Goal: Information Seeking & Learning: Learn about a topic

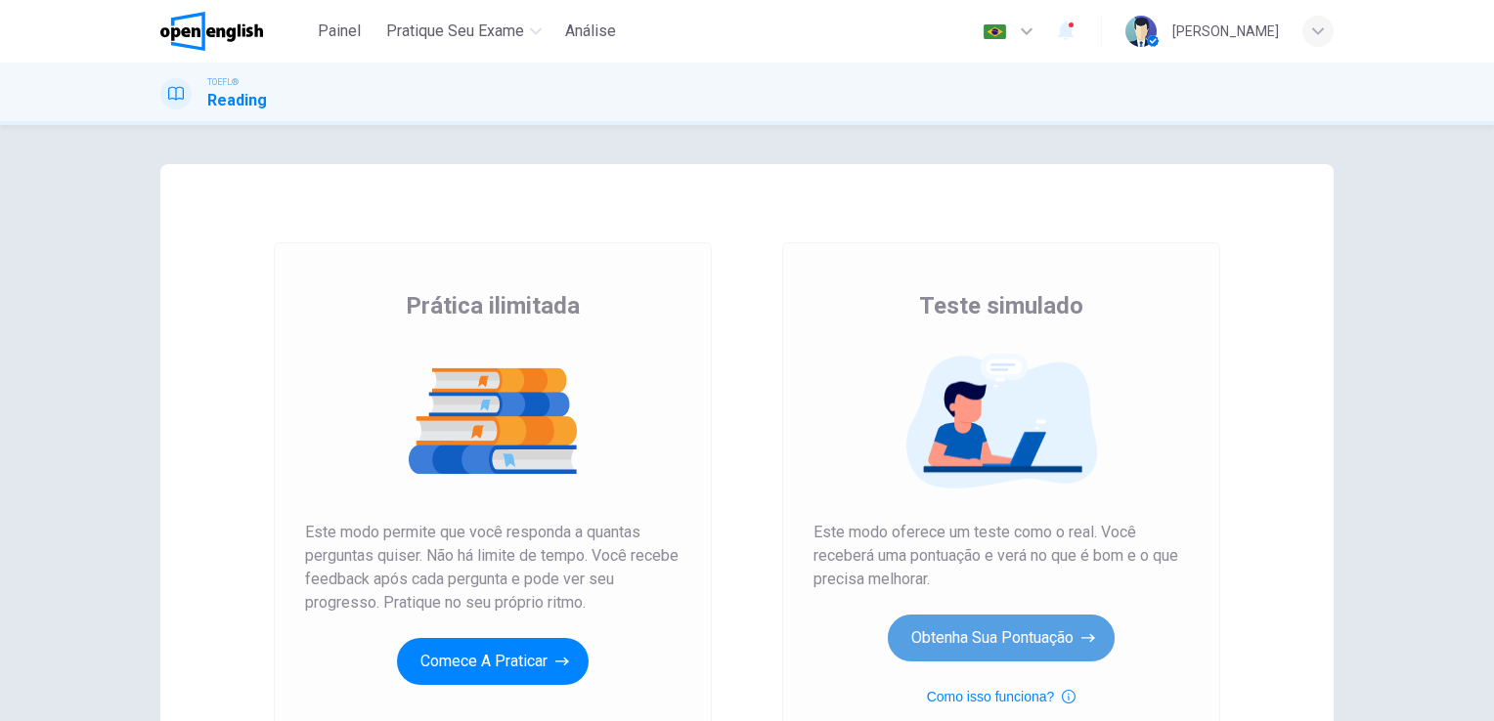
click at [985, 638] on button "Obtenha sua pontuação" at bounding box center [1001, 638] width 227 height 47
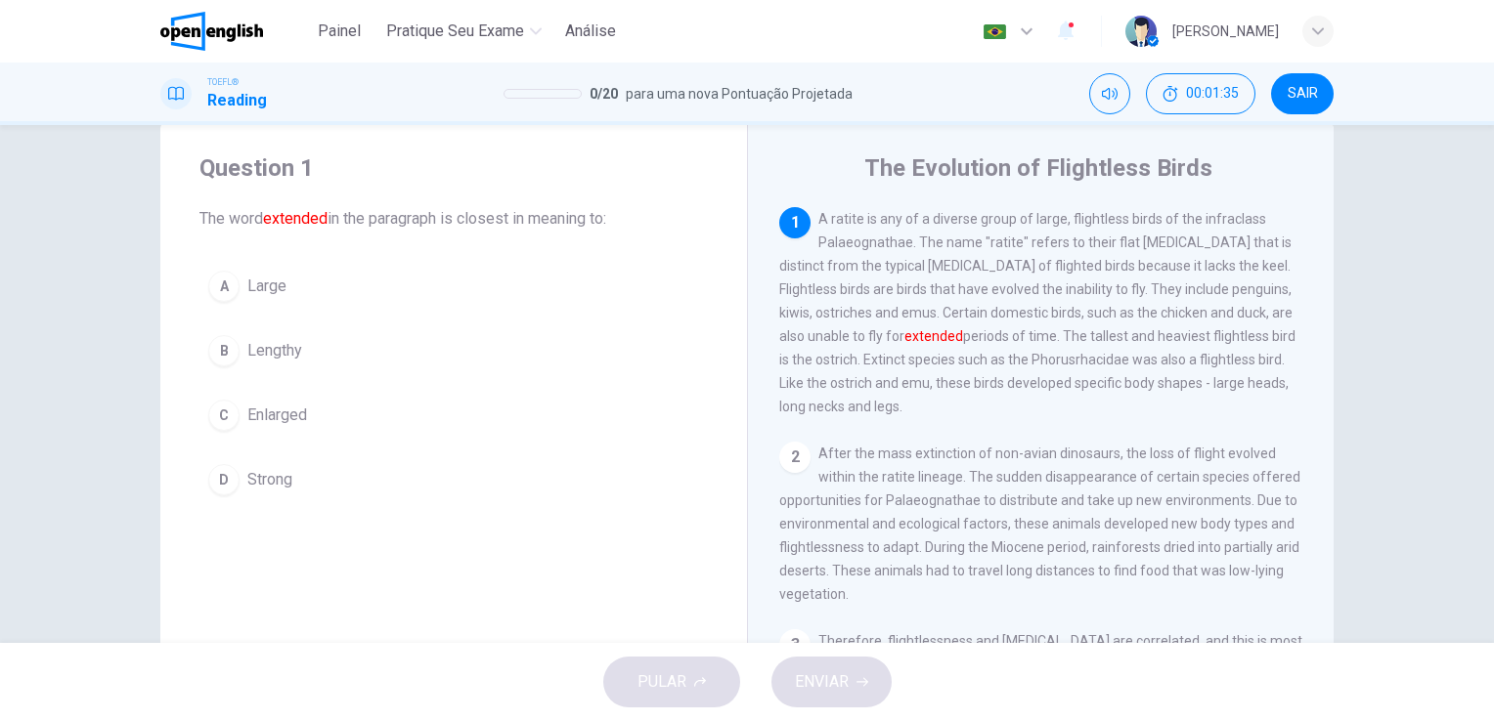
drag, startPoint x: 196, startPoint y: 210, endPoint x: 533, endPoint y: 217, distance: 337.3
click at [533, 217] on span "The word extended in the paragraph is closest in meaning to:" at bounding box center [453, 218] width 508 height 23
click at [321, 353] on button "B Lengthy" at bounding box center [453, 351] width 508 height 49
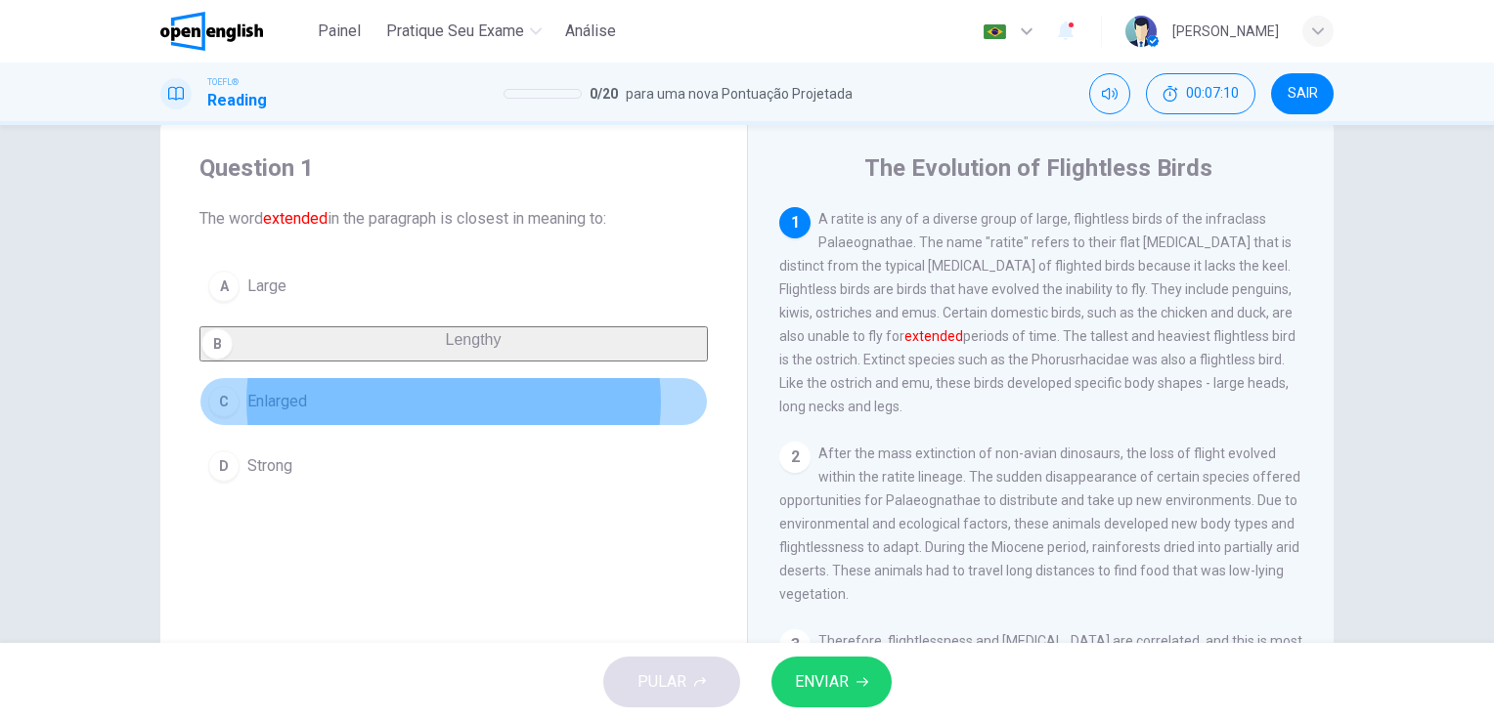
click at [281, 426] on button "C Enlarged" at bounding box center [453, 401] width 508 height 49
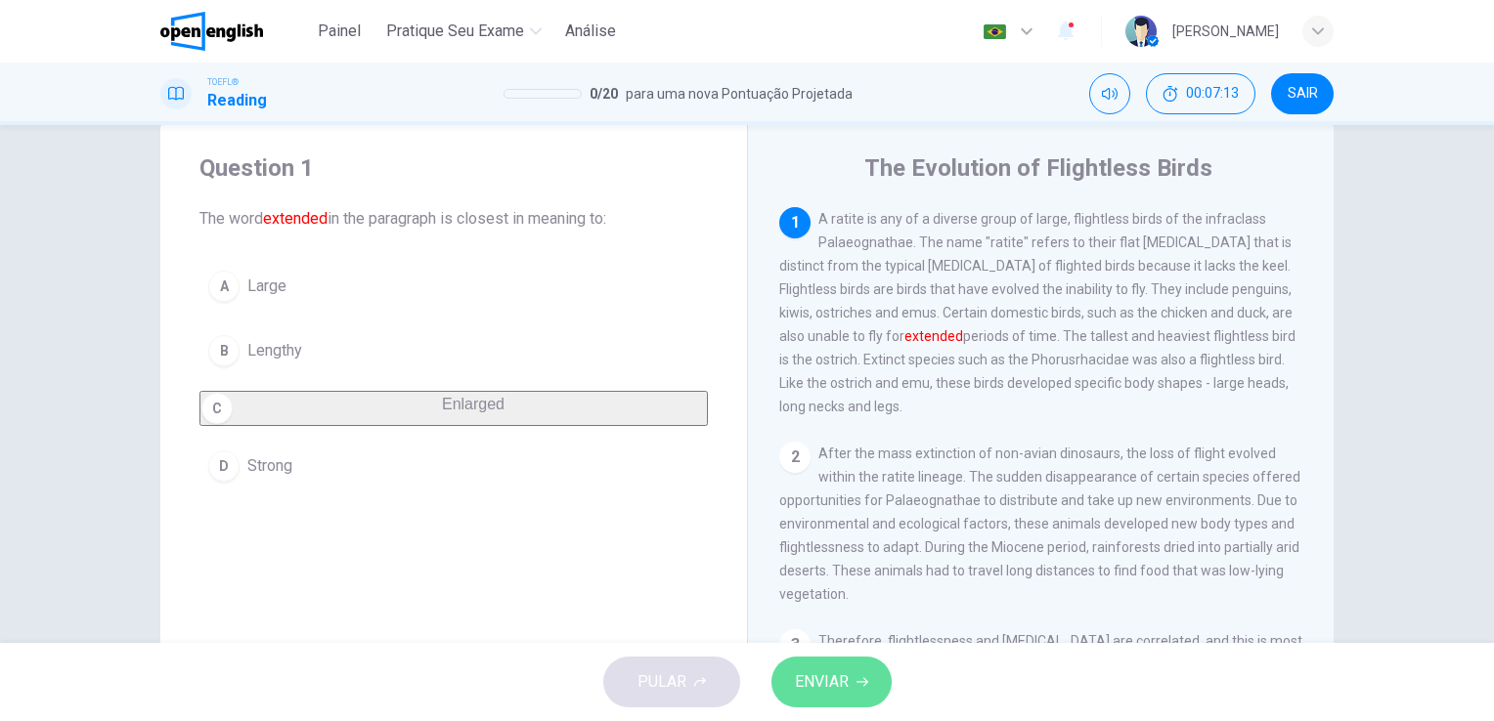
click at [832, 678] on span "ENVIAR" at bounding box center [822, 682] width 54 height 27
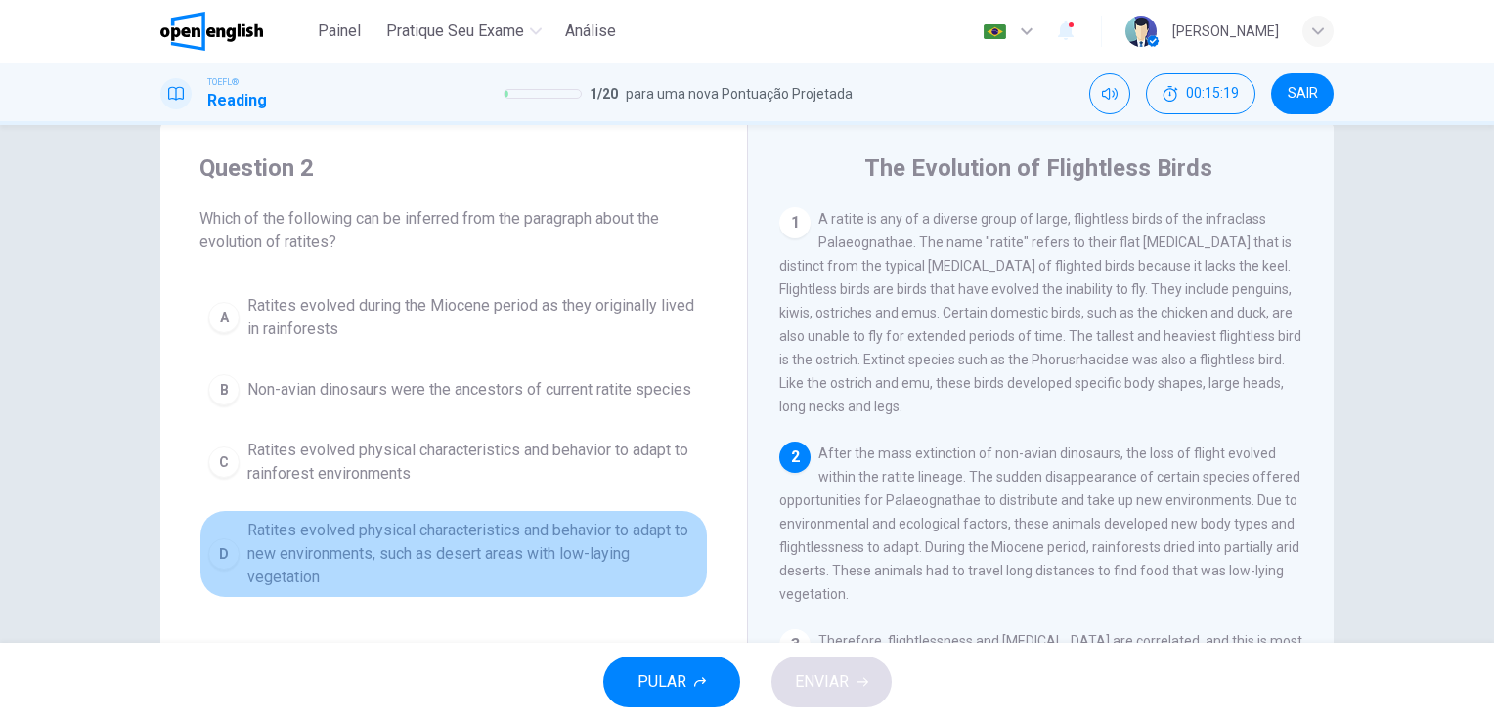
click at [450, 522] on span "Ratites evolved physical characteristics and behavior to adapt to new environme…" at bounding box center [473, 554] width 452 height 70
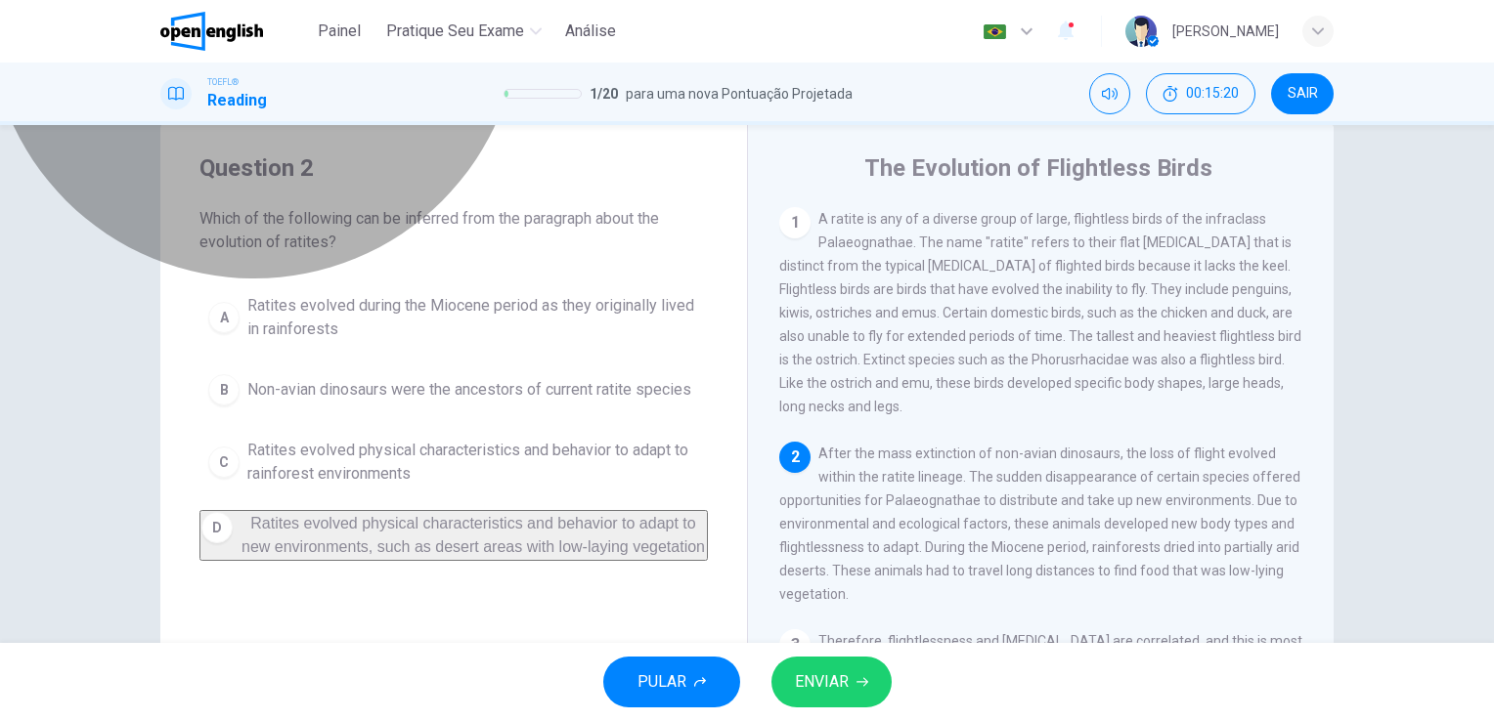
click at [450, 522] on span "Ratites evolved physical characteristics and behavior to adapt to new environme…" at bounding box center [472, 535] width 463 height 40
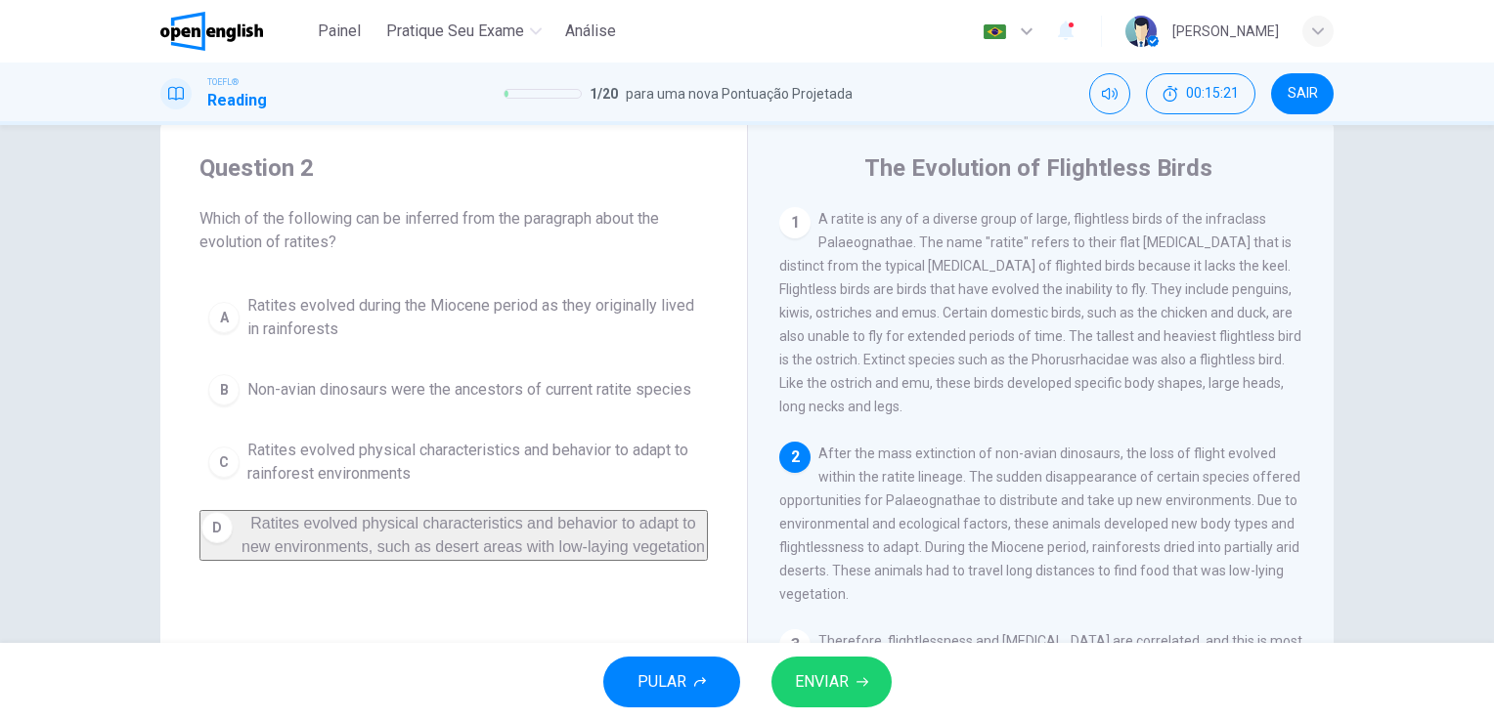
click at [812, 683] on span "ENVIAR" at bounding box center [822, 682] width 54 height 27
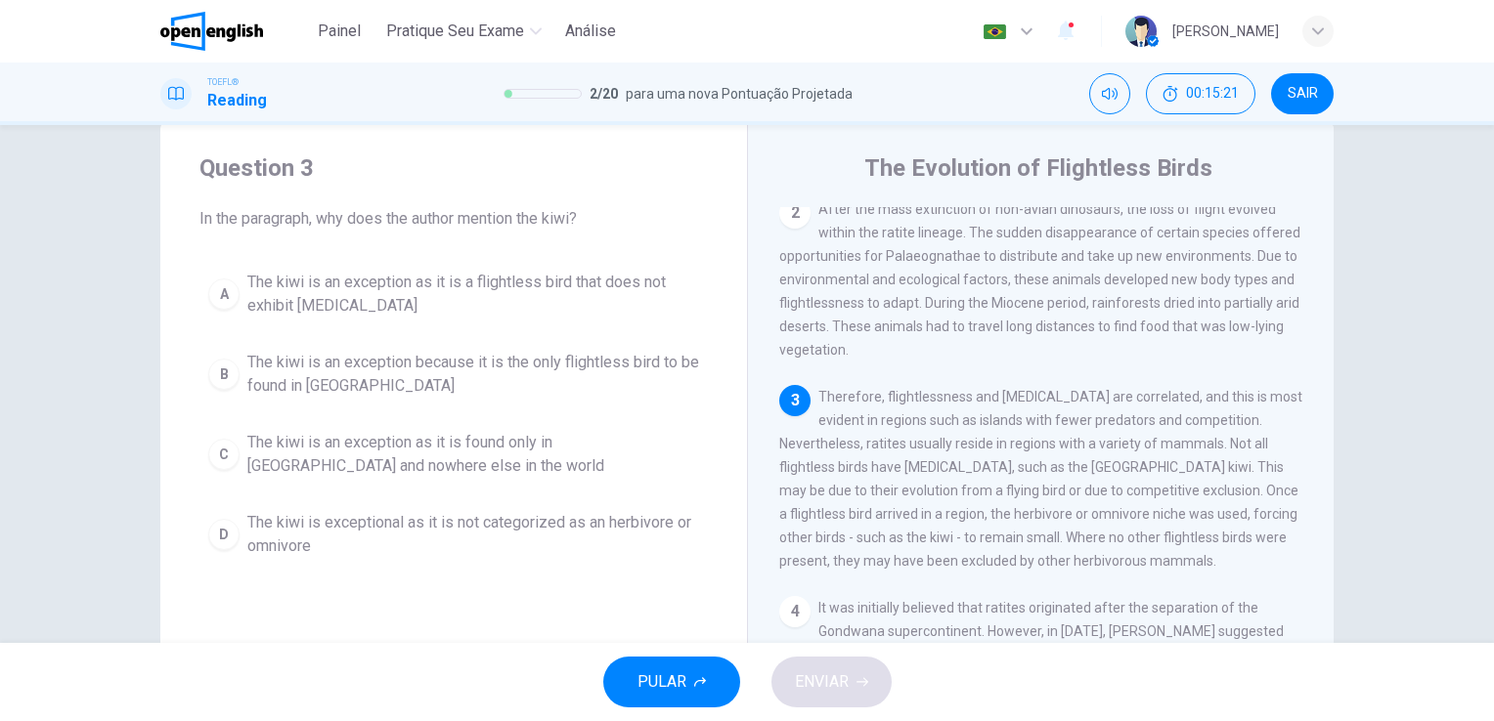
scroll to position [262, 0]
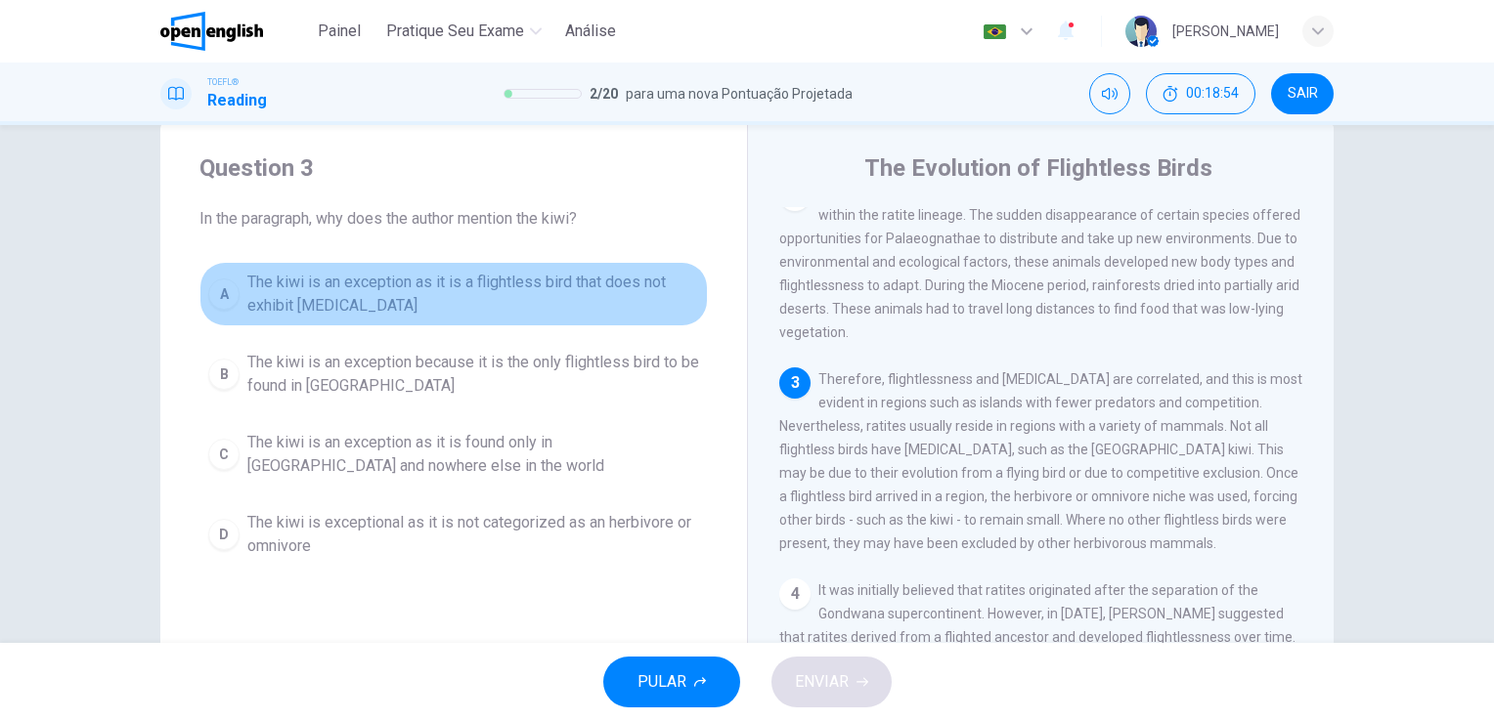
click at [556, 274] on span "The kiwi is an exception as it is a flightless bird that does not exhibit [MEDI…" at bounding box center [473, 294] width 452 height 47
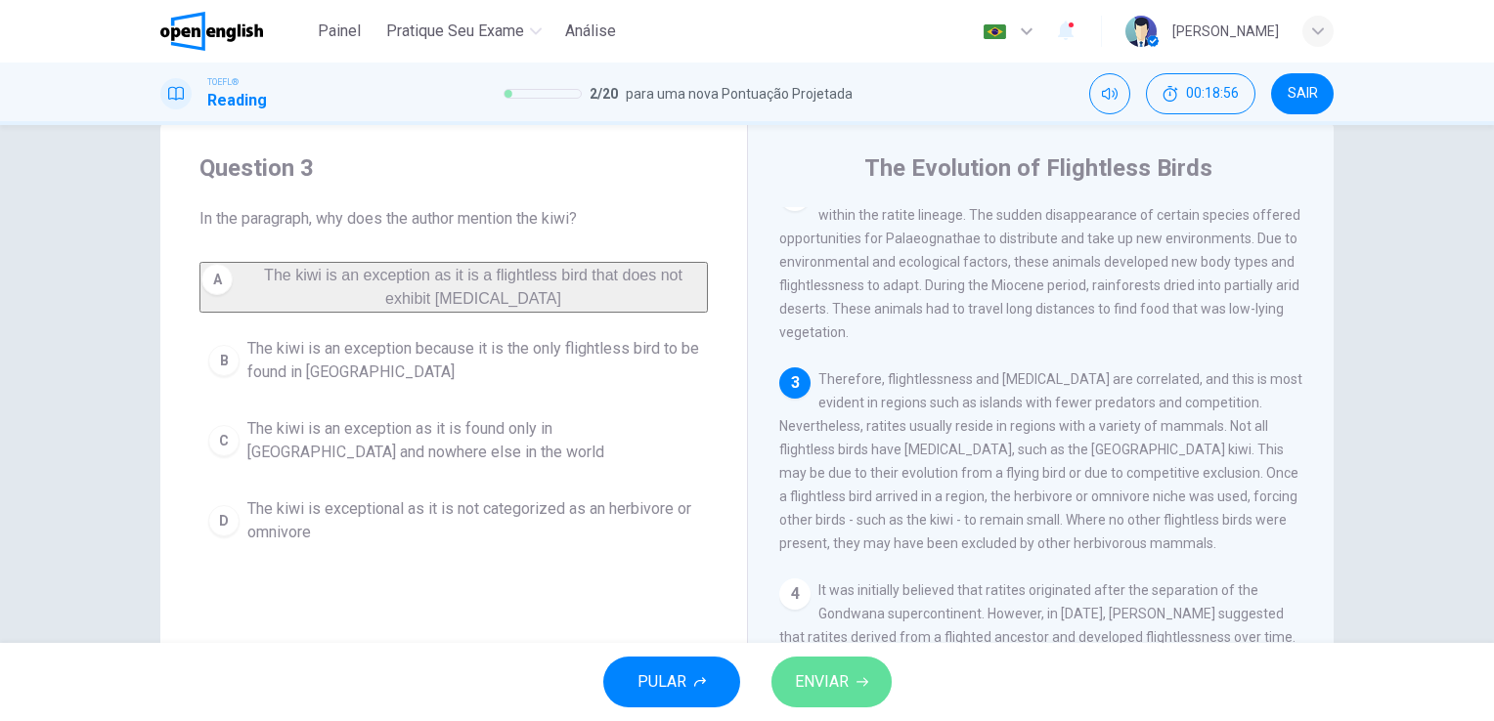
click at [823, 673] on span "ENVIAR" at bounding box center [822, 682] width 54 height 27
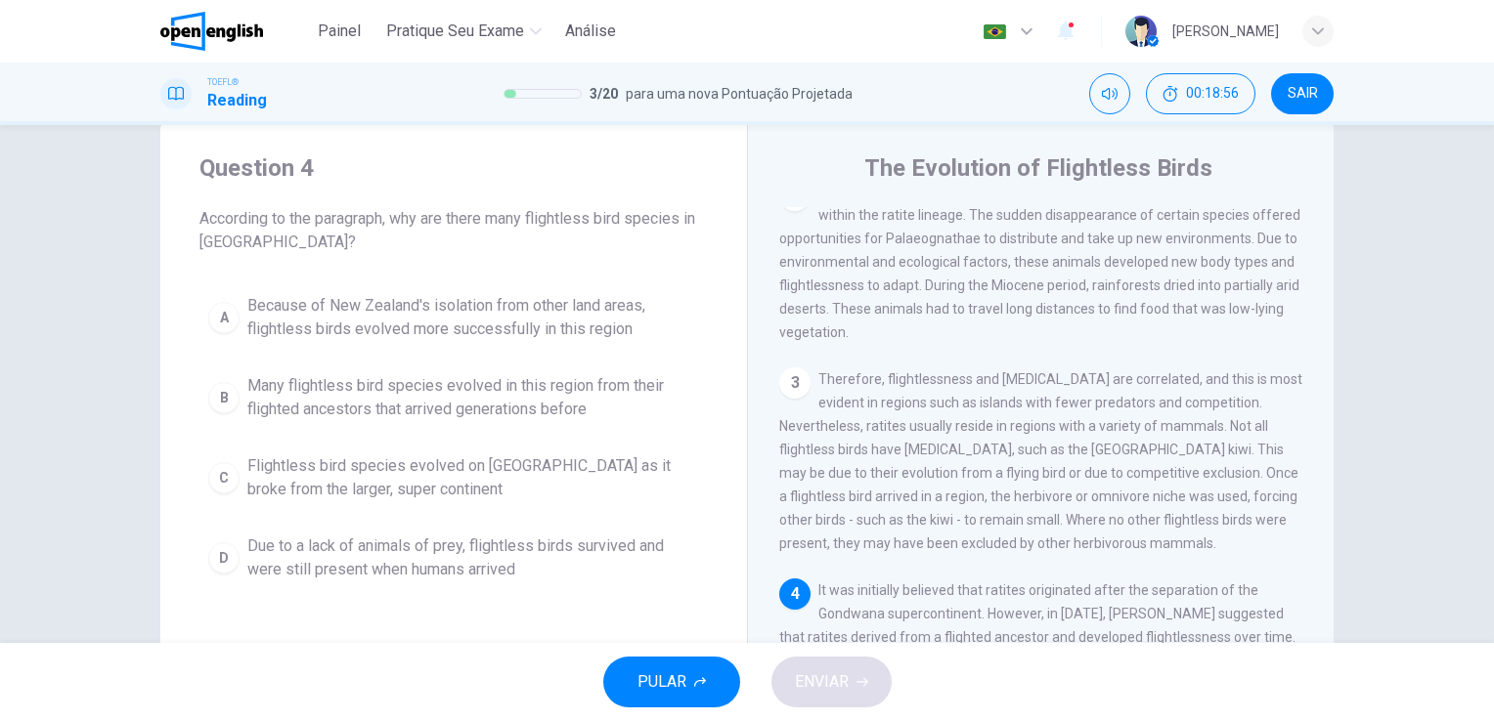
scroll to position [430, 0]
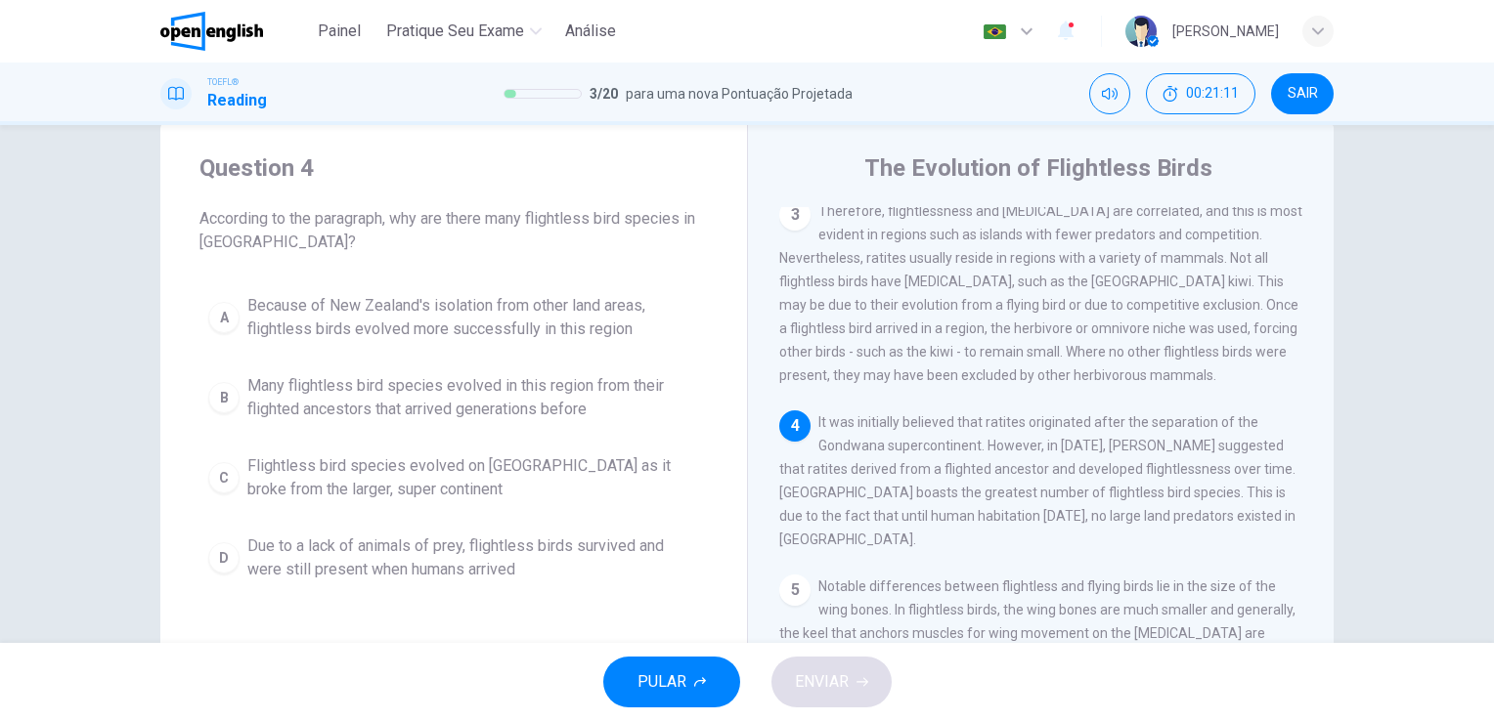
click at [563, 318] on span "Because of New Zealand's isolation from other land areas, flightless birds evol…" at bounding box center [473, 317] width 452 height 47
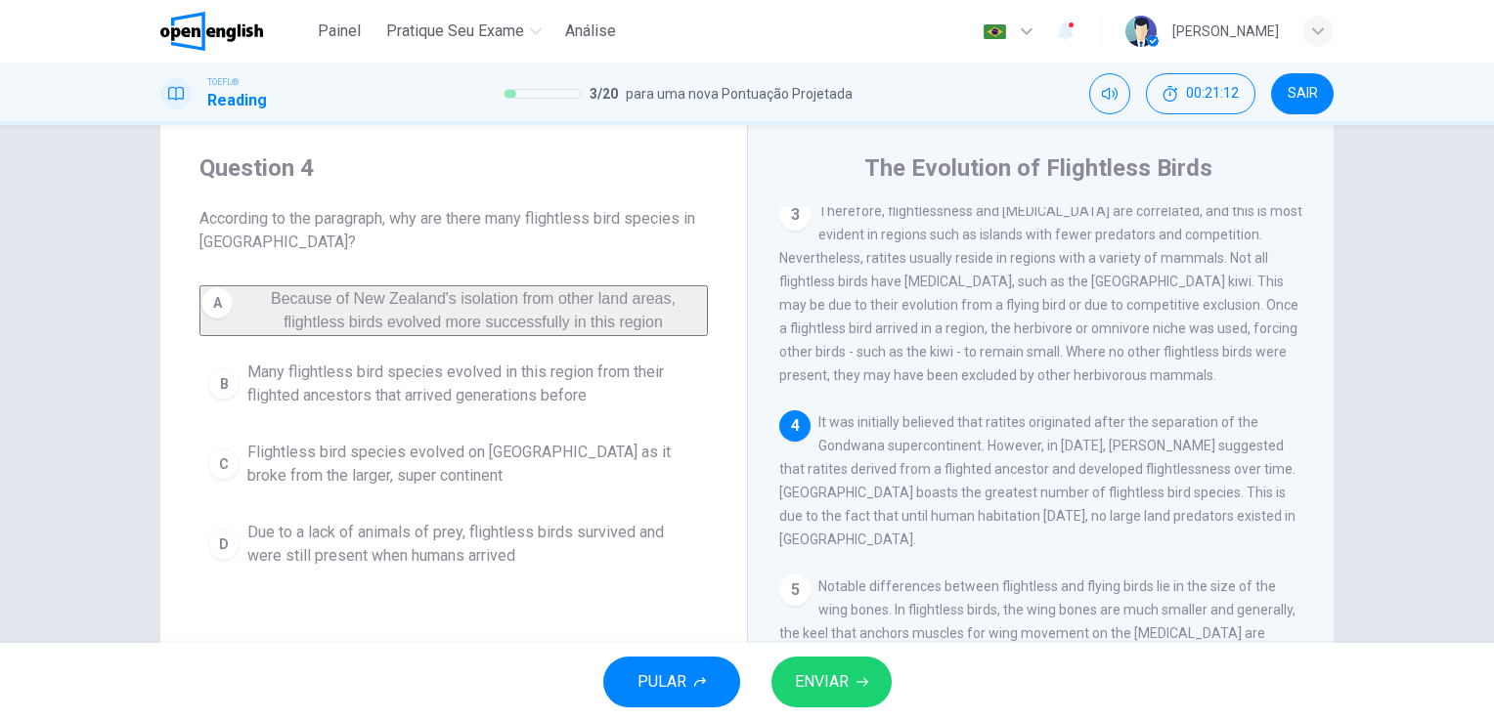
click at [817, 680] on span "ENVIAR" at bounding box center [822, 682] width 54 height 27
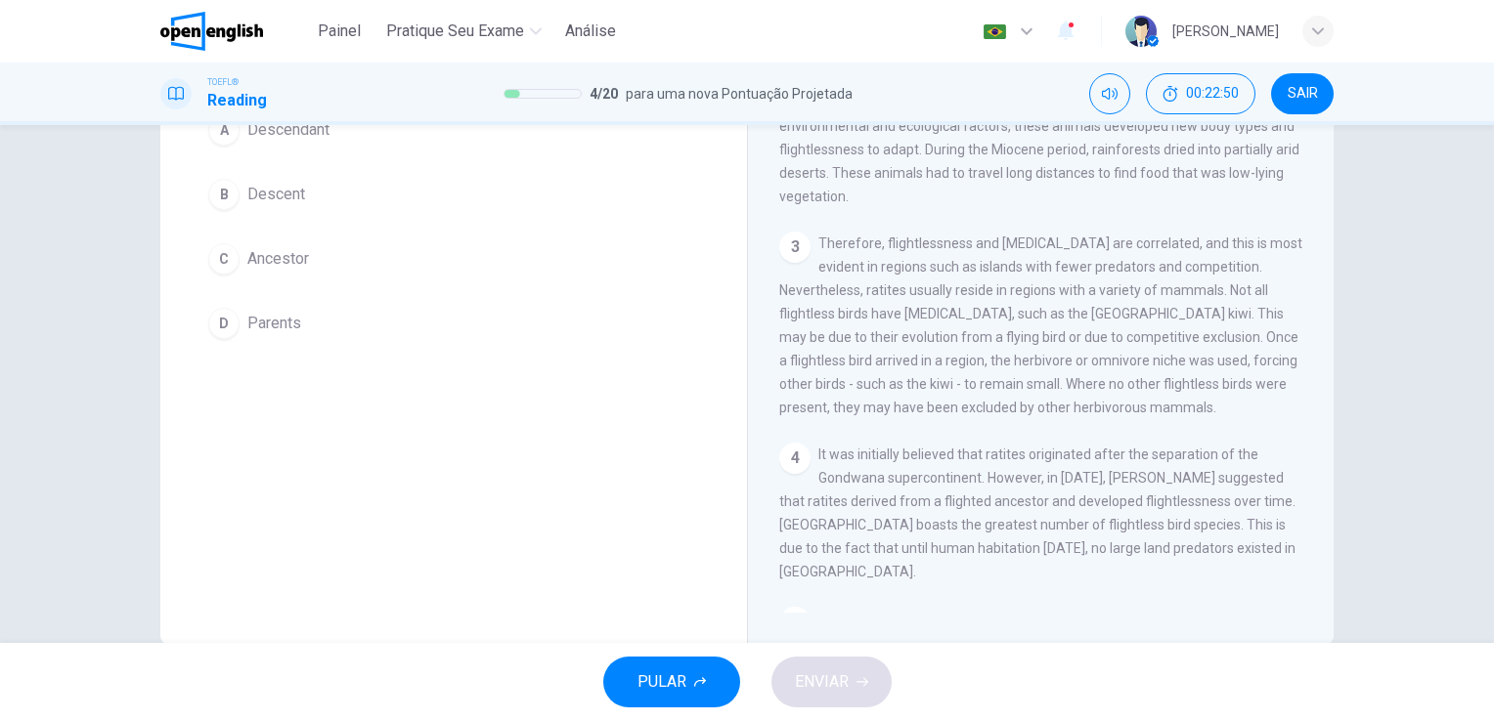
scroll to position [239, 0]
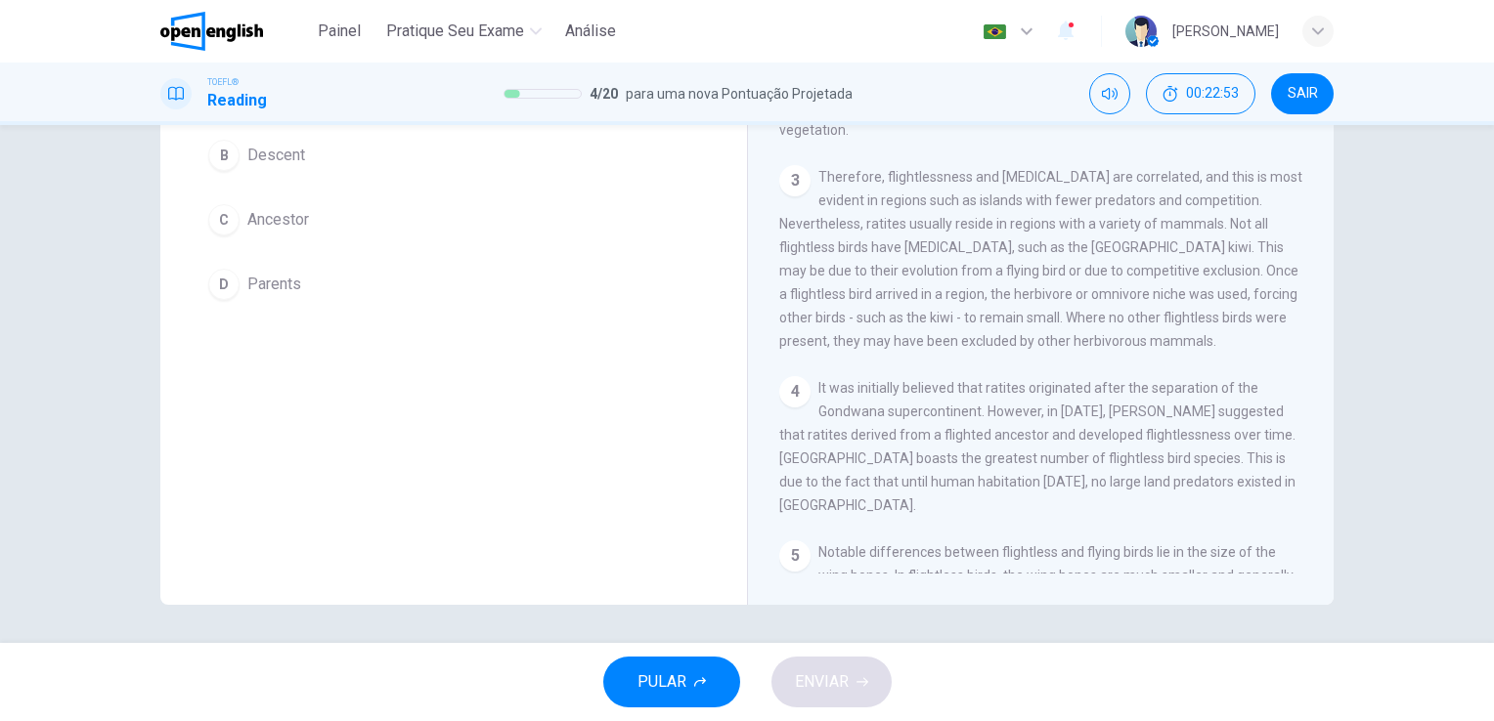
click at [1322, 569] on div "1 A ratite is any of a diverse group of large, flightless birds of the infracla…" at bounding box center [1053, 293] width 549 height 562
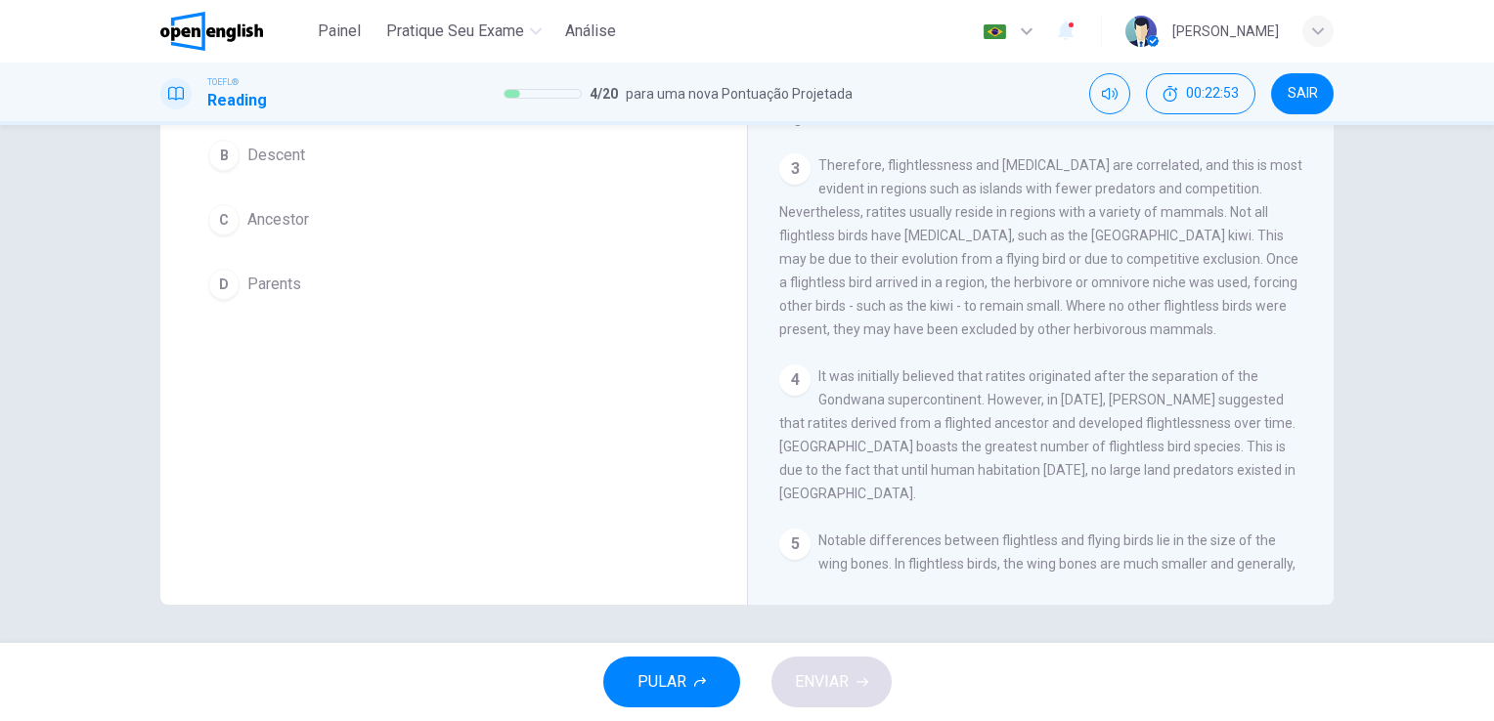
click at [1322, 569] on div "1 A ratite is any of a diverse group of large, flightless birds of the infracla…" at bounding box center [1053, 293] width 549 height 562
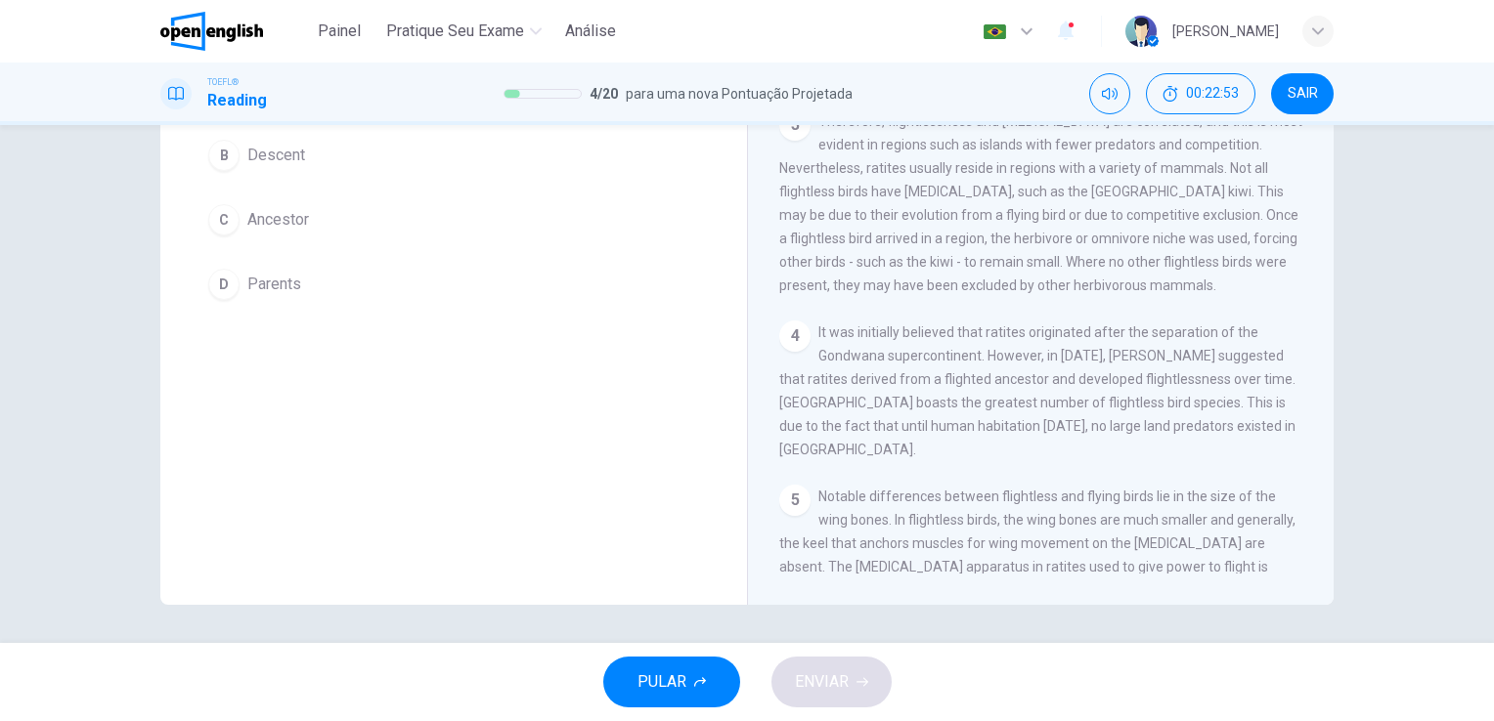
click at [1322, 569] on div "1 A ratite is any of a diverse group of large, flightless birds of the infracla…" at bounding box center [1053, 293] width 549 height 562
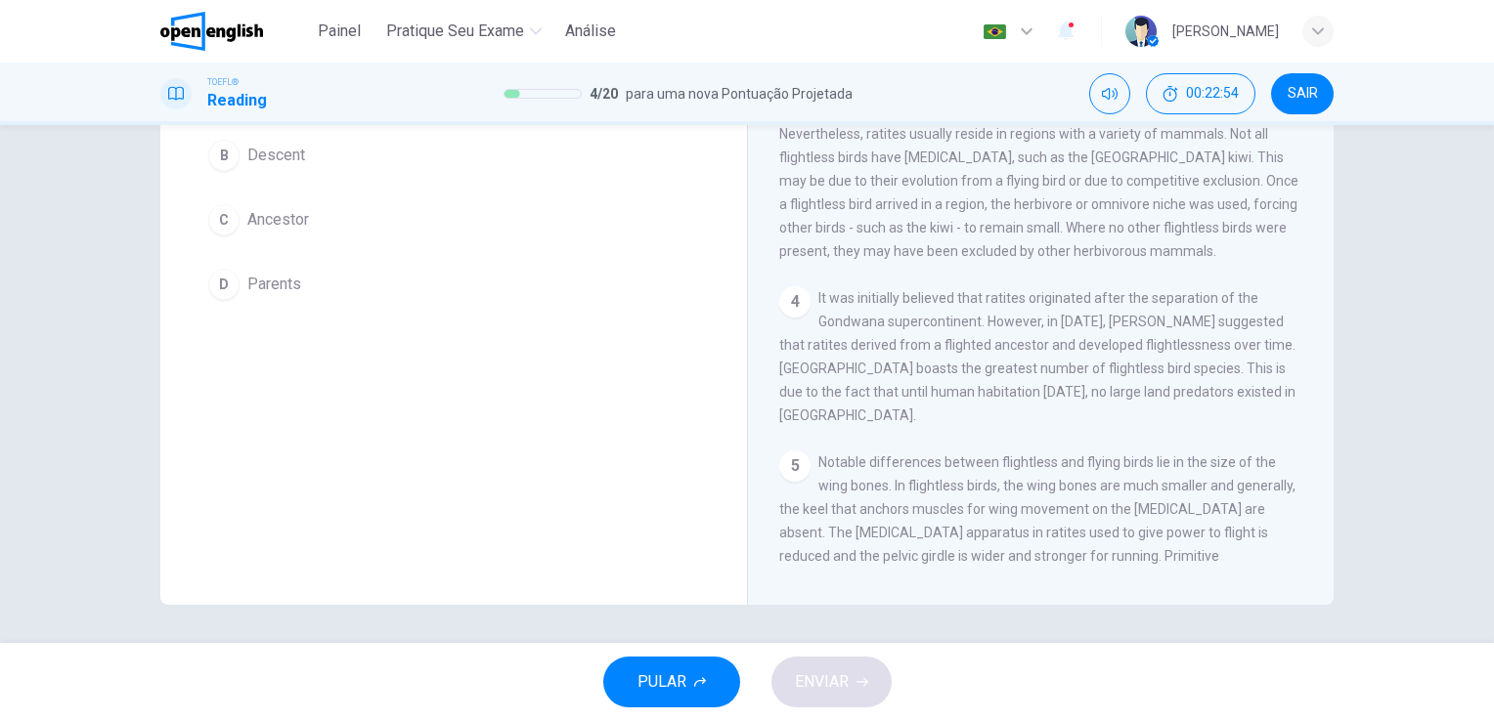
click at [1322, 569] on div "1 A ratite is any of a diverse group of large, flightless birds of the infracla…" at bounding box center [1053, 293] width 549 height 562
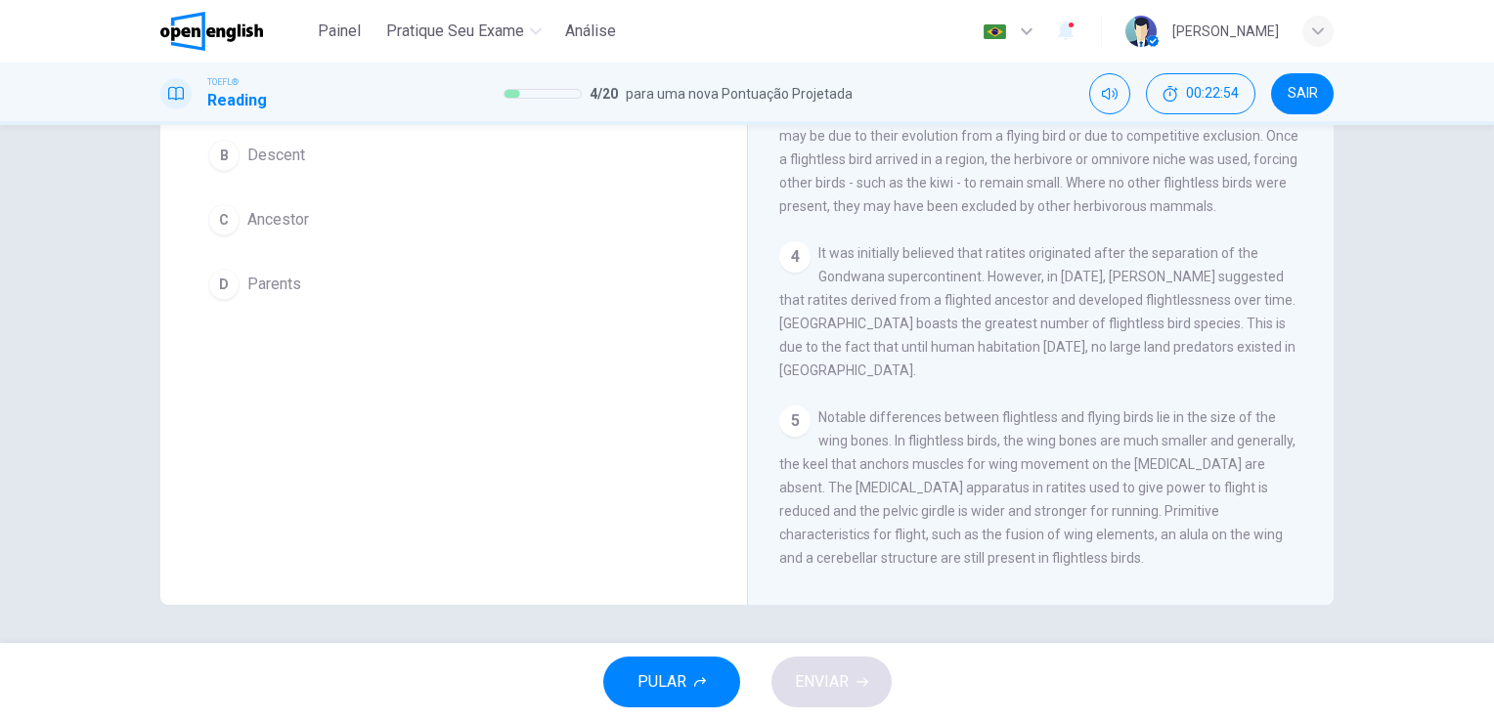
click at [1322, 569] on div "1 A ratite is any of a diverse group of large, flightless birds of the infracla…" at bounding box center [1053, 293] width 549 height 562
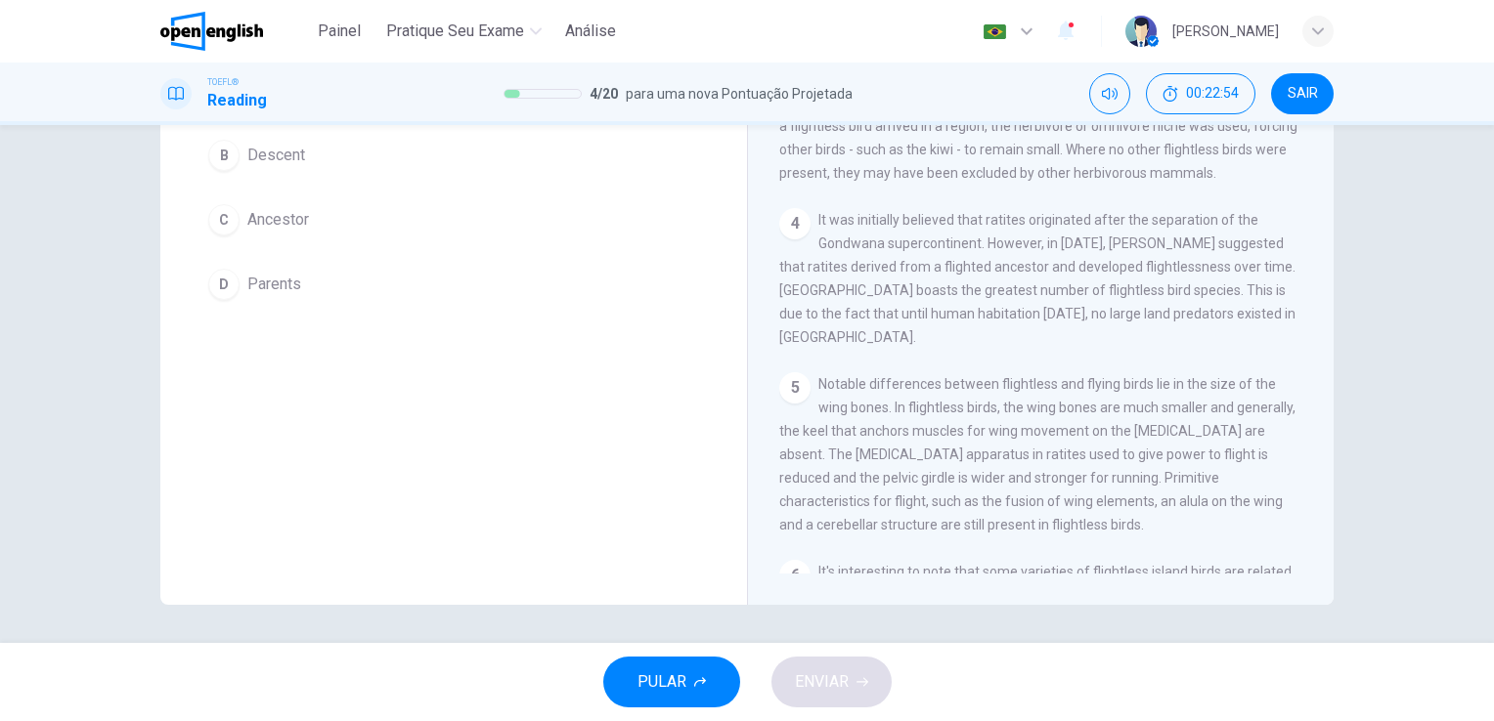
click at [1322, 569] on div "1 A ratite is any of a diverse group of large, flightless birds of the infracla…" at bounding box center [1053, 293] width 549 height 562
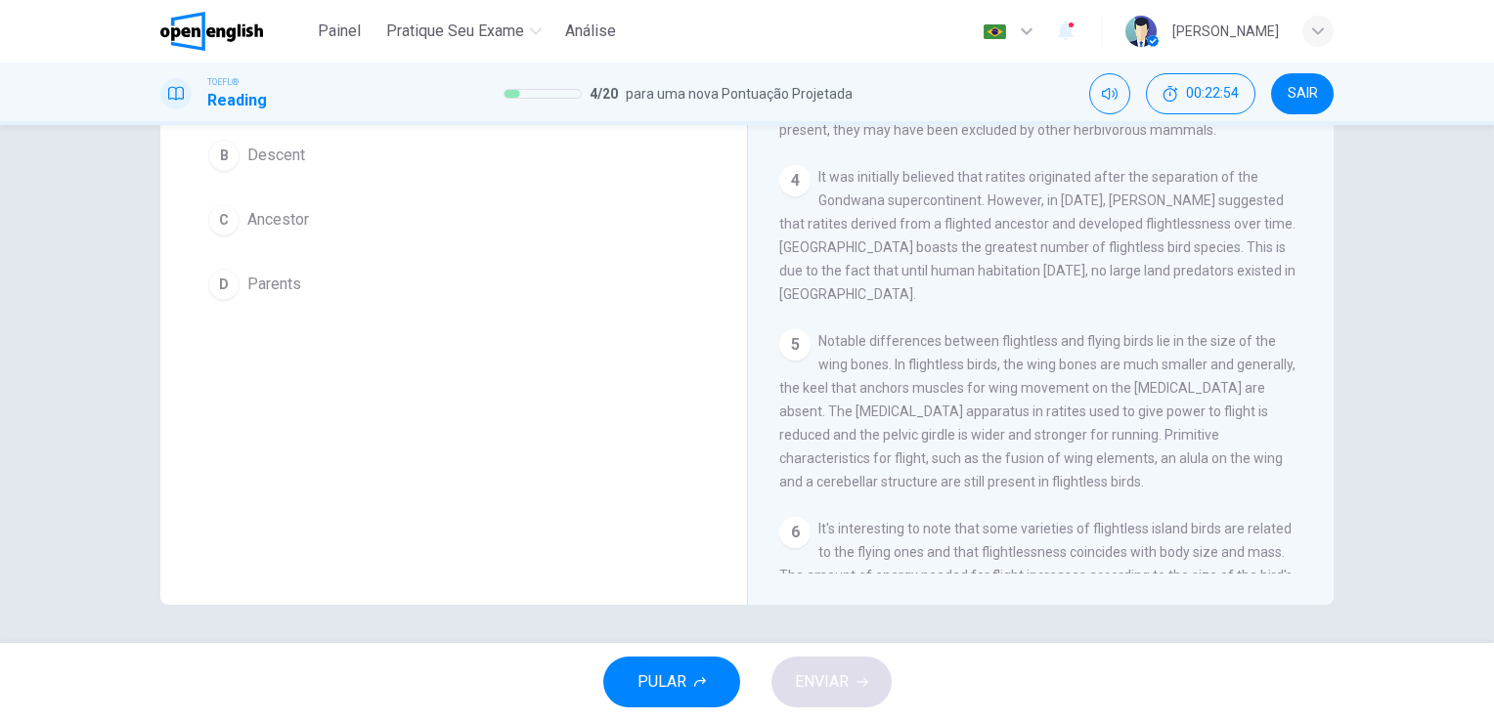
click at [1322, 569] on div "1 A ratite is any of a diverse group of large, flightless birds of the infracla…" at bounding box center [1053, 293] width 549 height 562
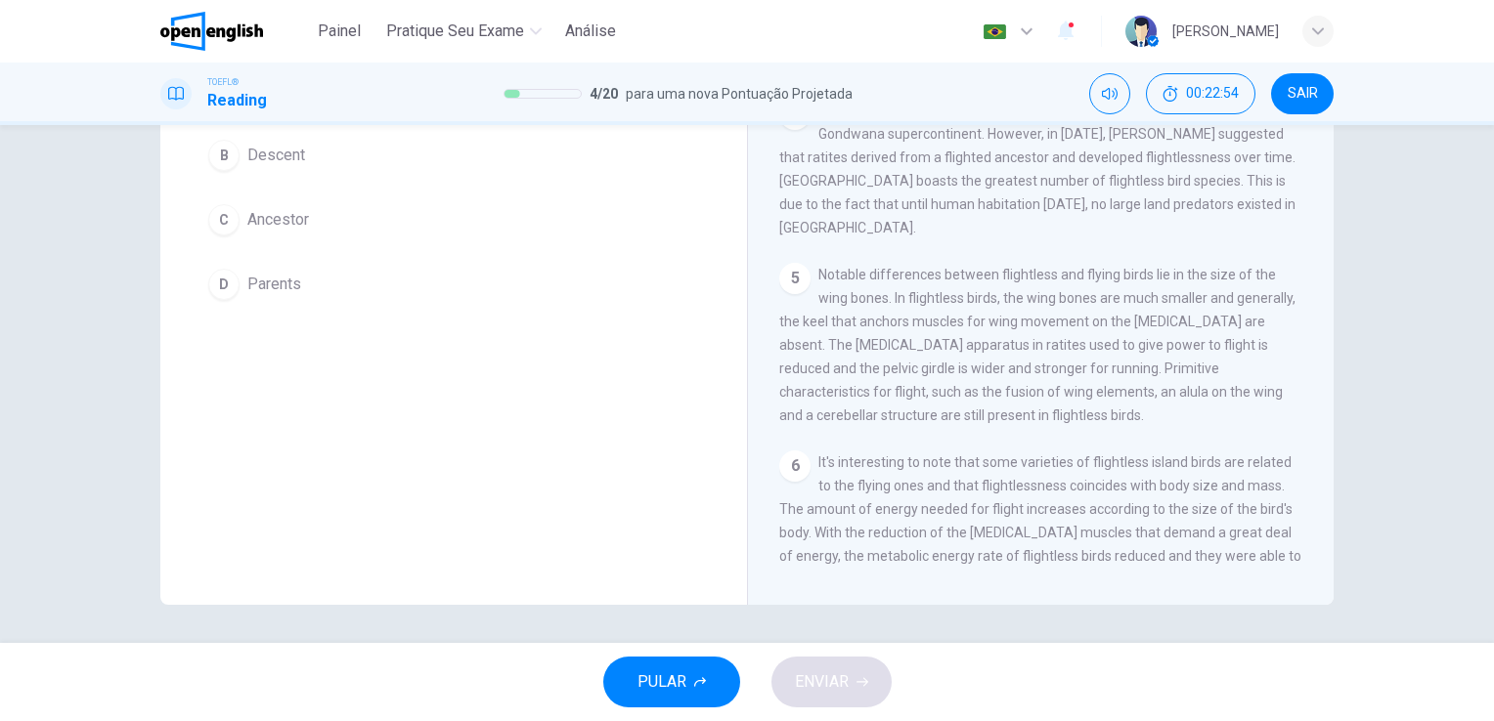
click at [1322, 569] on div "1 A ratite is any of a diverse group of large, flightless birds of the infracla…" at bounding box center [1053, 293] width 549 height 562
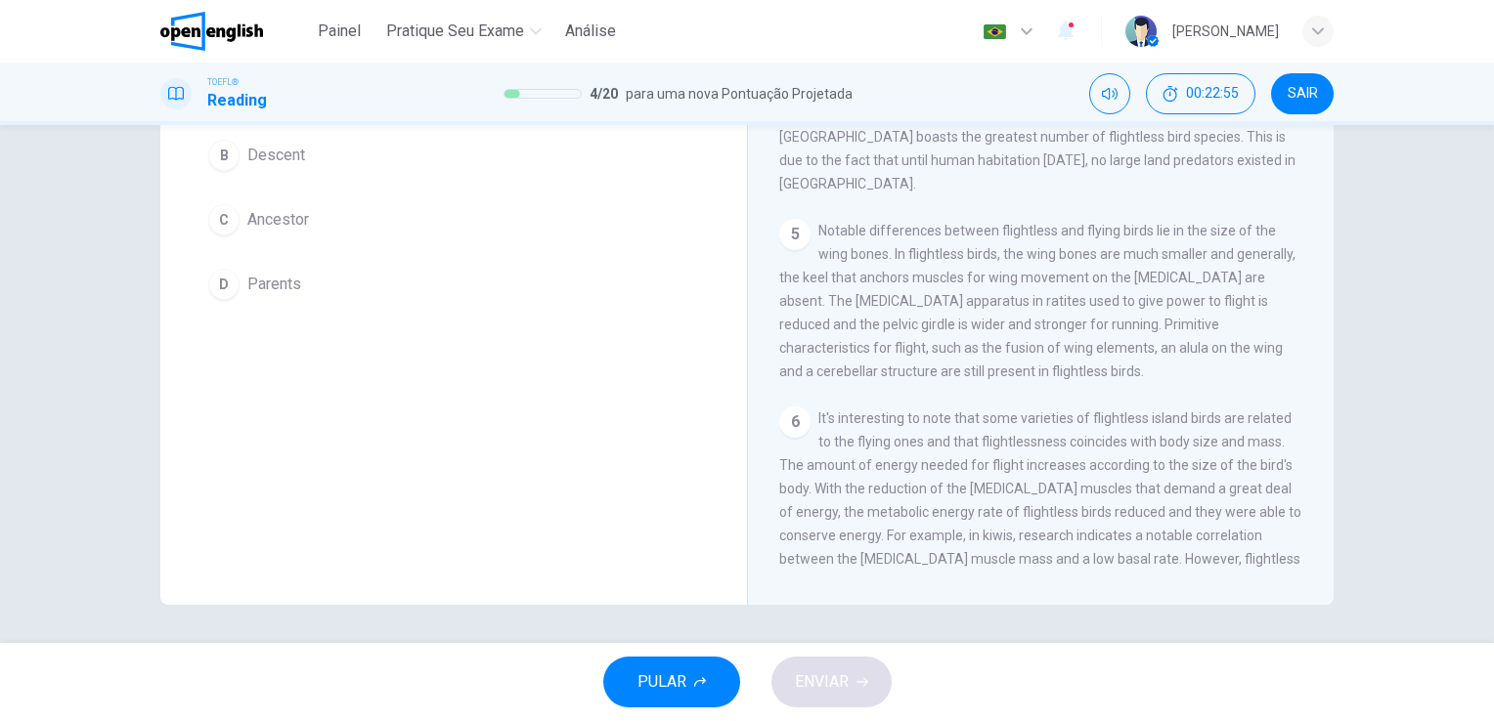
click at [1322, 569] on div "1 A ratite is any of a diverse group of large, flightless birds of the infracla…" at bounding box center [1053, 293] width 549 height 562
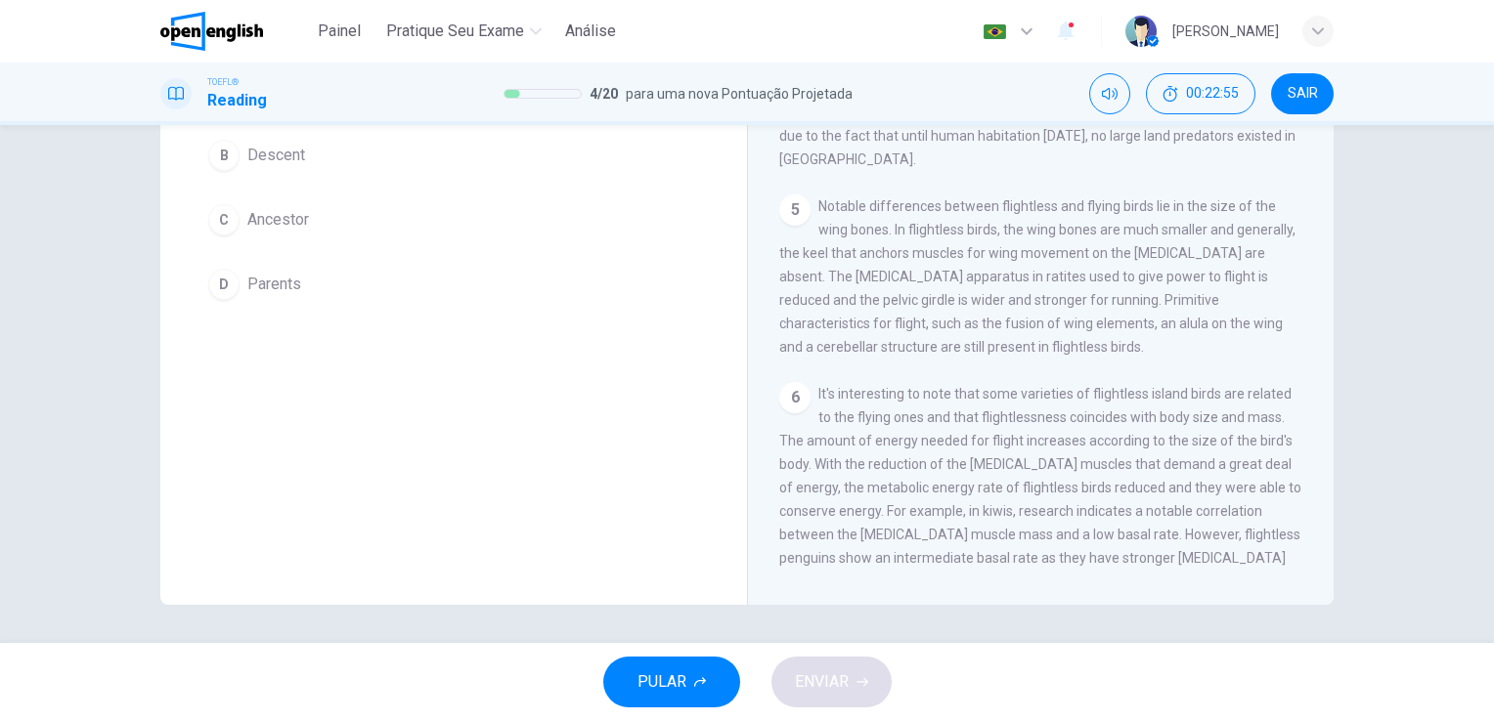
click at [1322, 569] on div "1 A ratite is any of a diverse group of large, flightless birds of the infracla…" at bounding box center [1053, 293] width 549 height 562
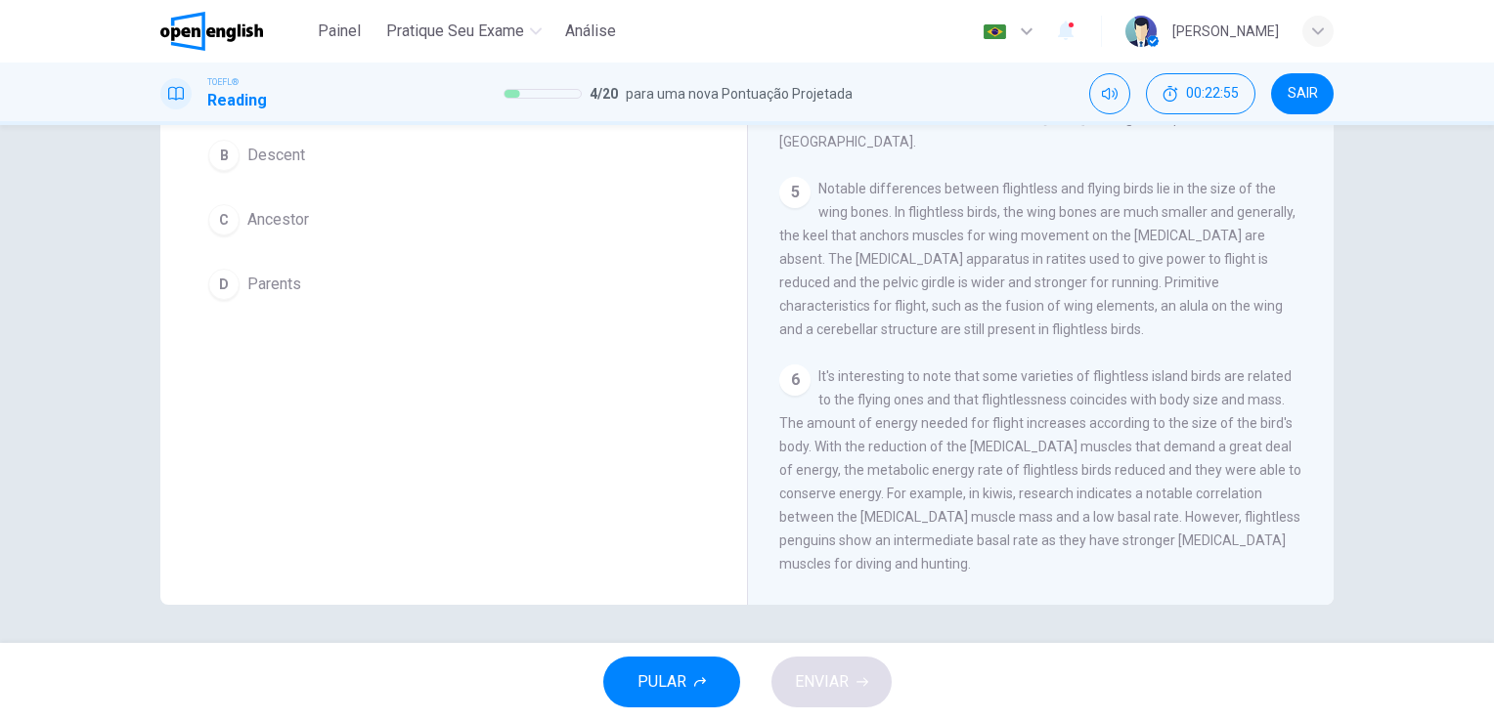
scroll to position [672, 0]
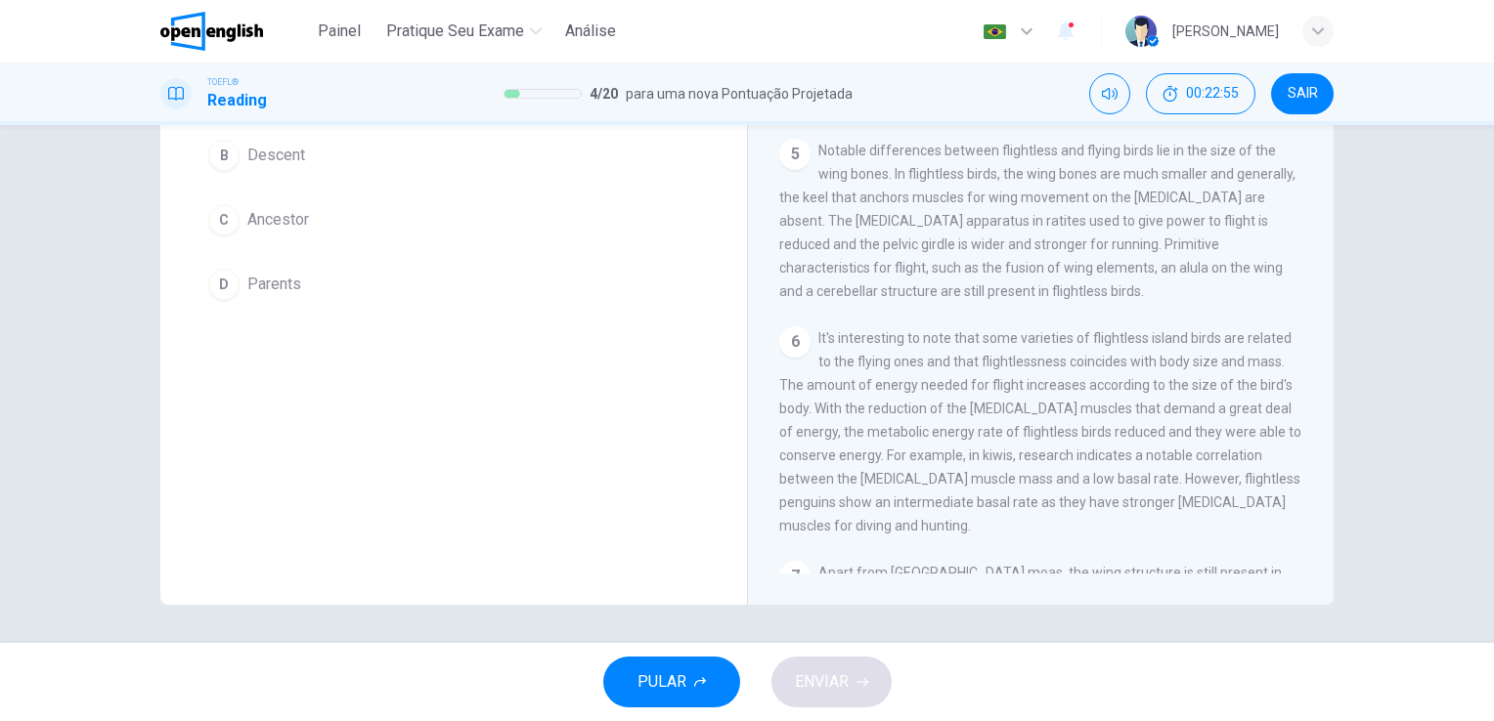
click at [1322, 569] on div "1 A ratite is any of a diverse group of large, flightless birds of the infracla…" at bounding box center [1053, 293] width 549 height 562
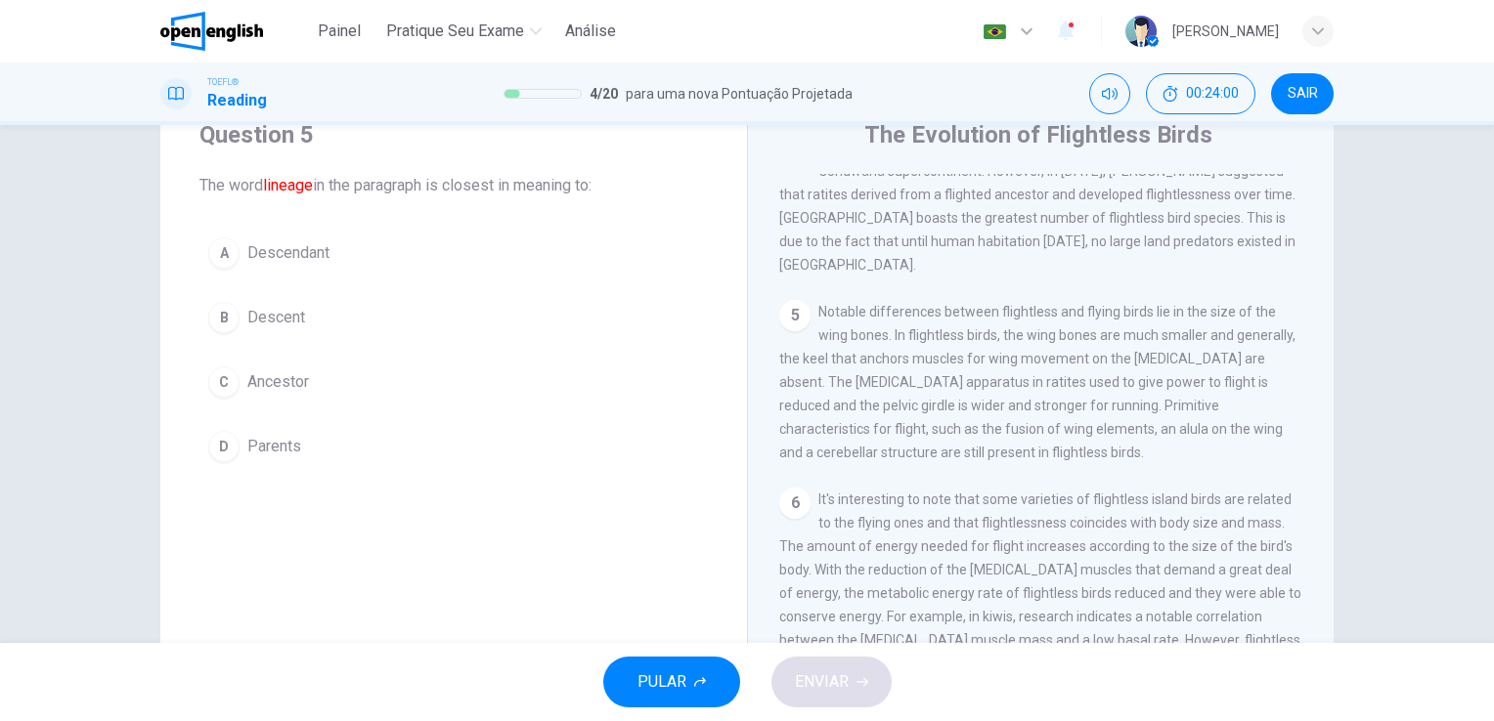
scroll to position [78, 0]
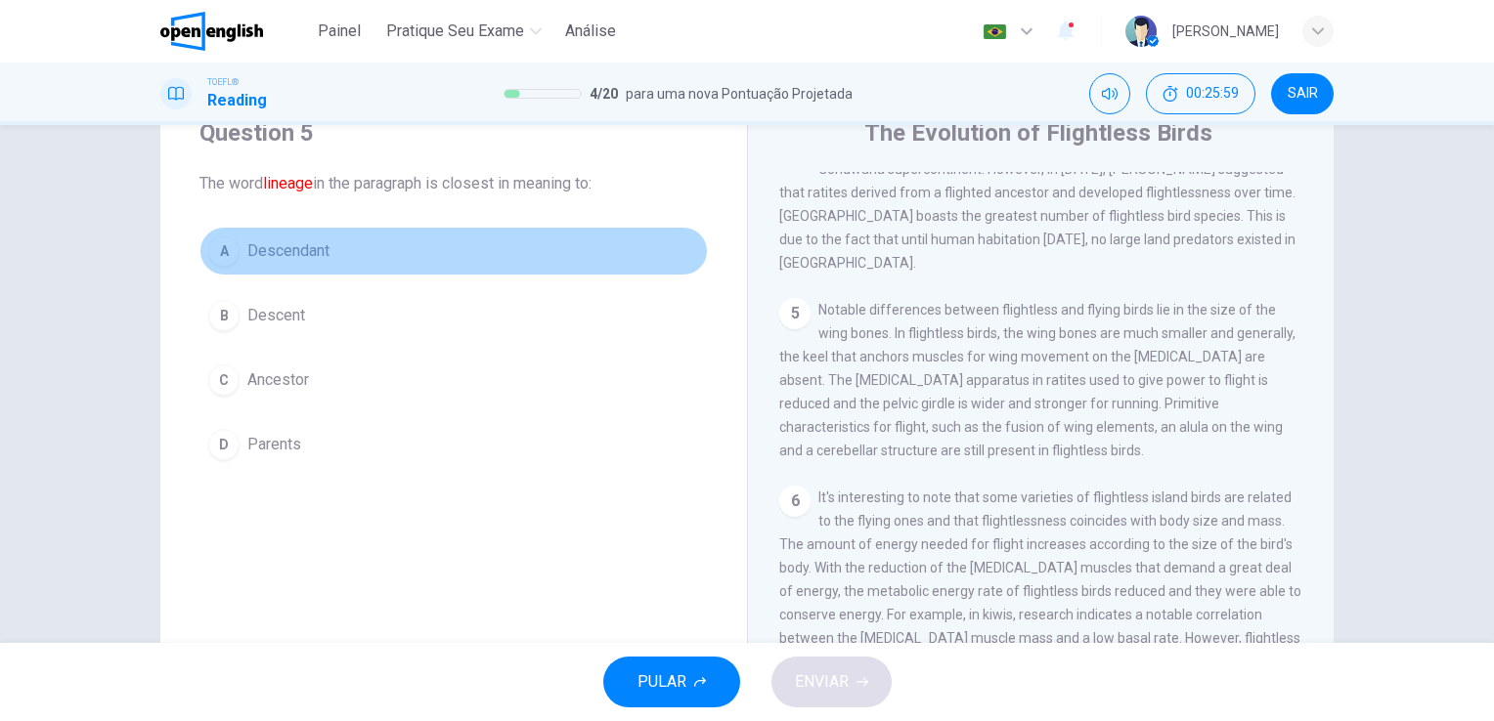
click at [304, 256] on span "Descendant" at bounding box center [288, 251] width 82 height 23
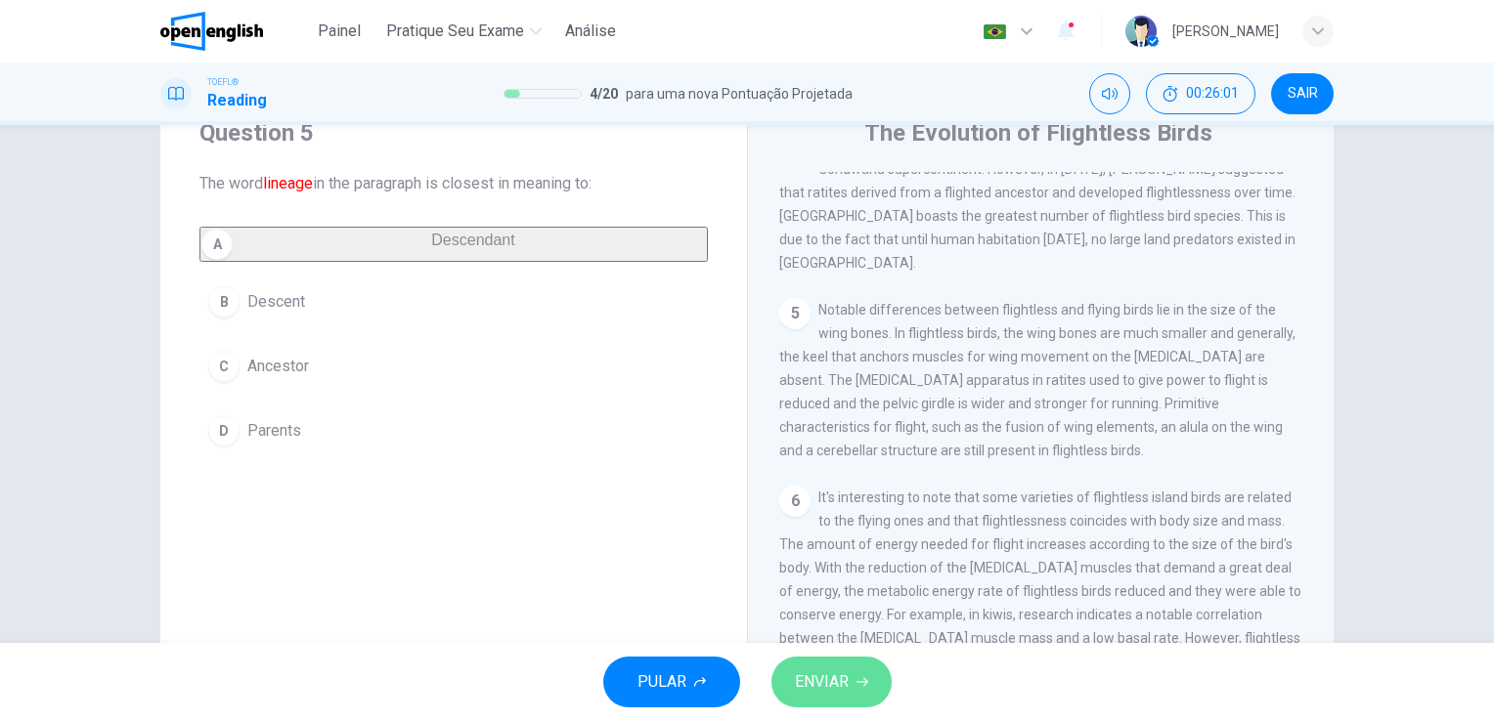
click at [862, 690] on button "ENVIAR" at bounding box center [831, 682] width 120 height 51
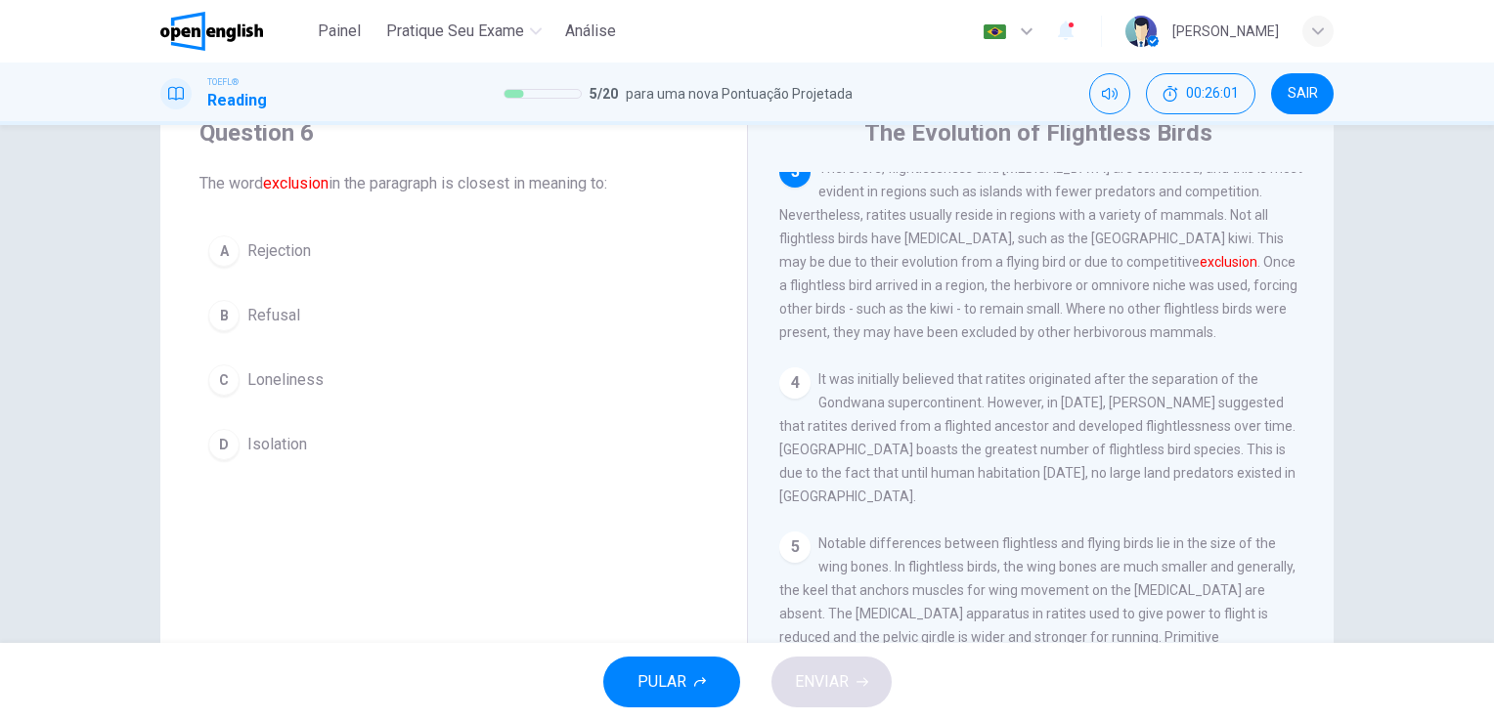
scroll to position [434, 0]
click at [1326, 618] on div "The Evolution of Flightless Birds 1 A ratite is any of a diverse group of large…" at bounding box center [1040, 425] width 587 height 679
click at [1321, 619] on div "The Evolution of Flightless Birds 1 A ratite is any of a diverse group of large…" at bounding box center [1040, 425] width 587 height 679
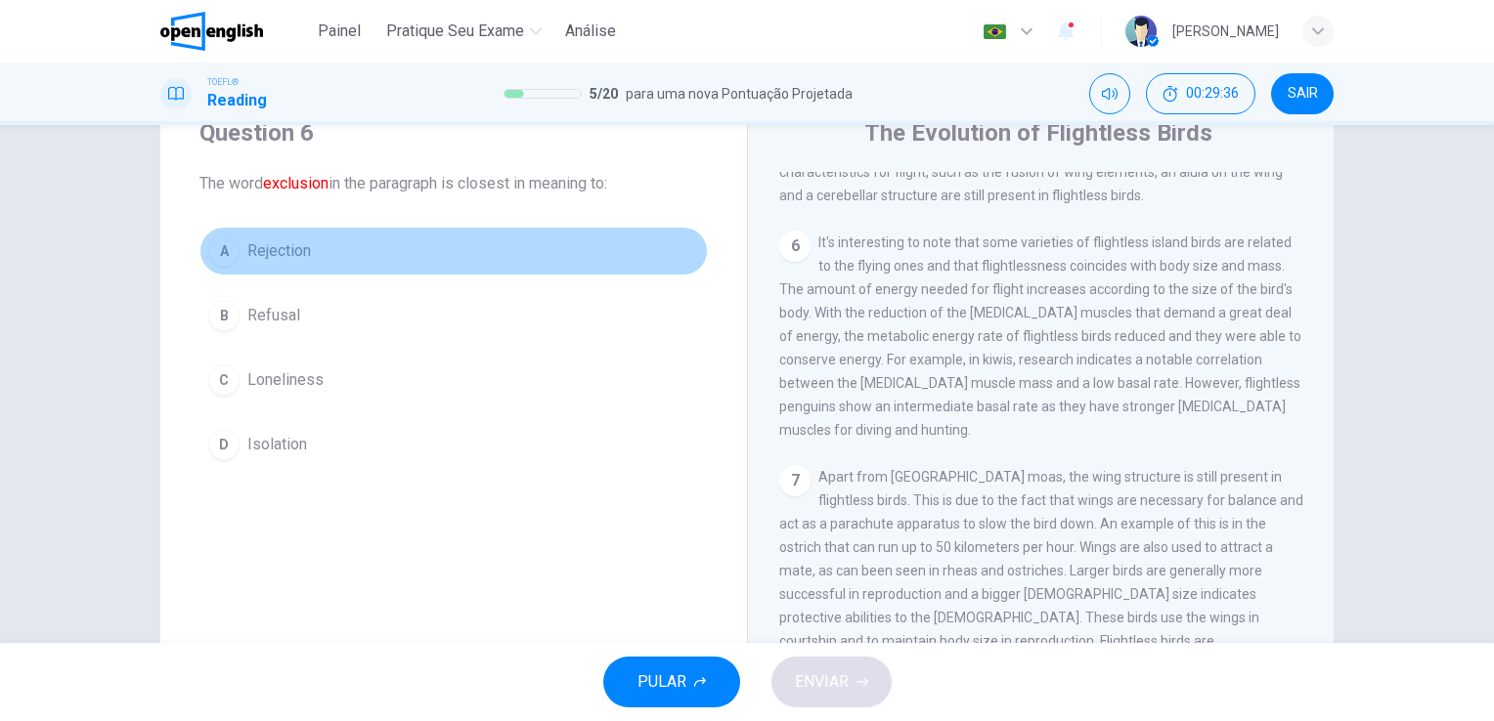
click at [286, 242] on span "Rejection" at bounding box center [279, 251] width 64 height 23
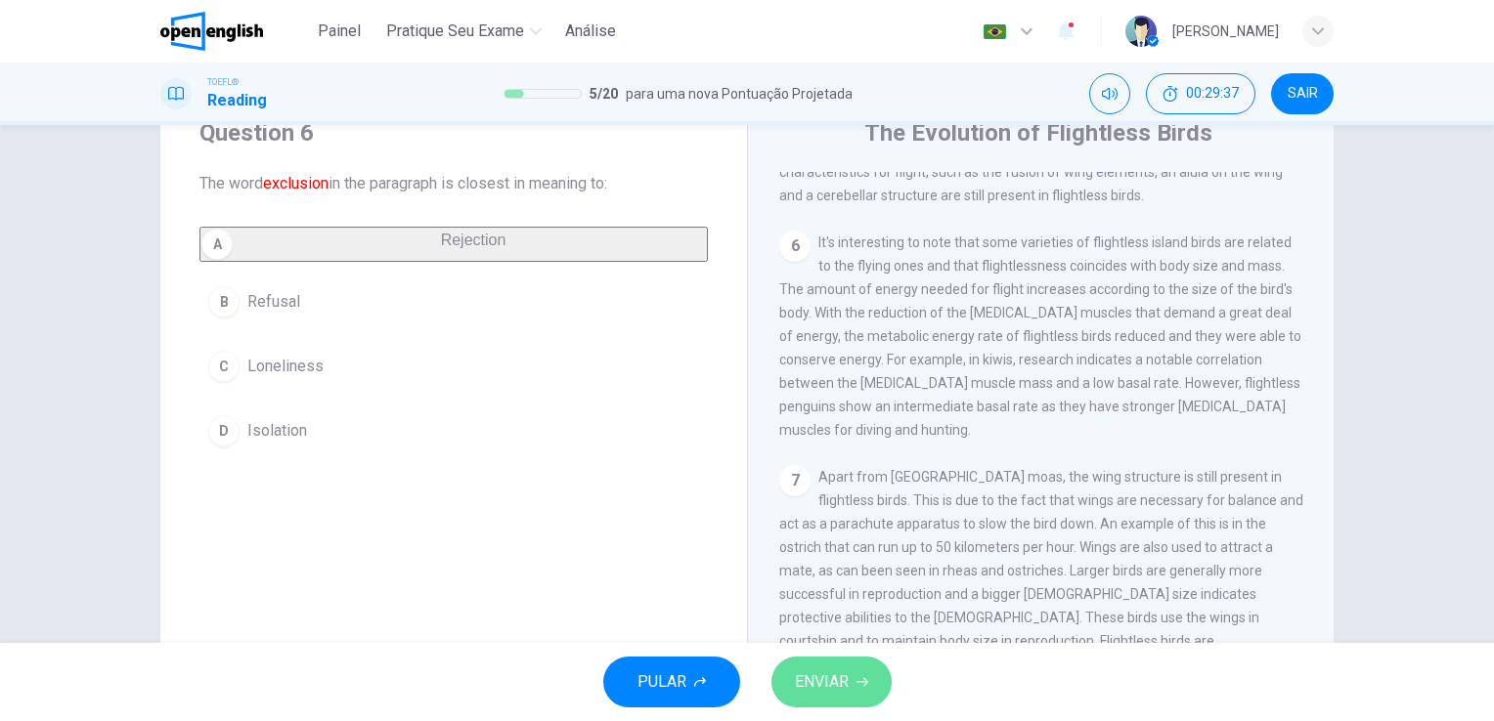
click at [830, 680] on span "ENVIAR" at bounding box center [822, 682] width 54 height 27
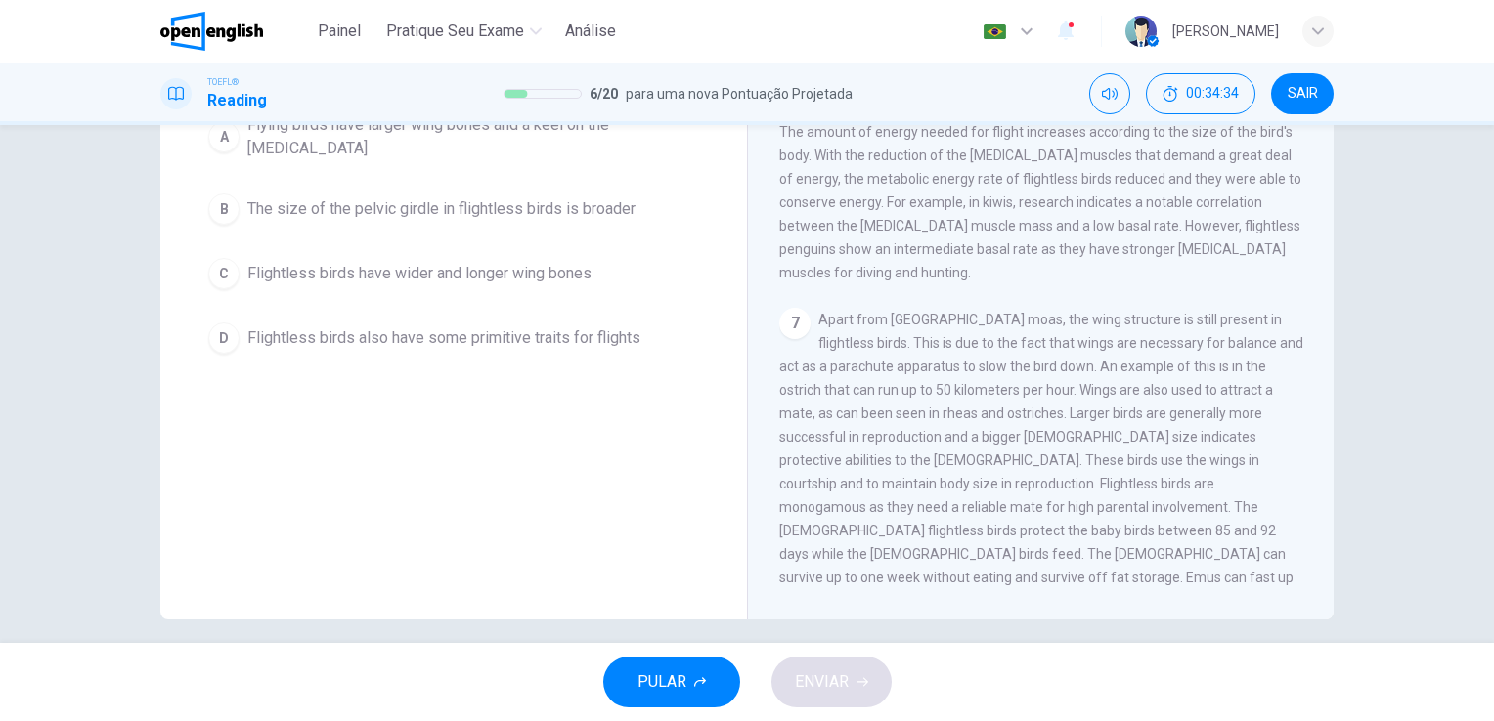
scroll to position [235, 0]
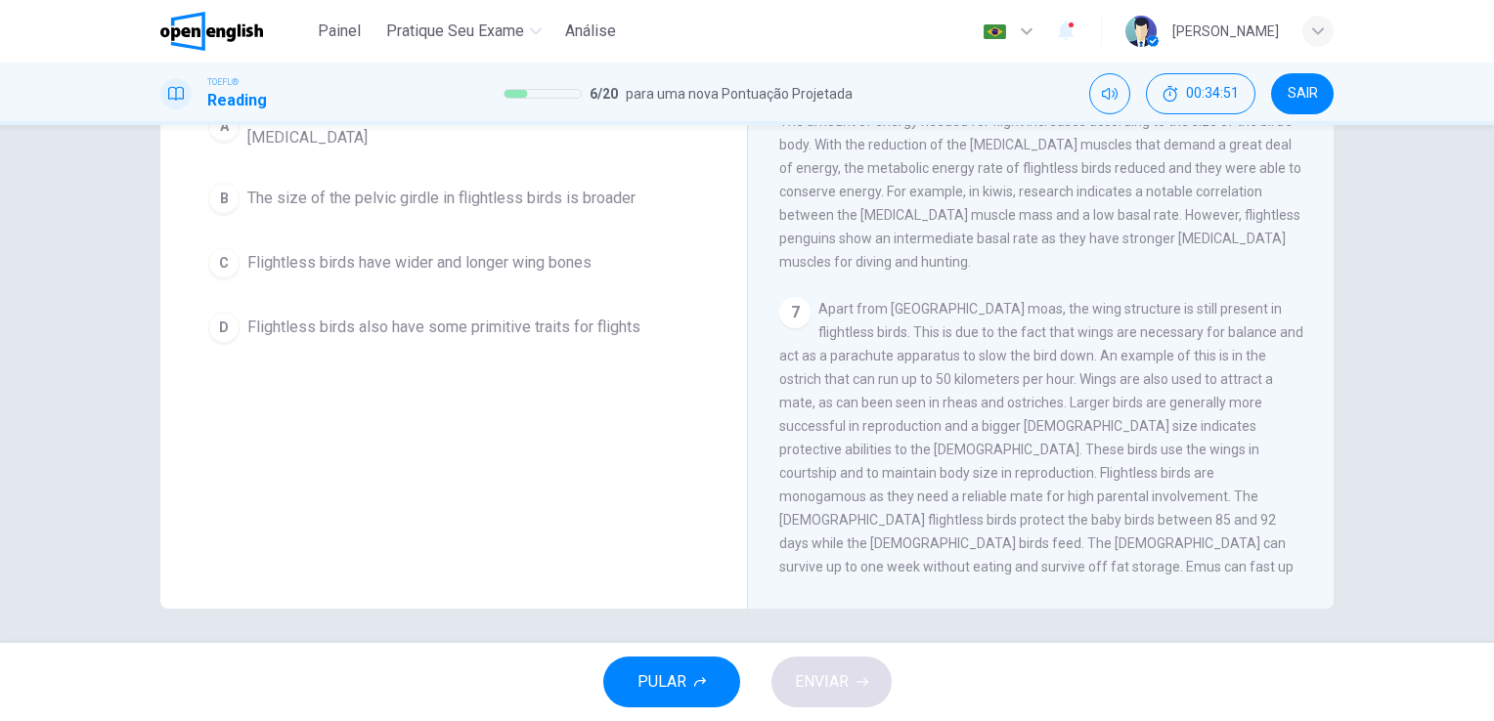
click at [1325, 575] on div "The Evolution of Flightless Birds 1 A ratite is any of a diverse group of large…" at bounding box center [1040, 269] width 587 height 679
click at [1317, 575] on div "The Evolution of Flightless Birds 1 A ratite is any of a diverse group of large…" at bounding box center [1040, 269] width 587 height 679
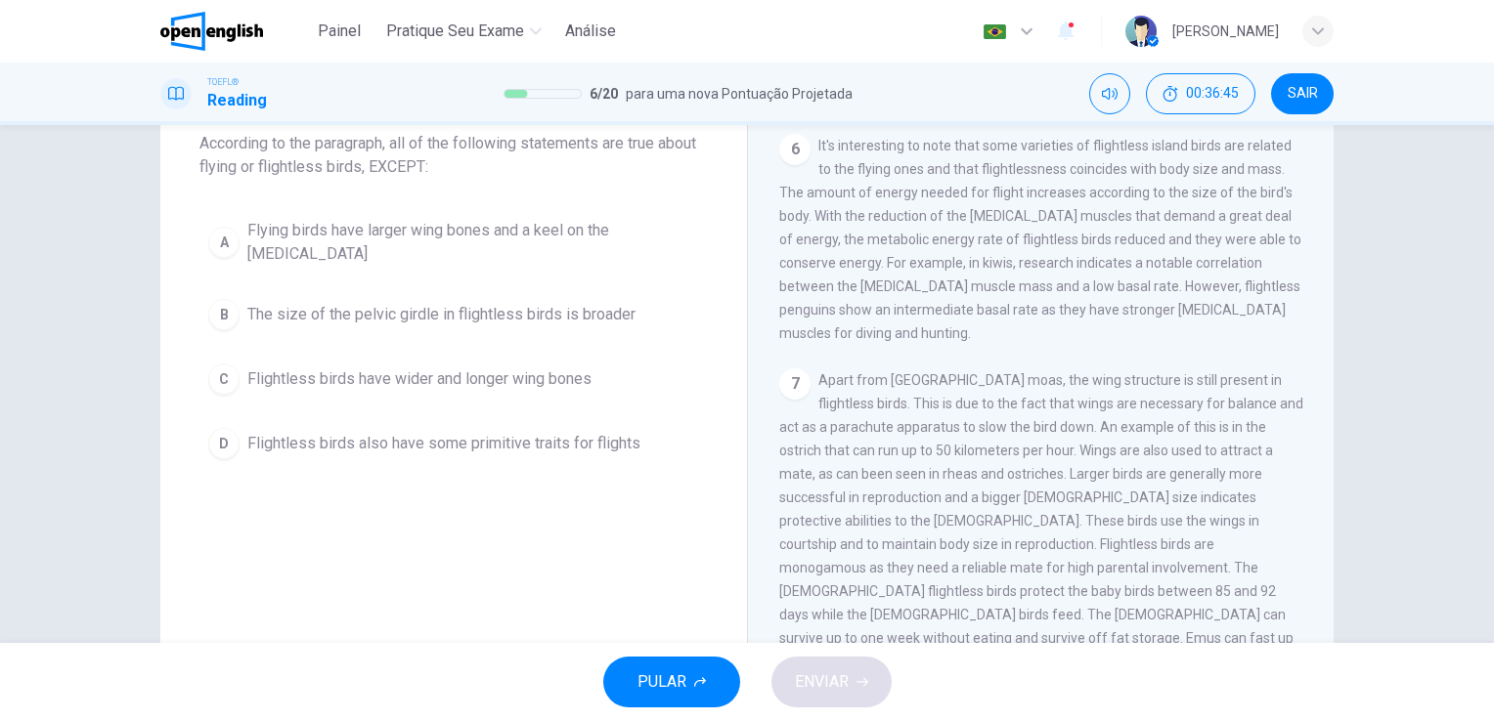
scroll to position [117, 0]
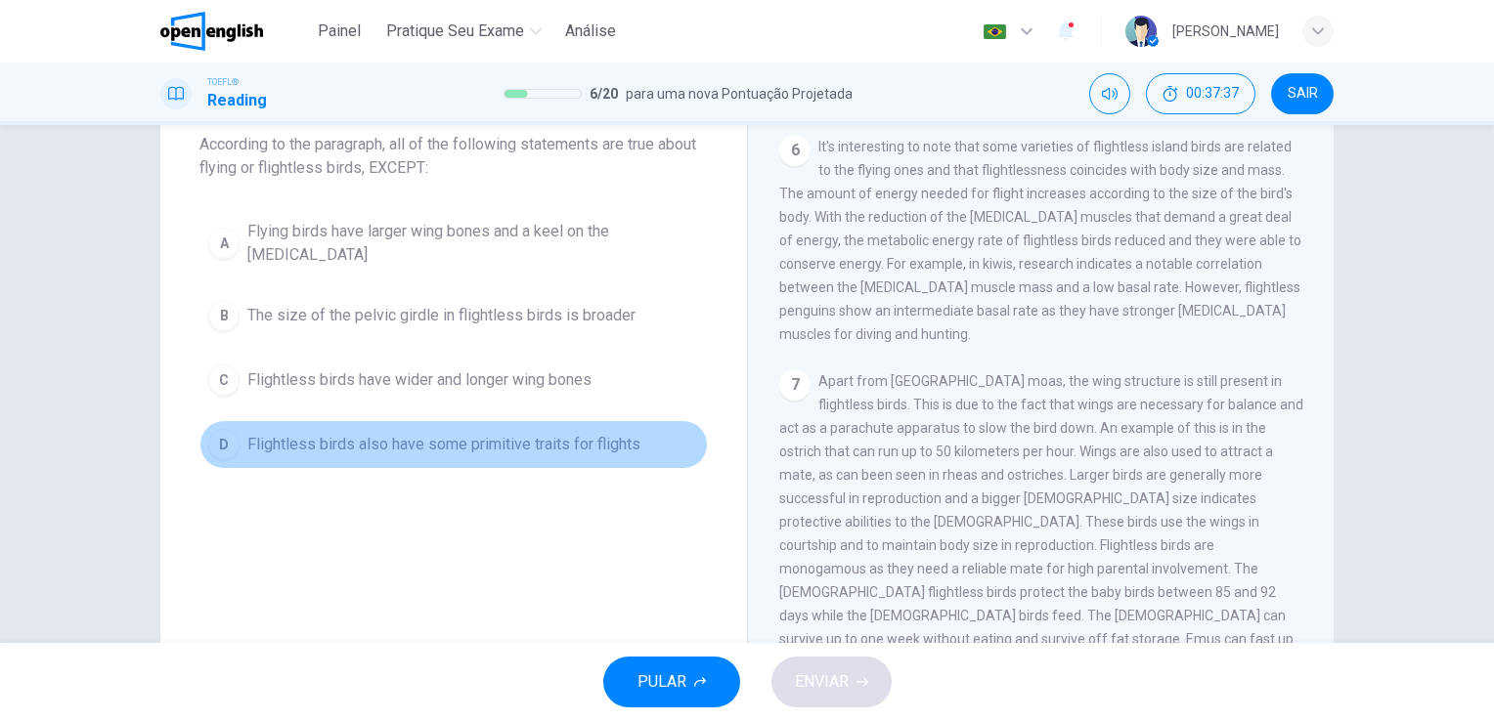
click at [589, 433] on span "Flightless birds also have some primitive traits for flights" at bounding box center [443, 444] width 393 height 23
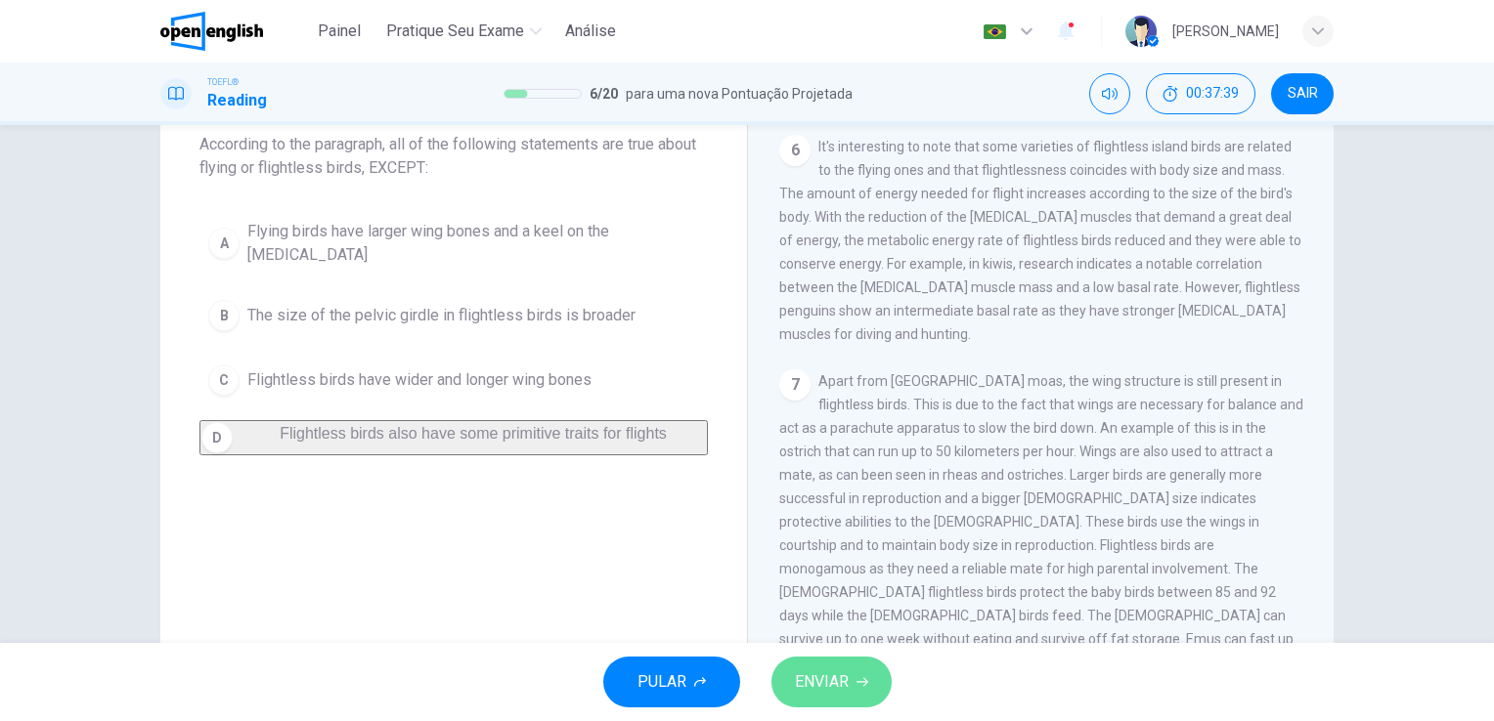
click at [809, 683] on span "ENVIAR" at bounding box center [822, 682] width 54 height 27
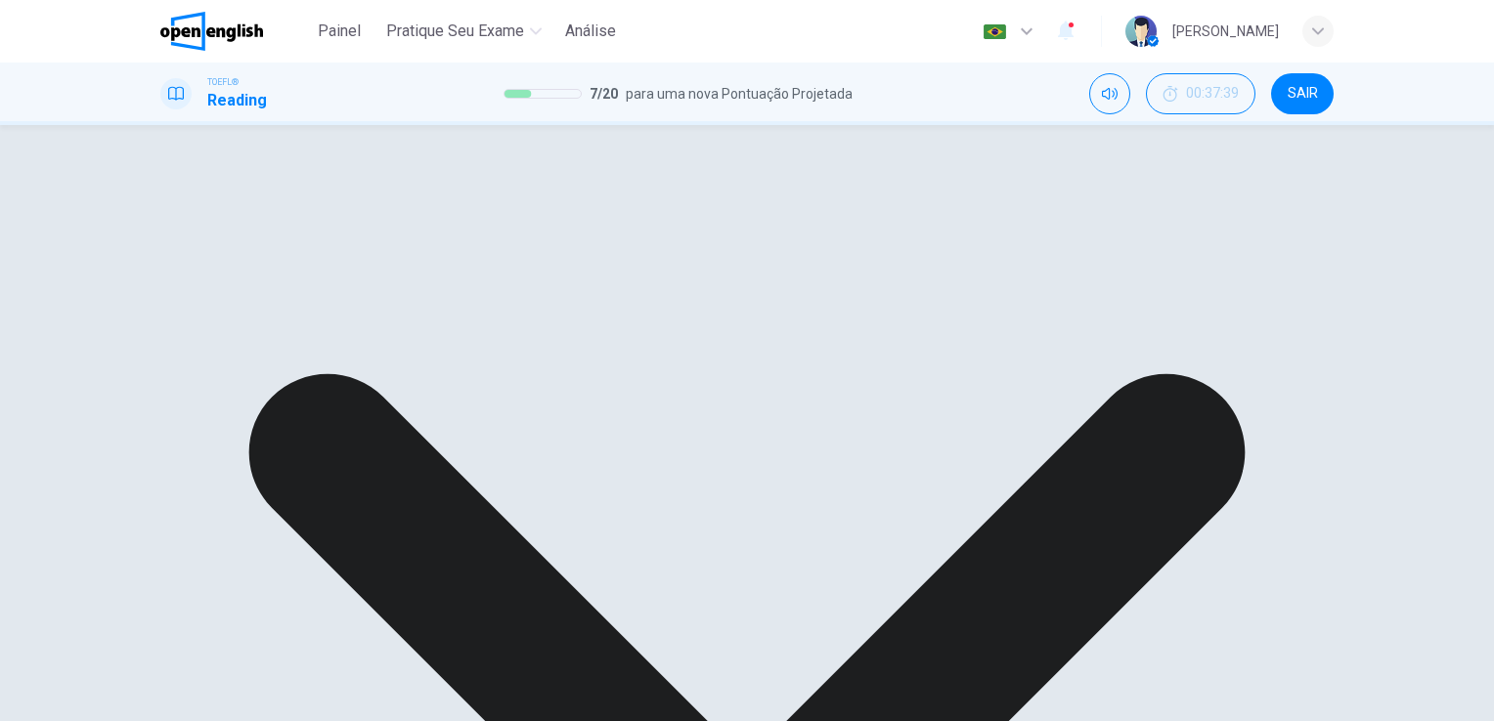
scroll to position [239, 0]
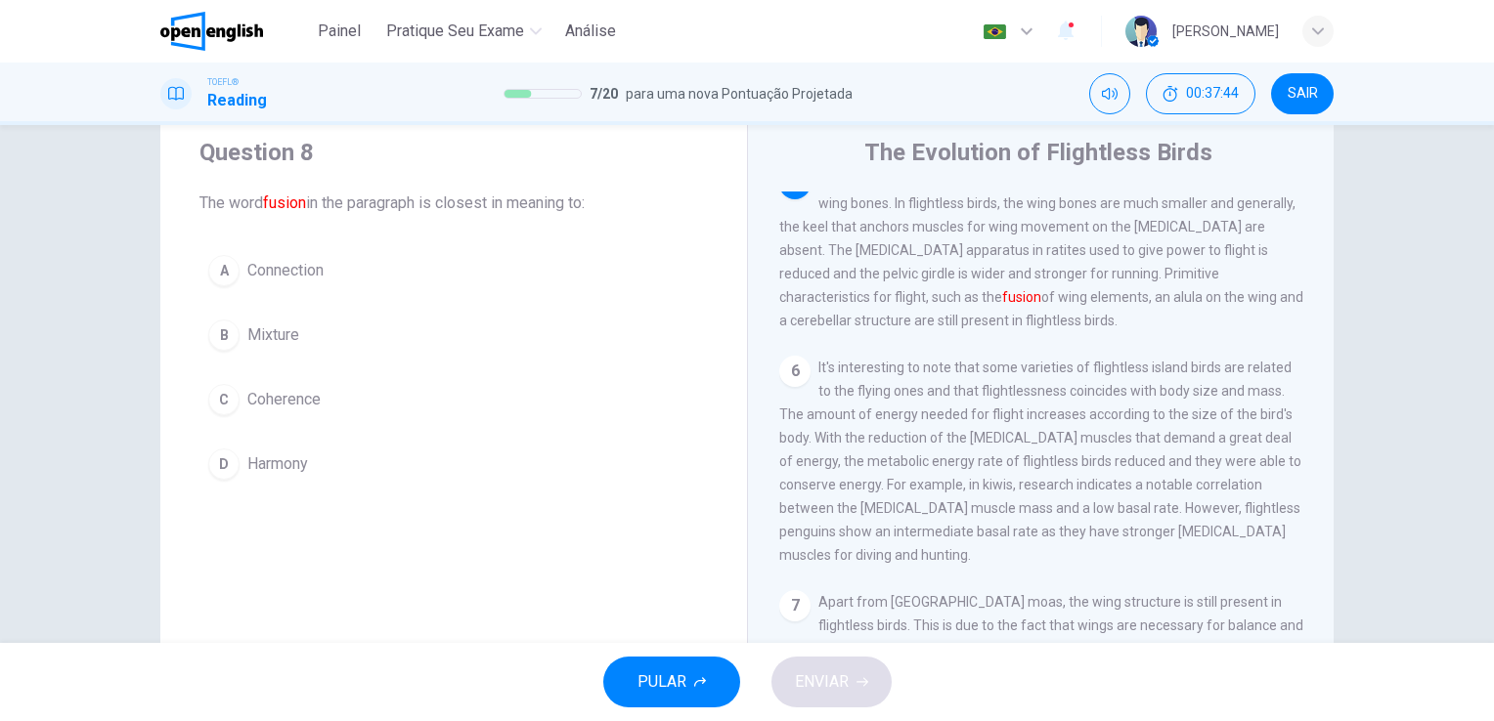
scroll to position [20, 0]
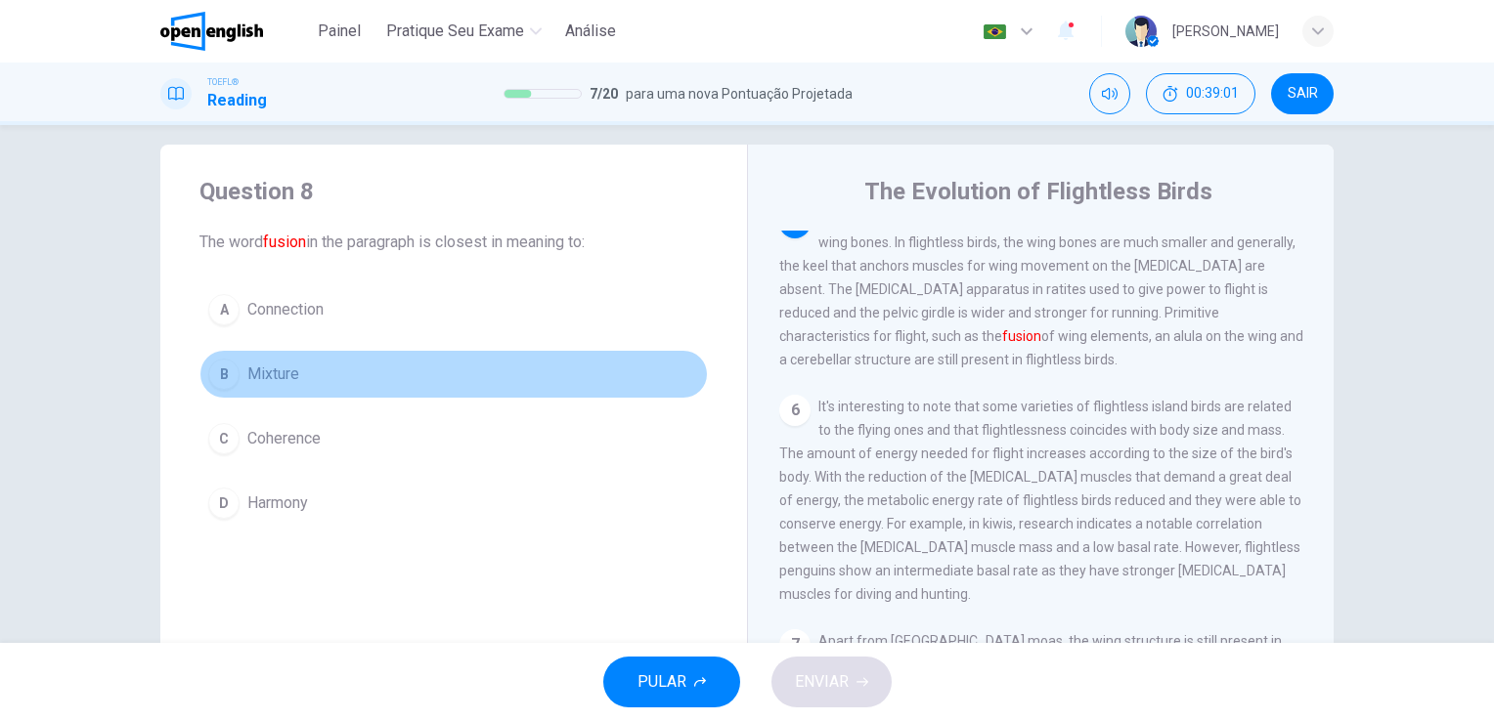
click at [306, 362] on button "B Mixture" at bounding box center [453, 374] width 508 height 49
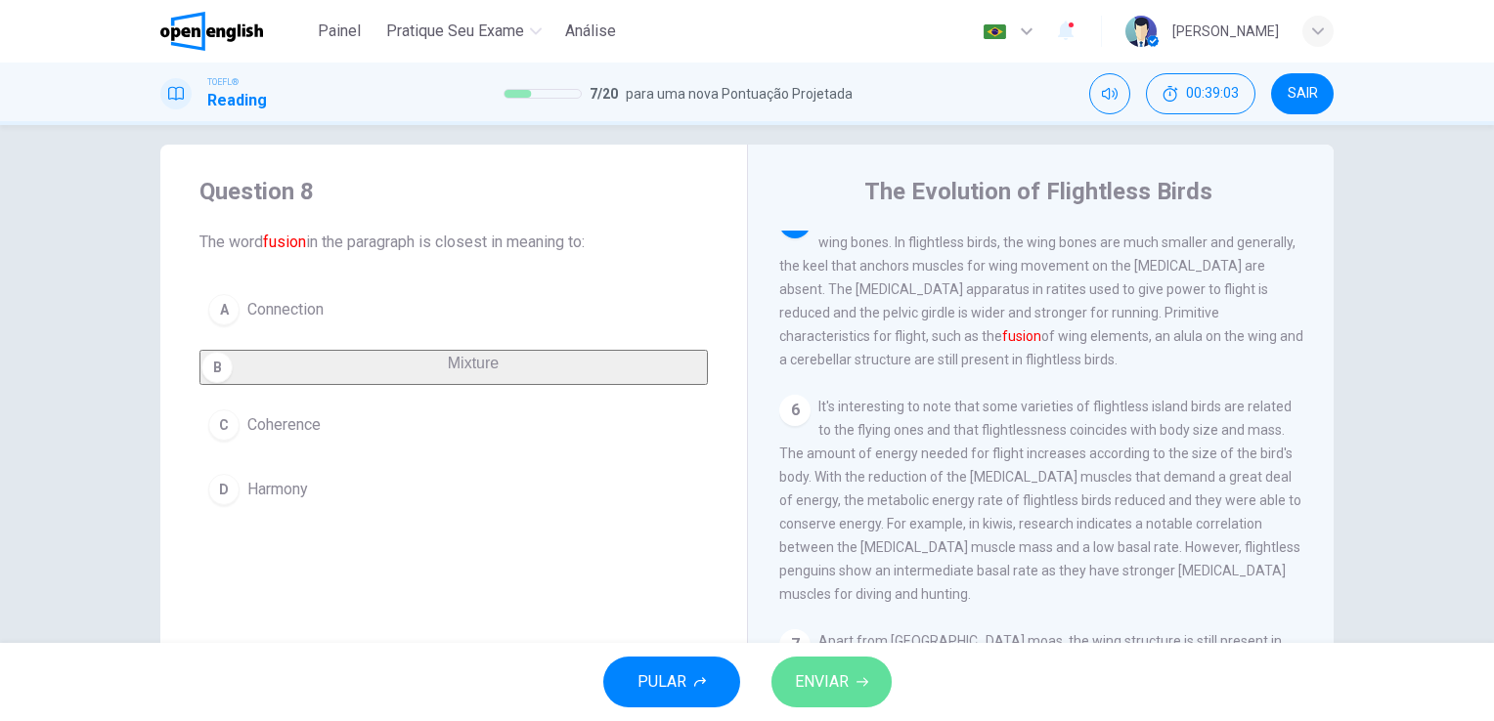
click at [829, 694] on span "ENVIAR" at bounding box center [822, 682] width 54 height 27
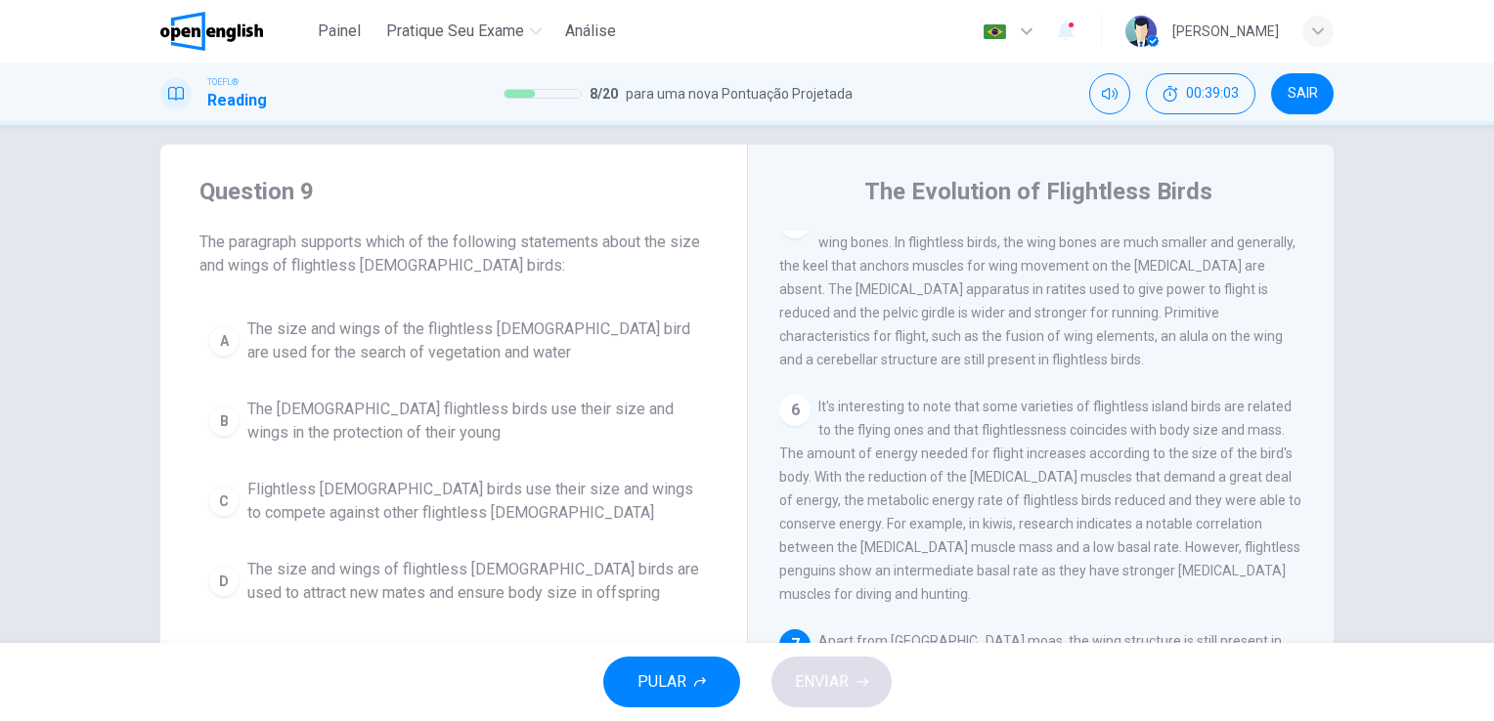
scroll to position [983, 0]
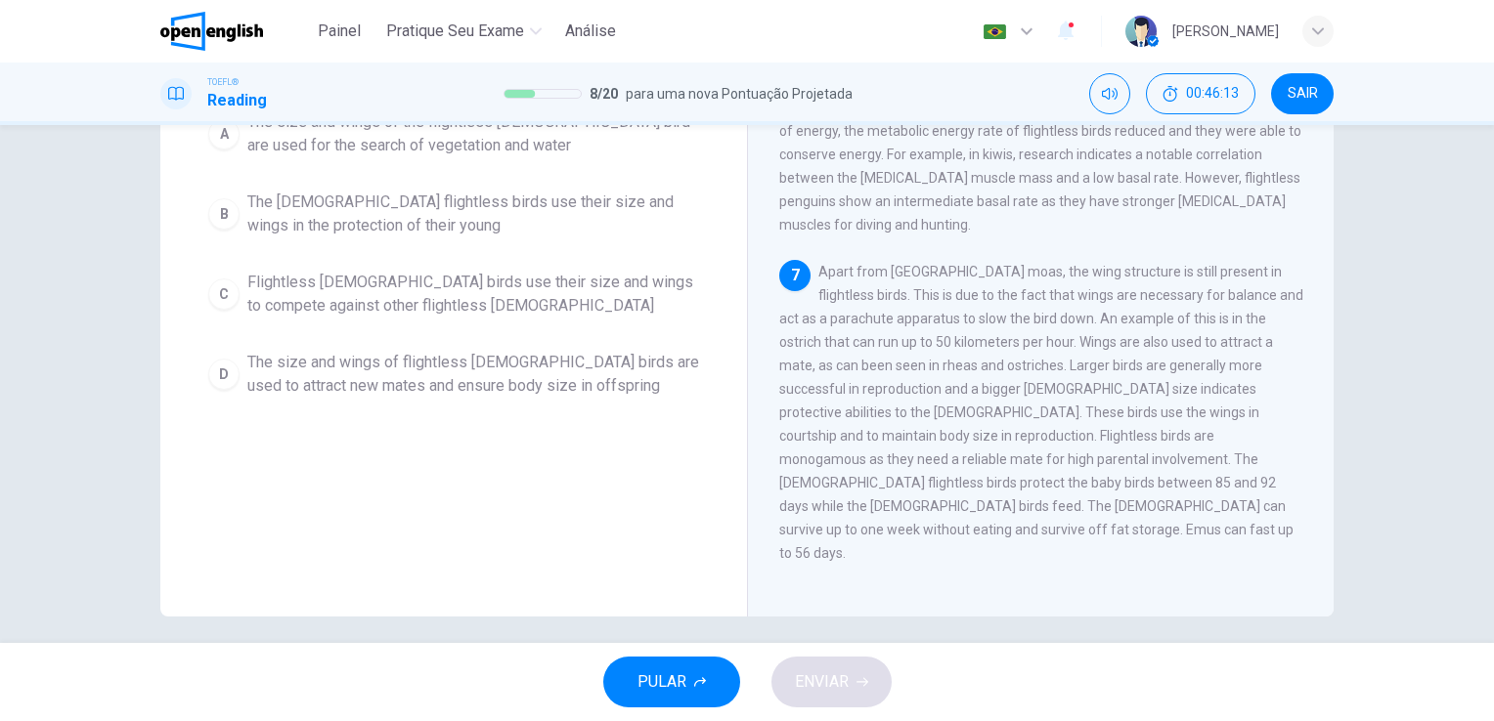
scroll to position [239, 0]
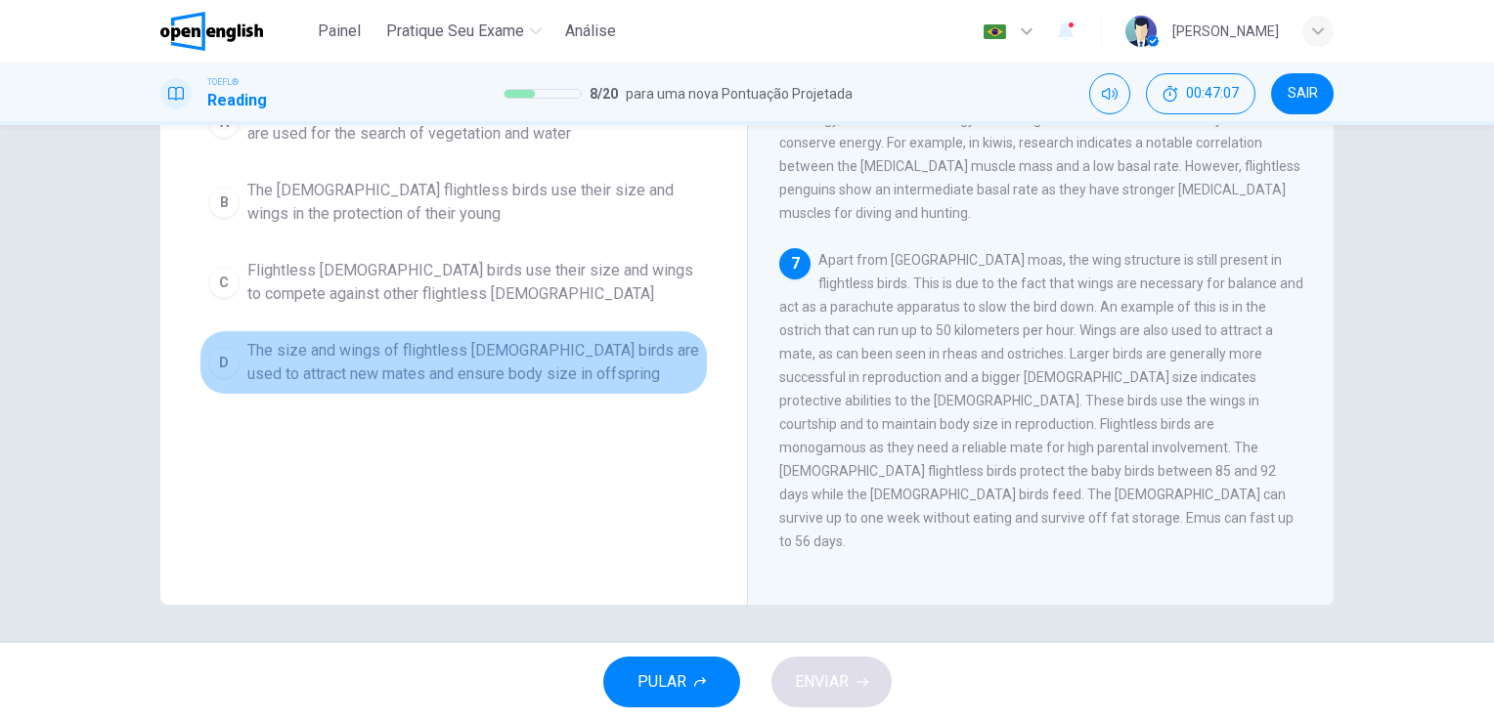
click at [475, 354] on span "The size and wings of flightless [DEMOGRAPHIC_DATA] birds are used to attract n…" at bounding box center [473, 362] width 452 height 47
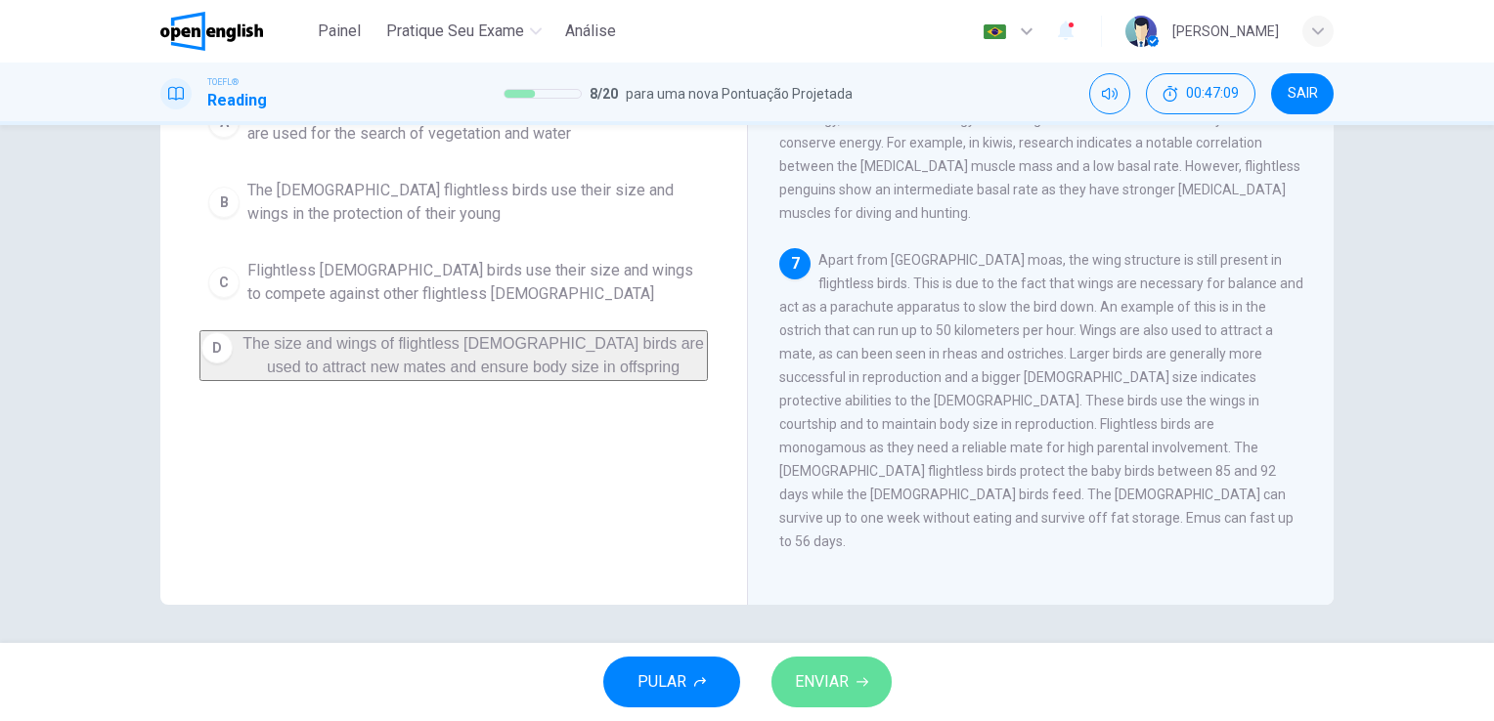
click at [802, 688] on span "ENVIAR" at bounding box center [822, 682] width 54 height 27
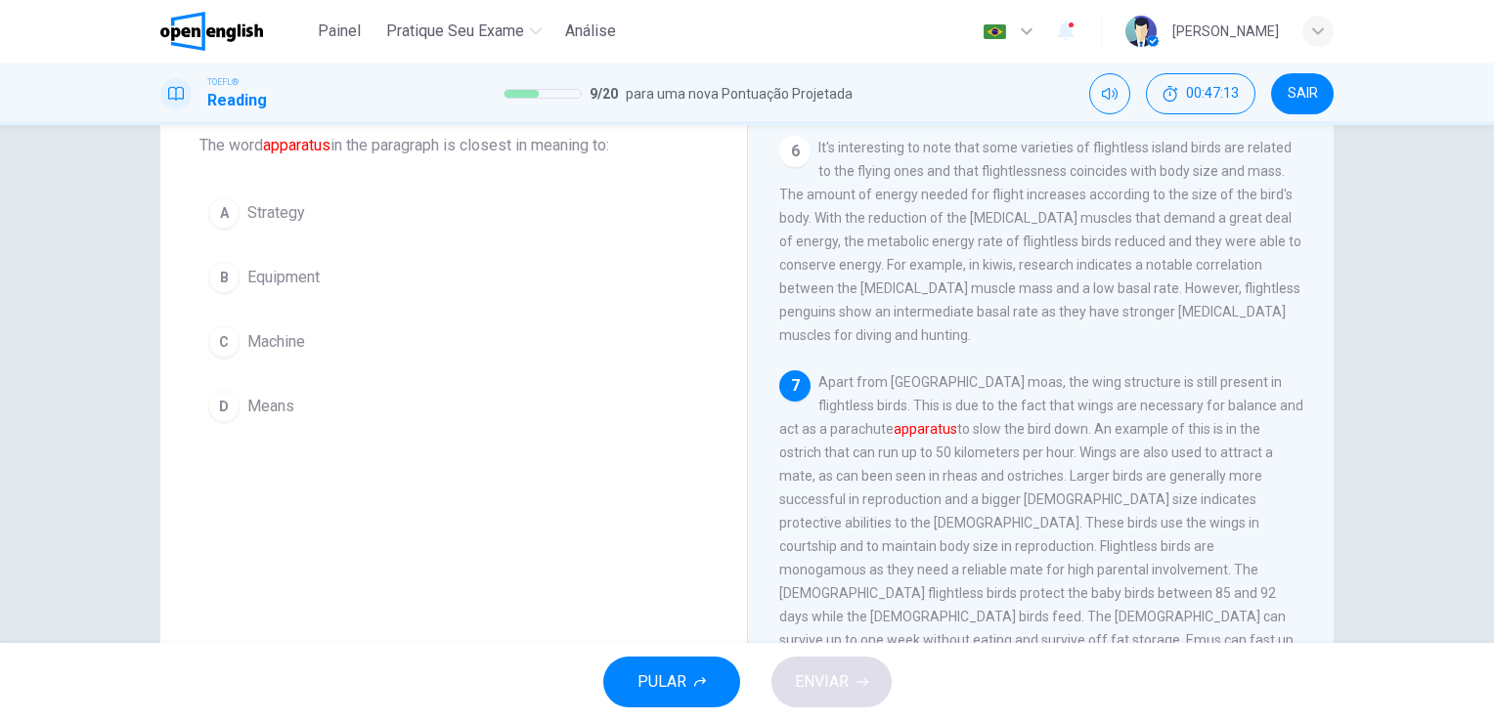
scroll to position [98, 0]
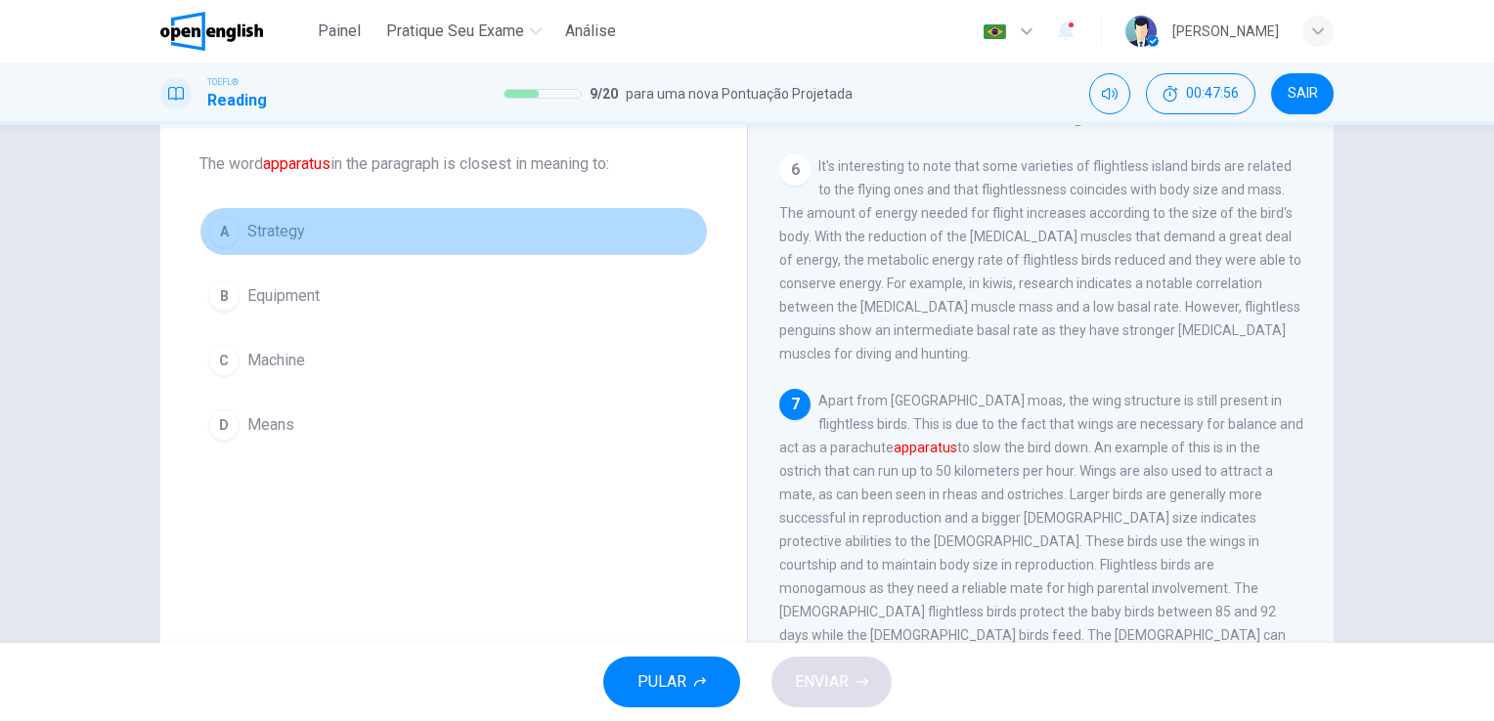
click at [265, 238] on span "Strategy" at bounding box center [276, 231] width 58 height 23
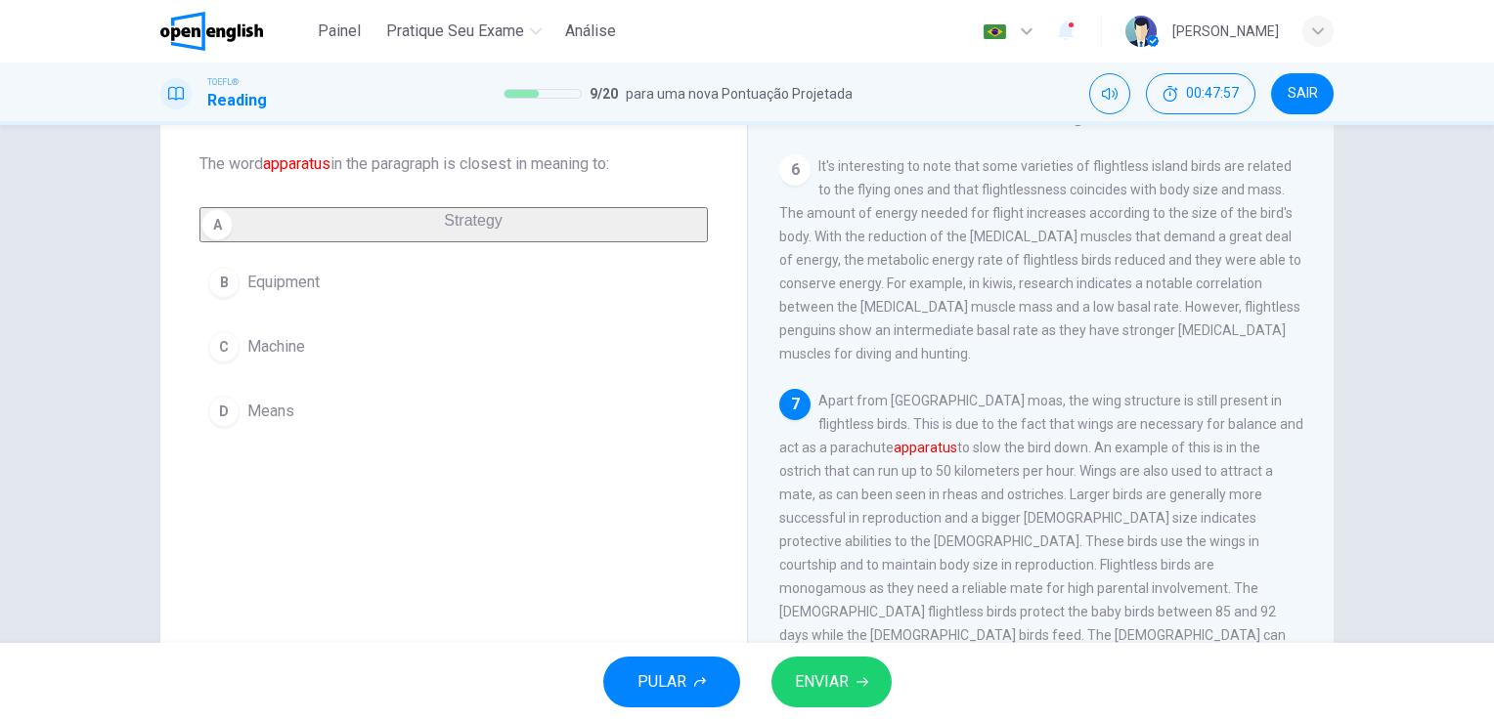
click at [800, 672] on span "ENVIAR" at bounding box center [822, 682] width 54 height 27
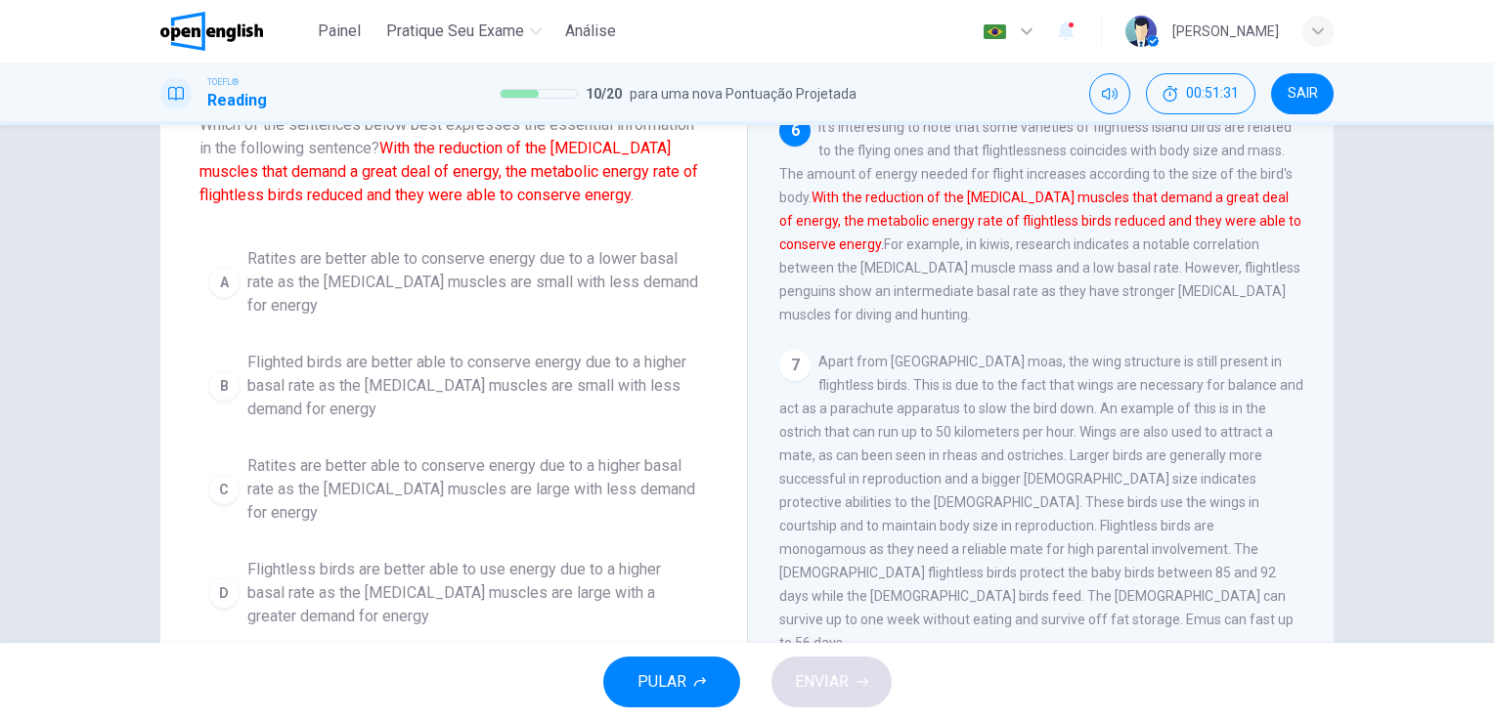
scroll to position [176, 0]
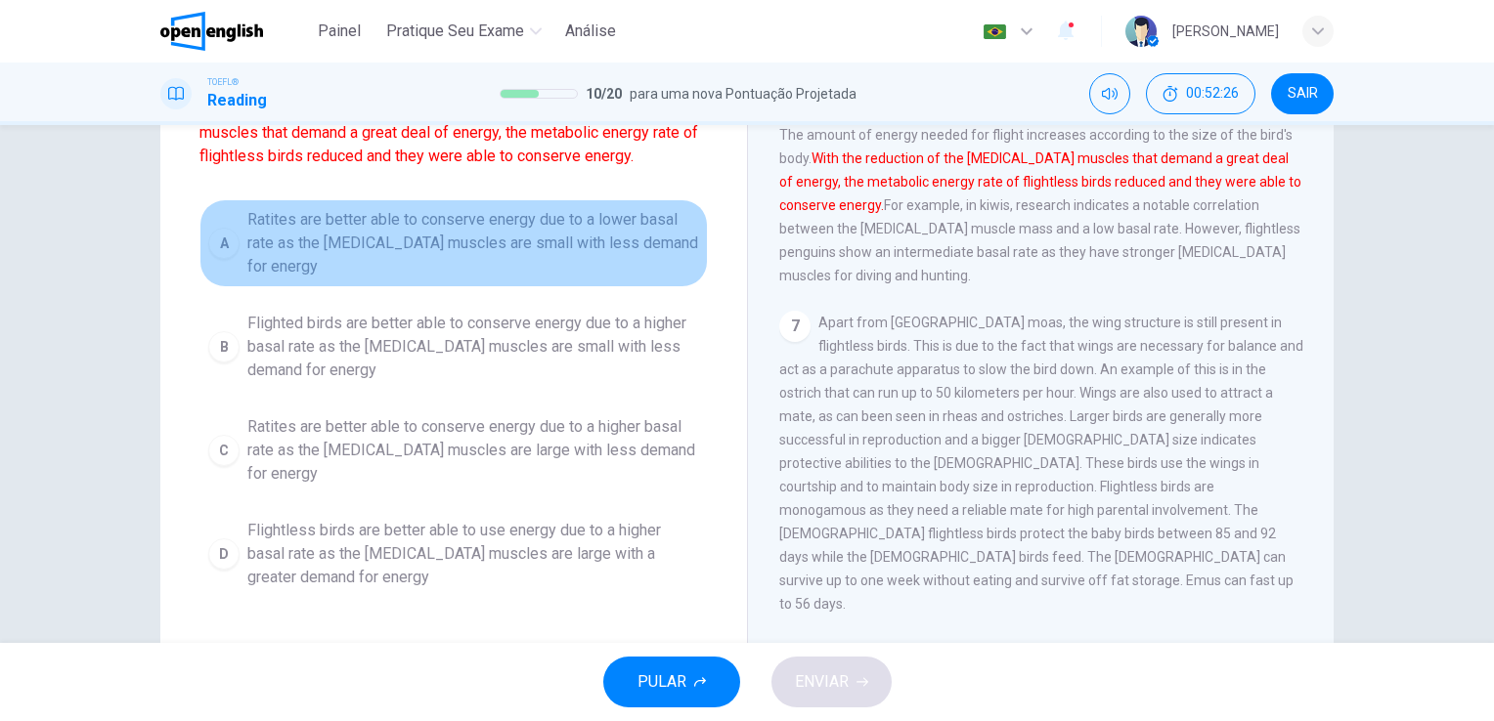
click at [593, 213] on span "Ratites are better able to conserve energy due to a lower basal rate as the [ME…" at bounding box center [473, 243] width 452 height 70
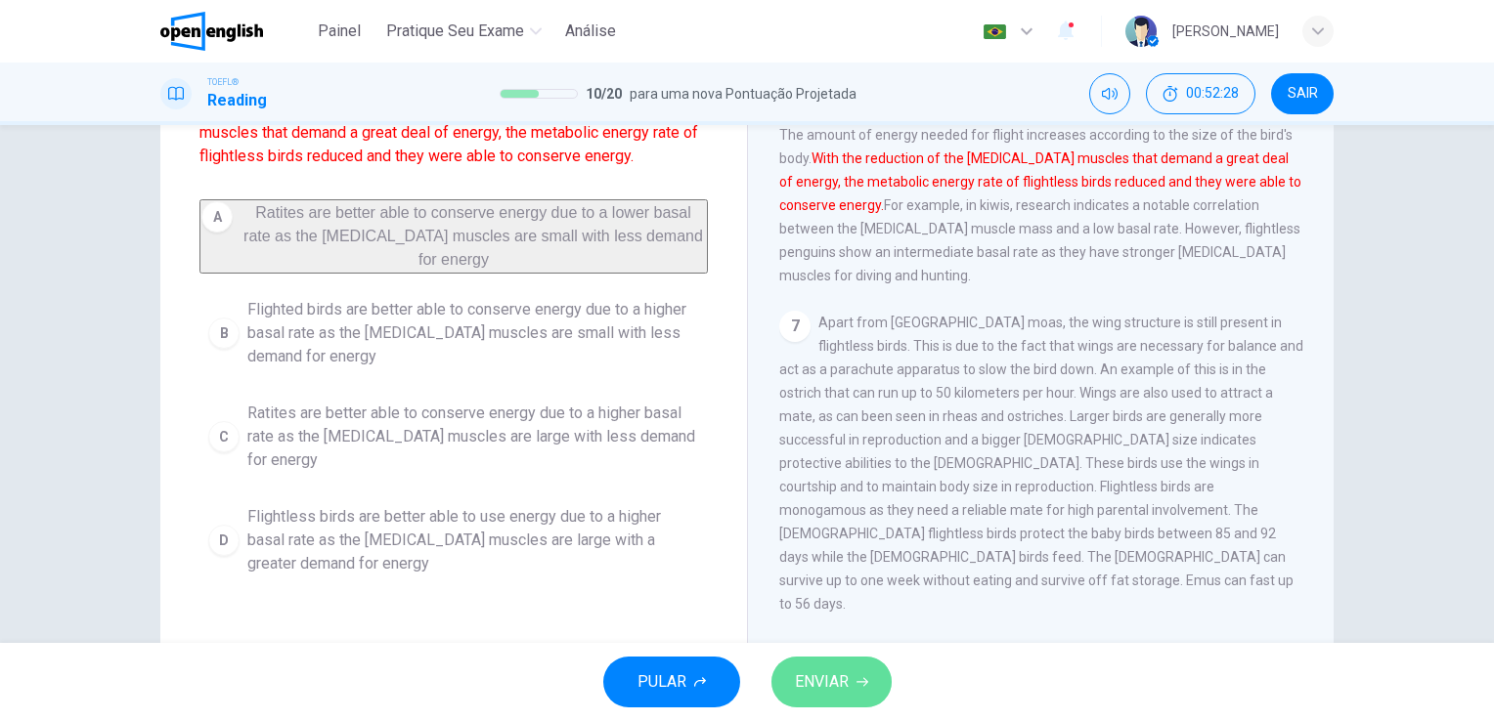
click at [809, 670] on span "ENVIAR" at bounding box center [822, 682] width 54 height 27
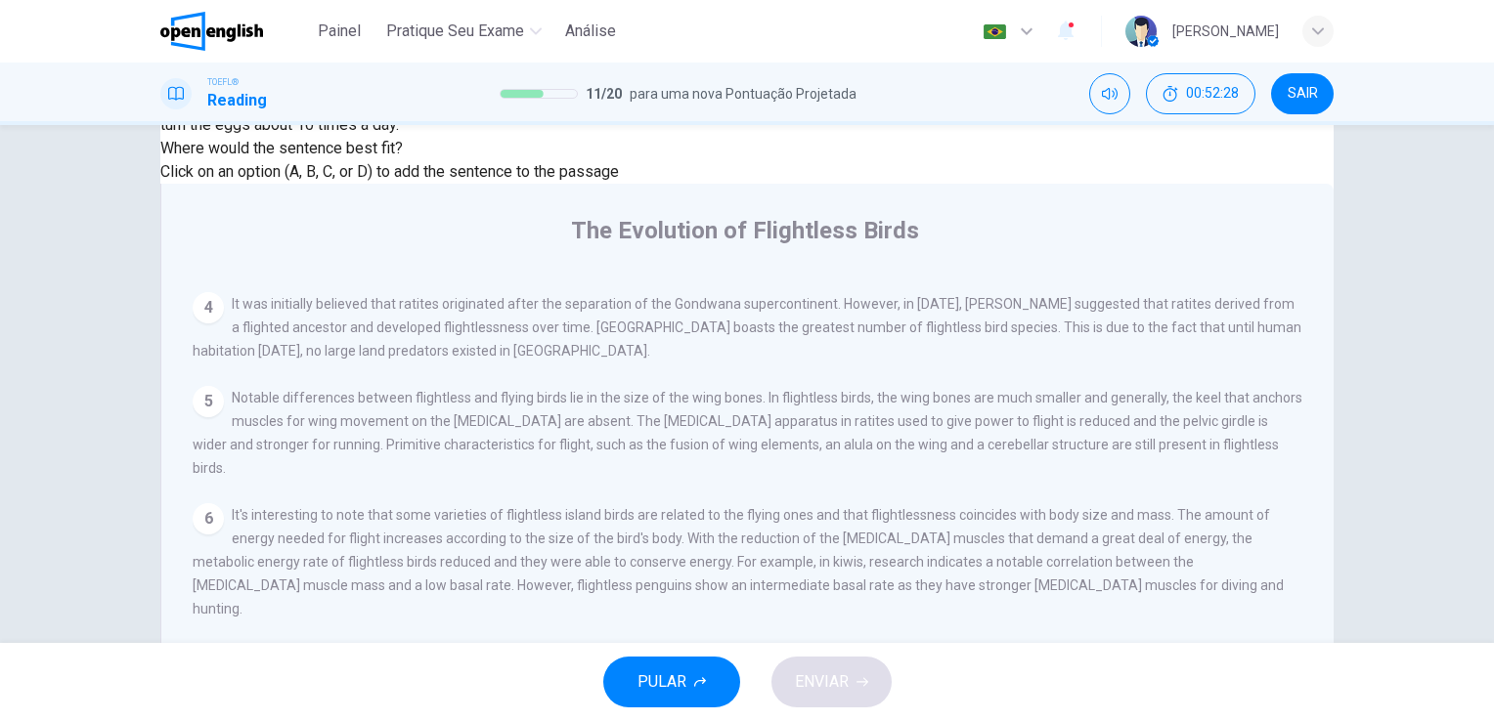
scroll to position [1006, 0]
click at [1166, 720] on input at bounding box center [1233, 729] width 135 height 18
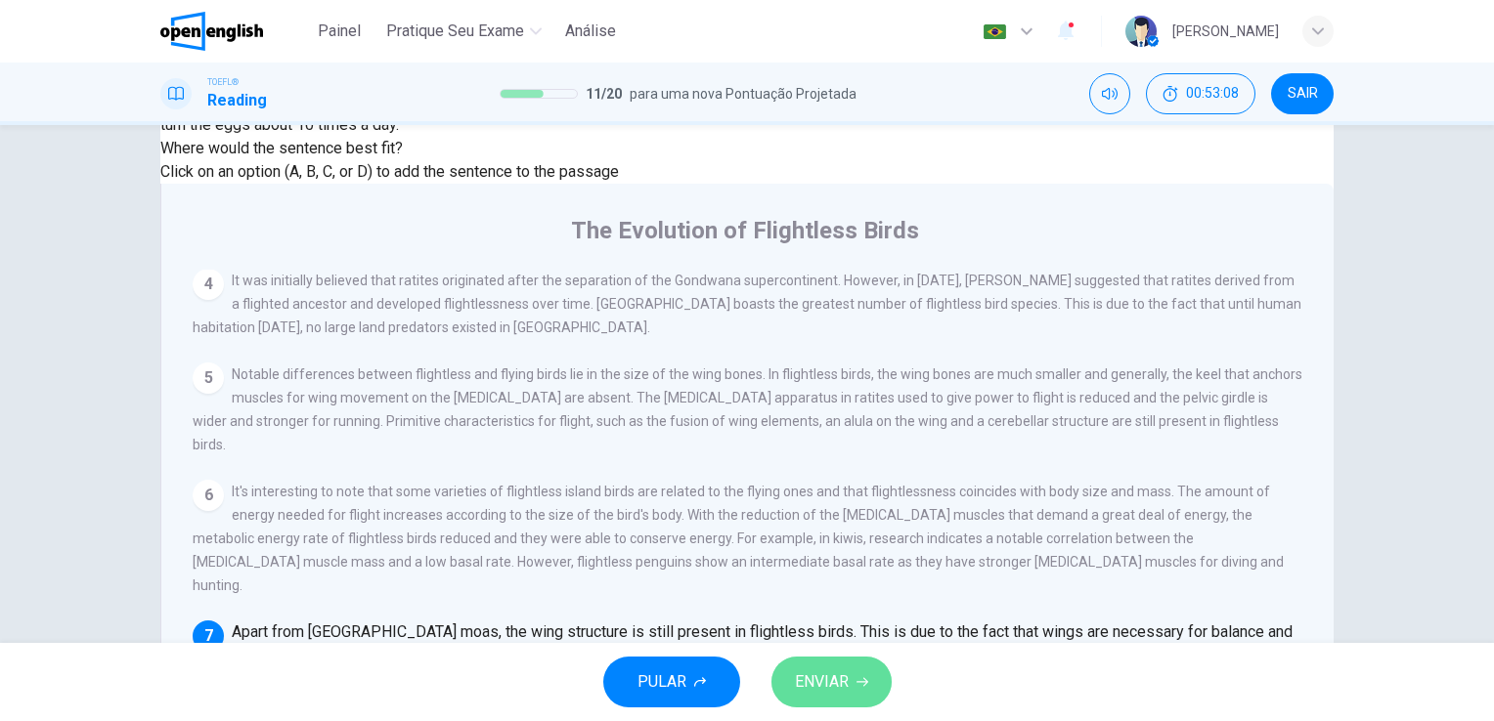
click at [830, 677] on span "ENVIAR" at bounding box center [822, 682] width 54 height 27
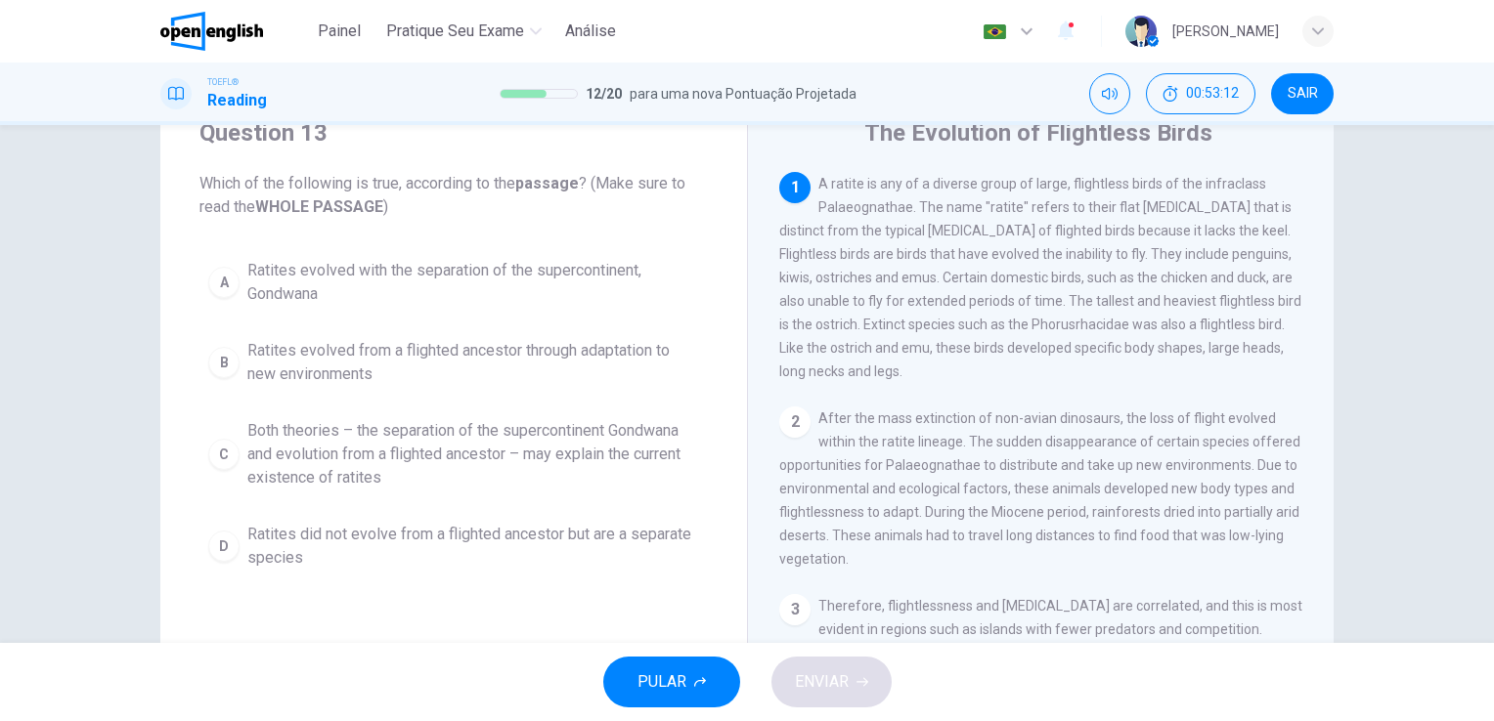
scroll to position [59, 0]
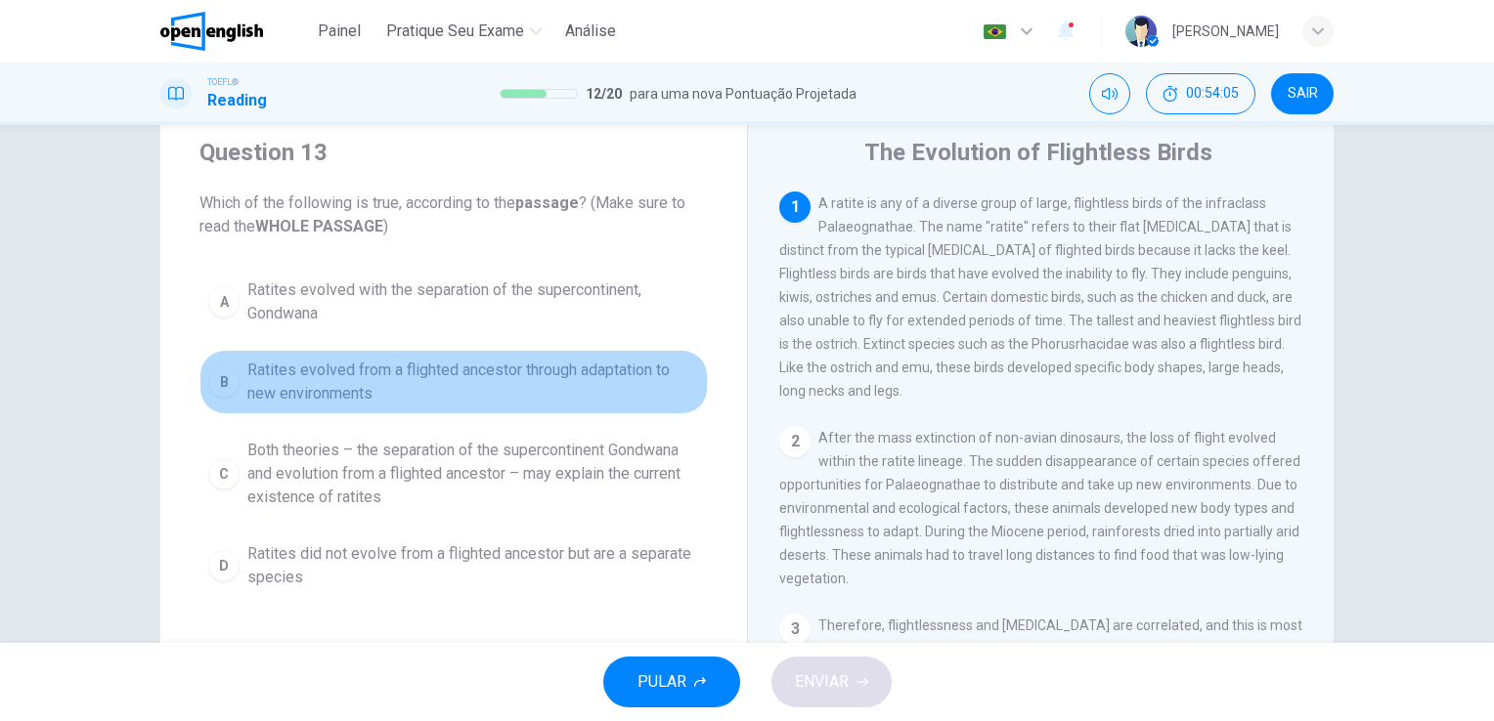
click at [580, 371] on span "Ratites evolved from a flighted ancestor through adaptation to new environments" at bounding box center [473, 382] width 452 height 47
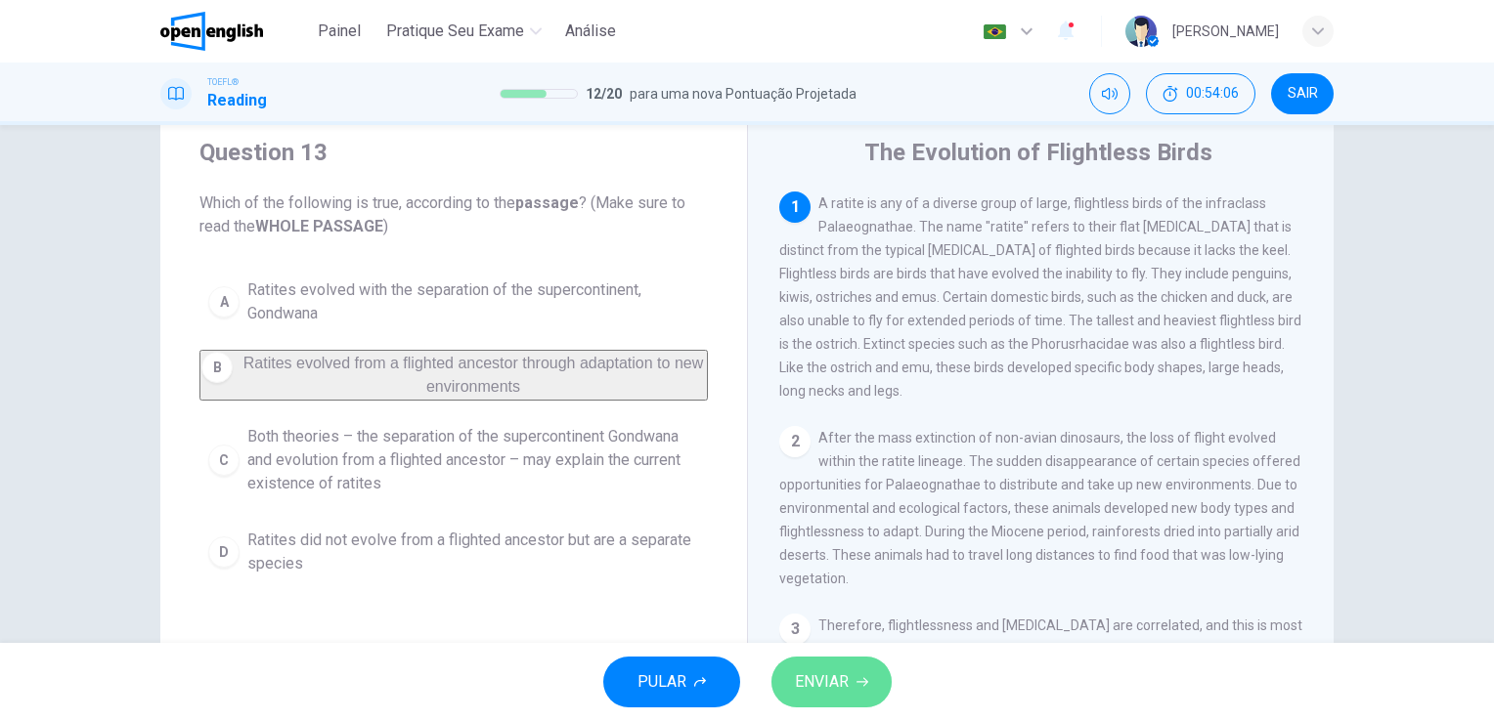
click at [806, 673] on span "ENVIAR" at bounding box center [822, 682] width 54 height 27
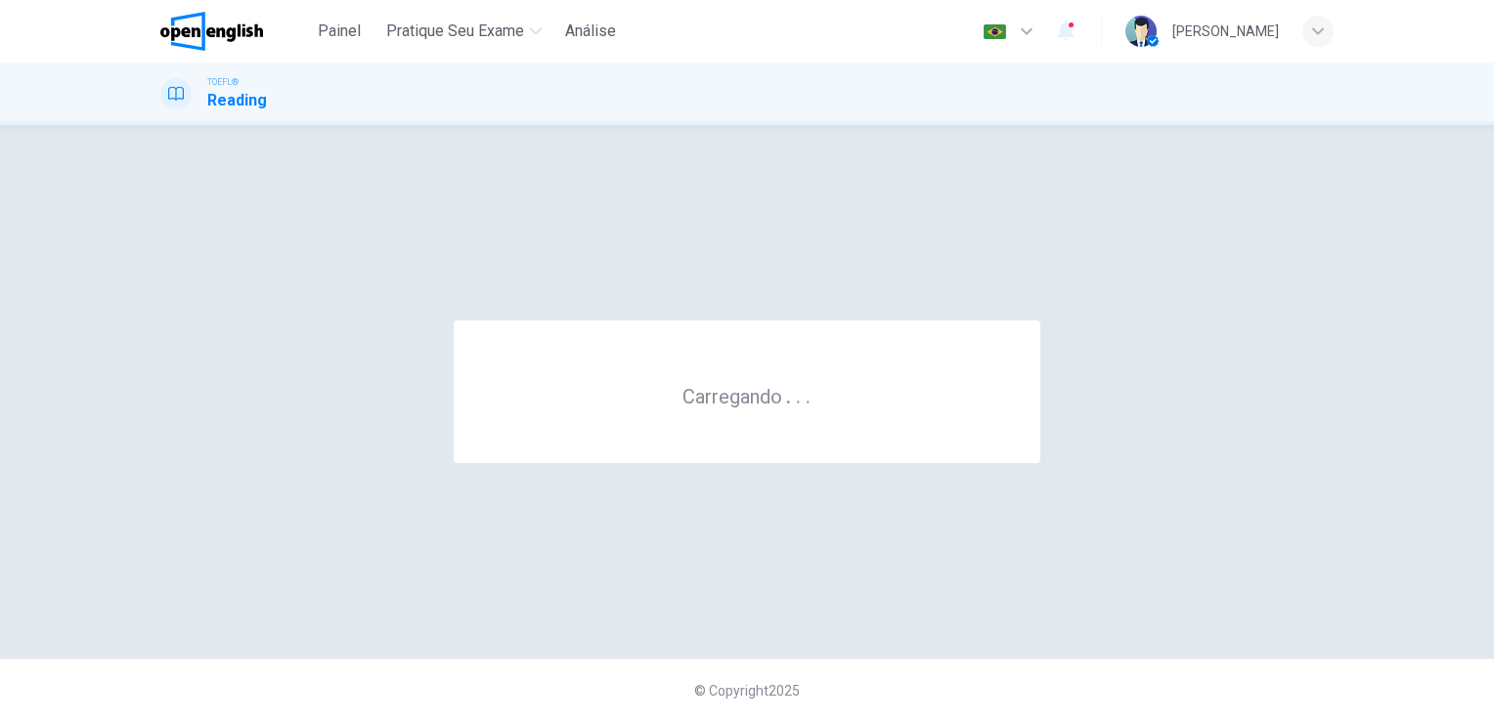
scroll to position [0, 0]
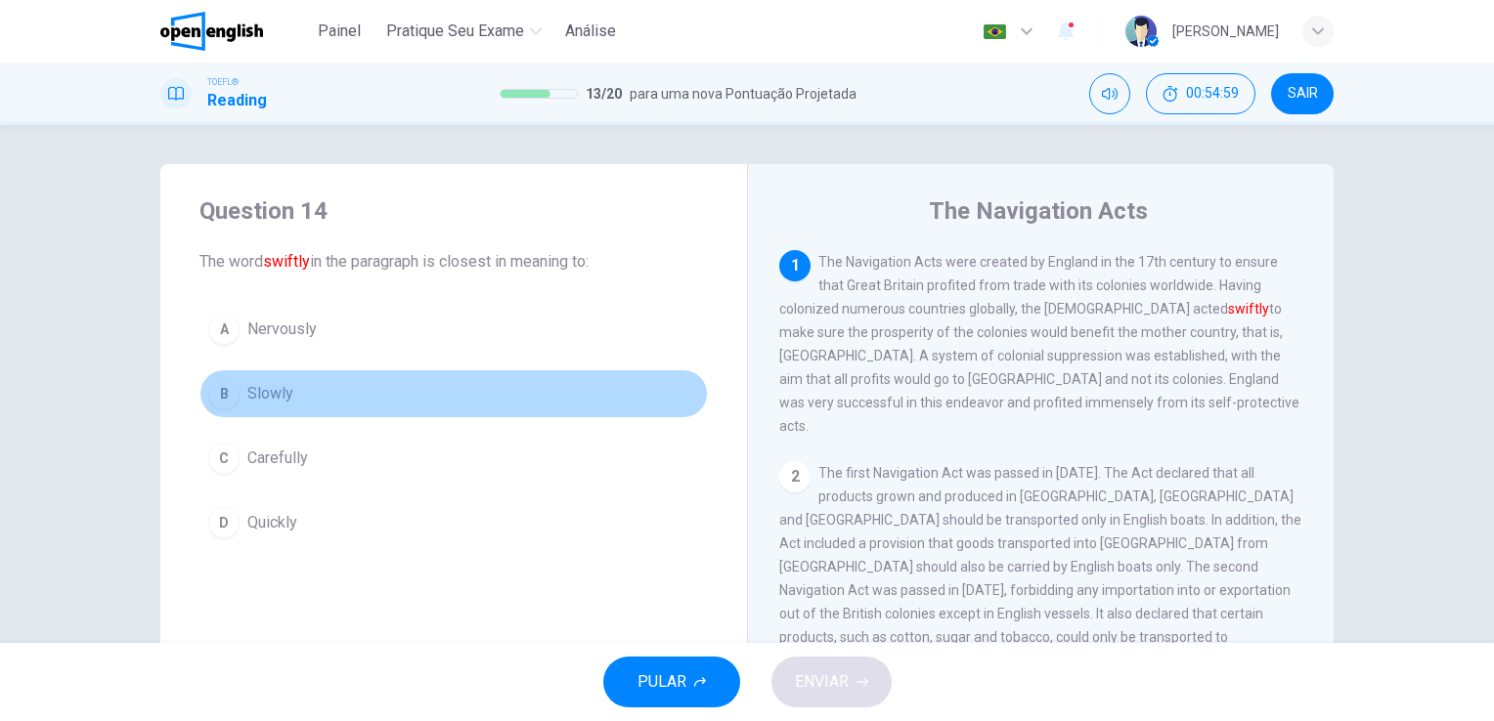
click at [282, 390] on span "Slowly" at bounding box center [270, 393] width 46 height 23
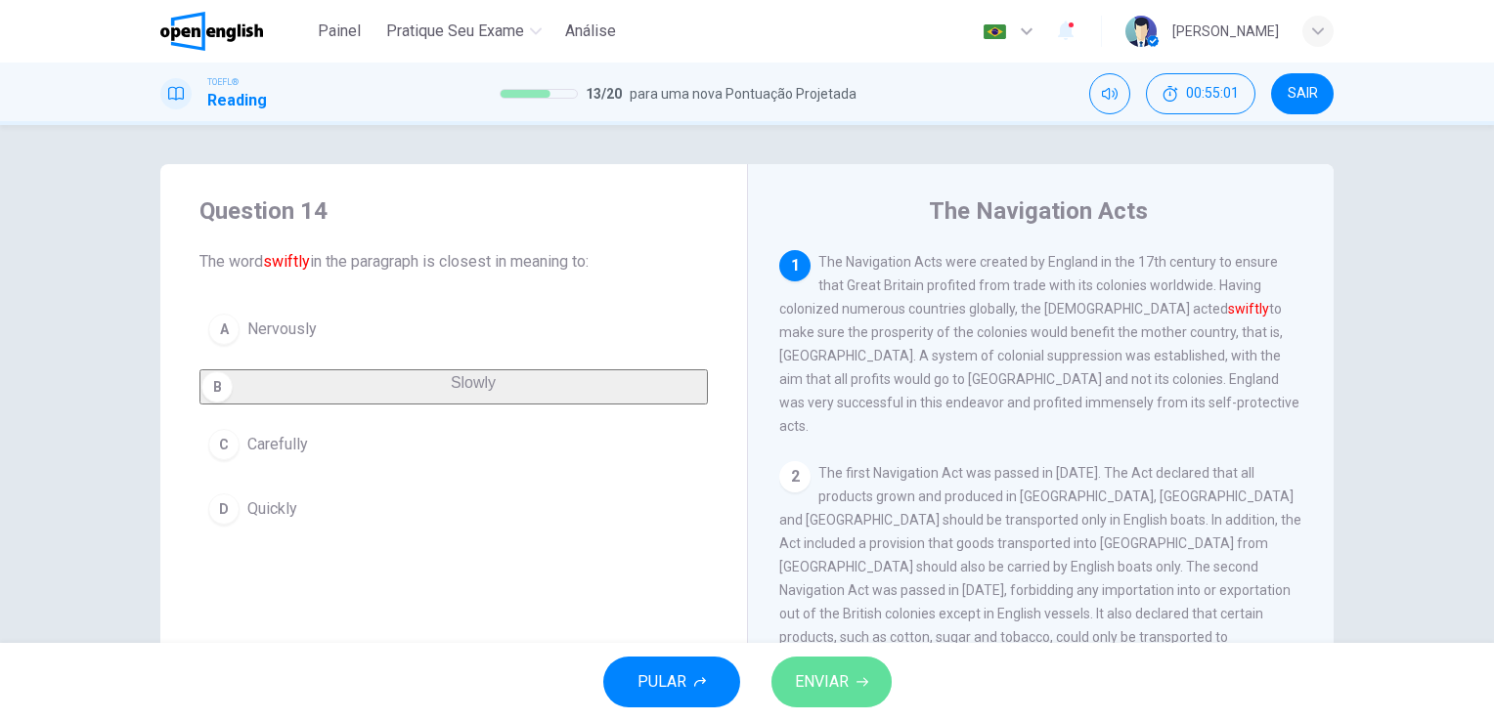
click at [849, 675] on button "ENVIAR" at bounding box center [831, 682] width 120 height 51
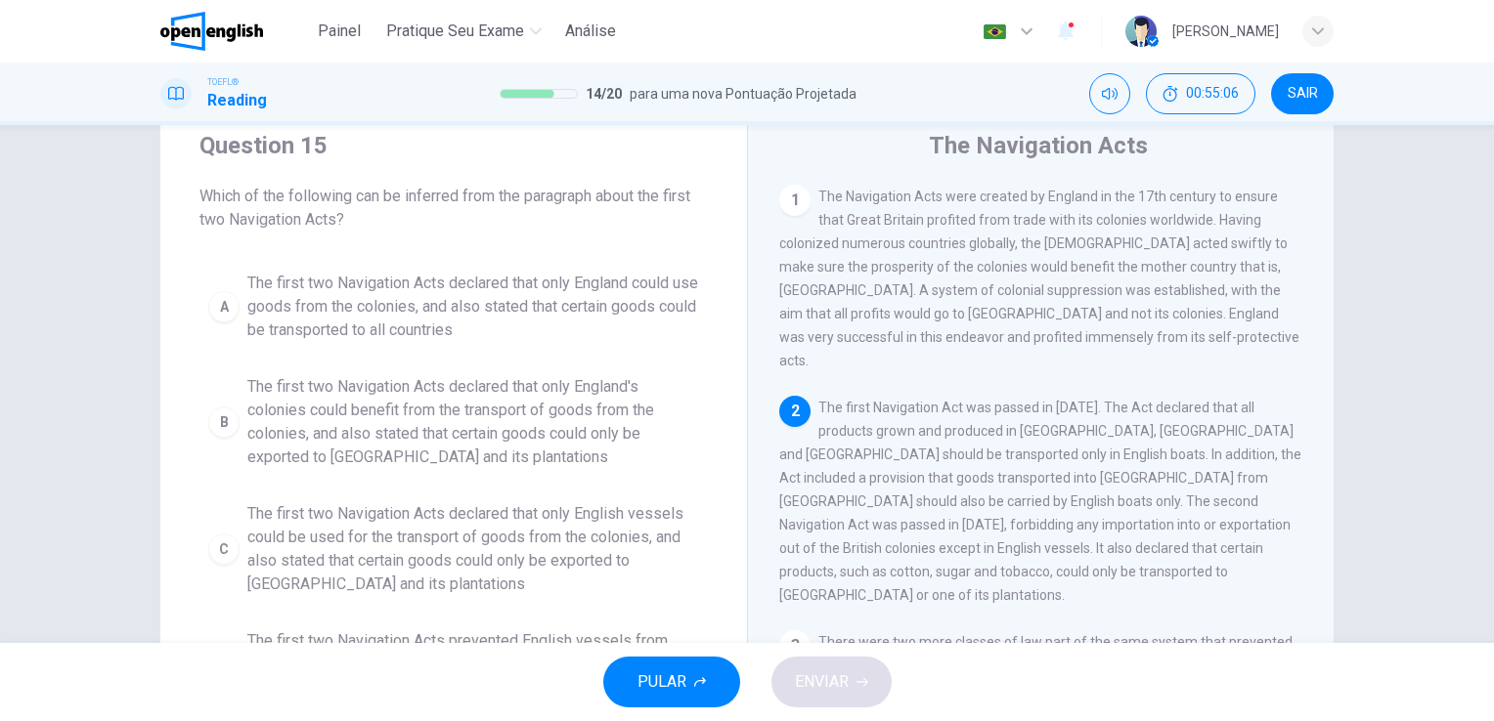
scroll to position [78, 0]
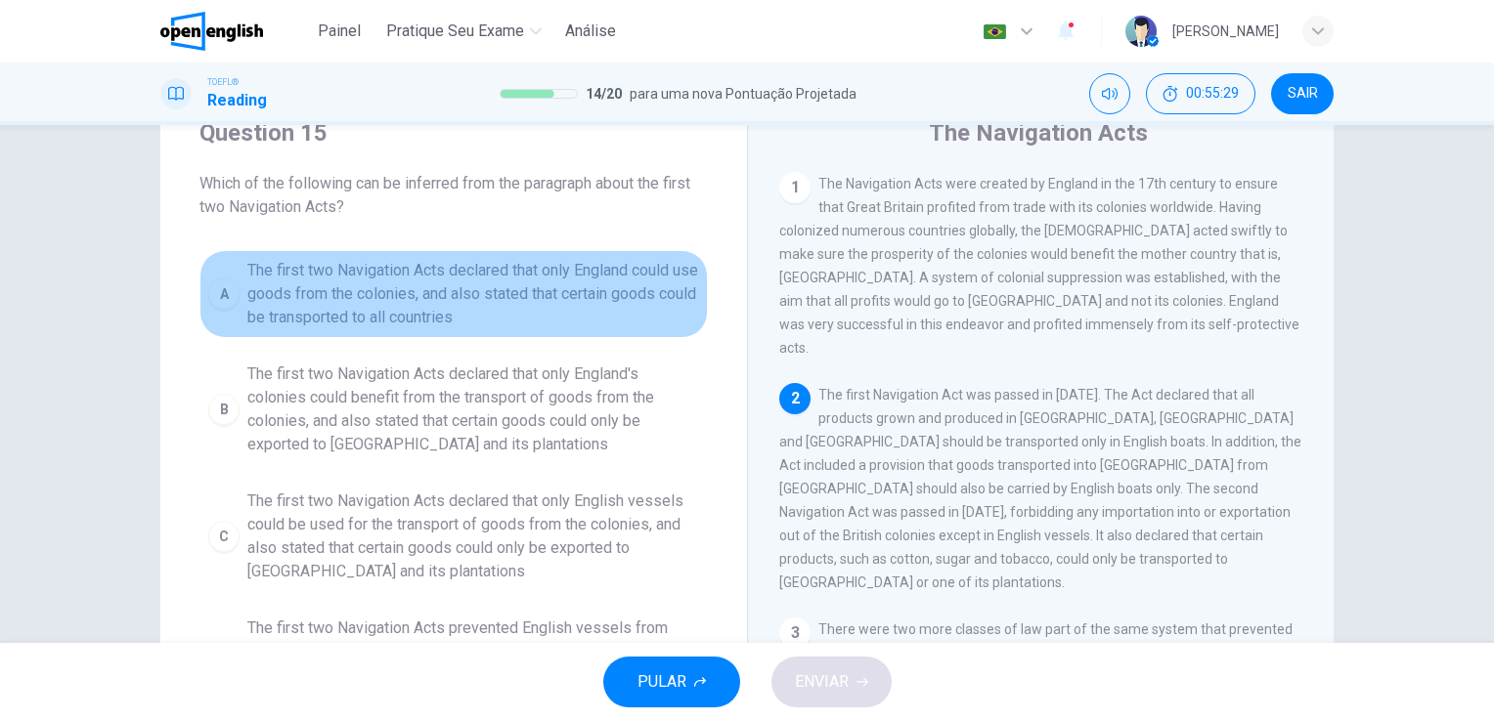
click at [510, 293] on span "The first two Navigation Acts declared that only England could use goods from t…" at bounding box center [473, 294] width 452 height 70
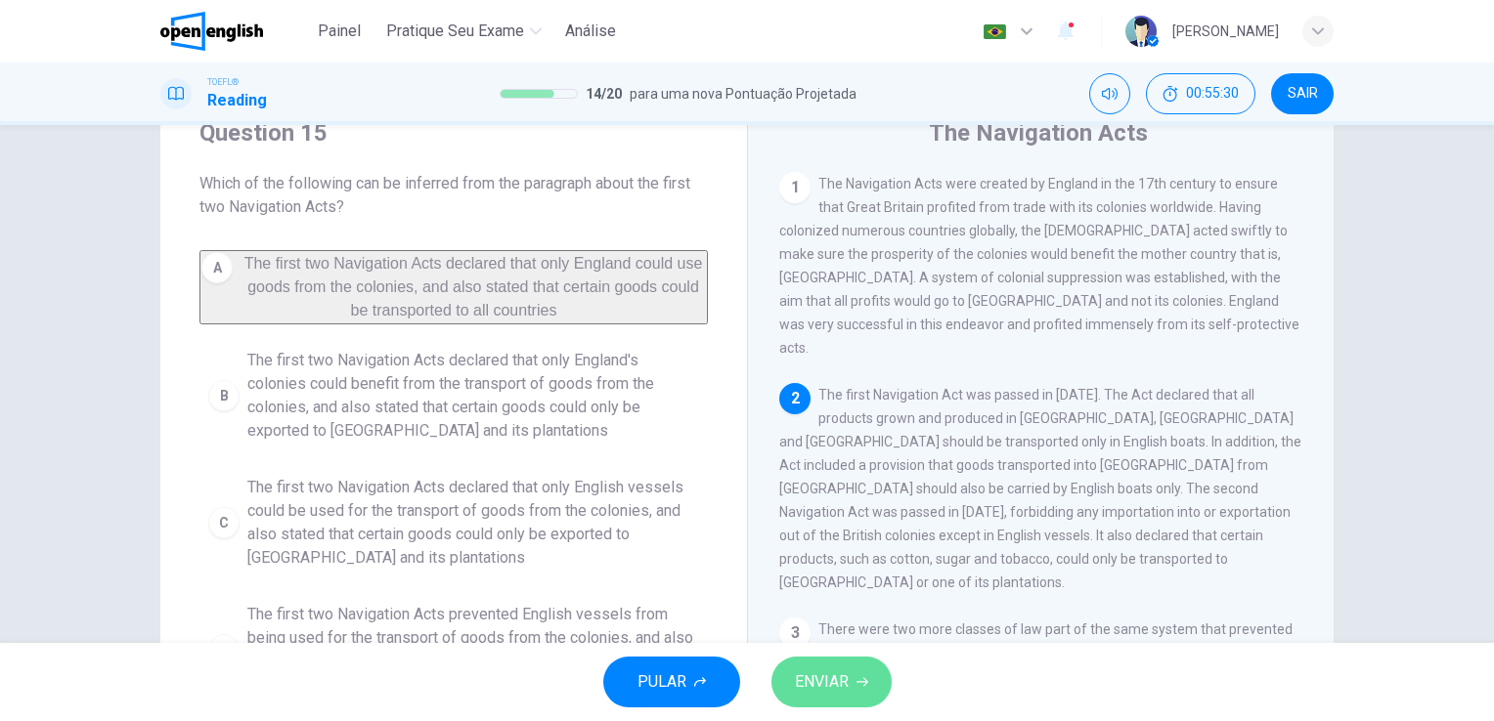
click at [856, 670] on button "ENVIAR" at bounding box center [831, 682] width 120 height 51
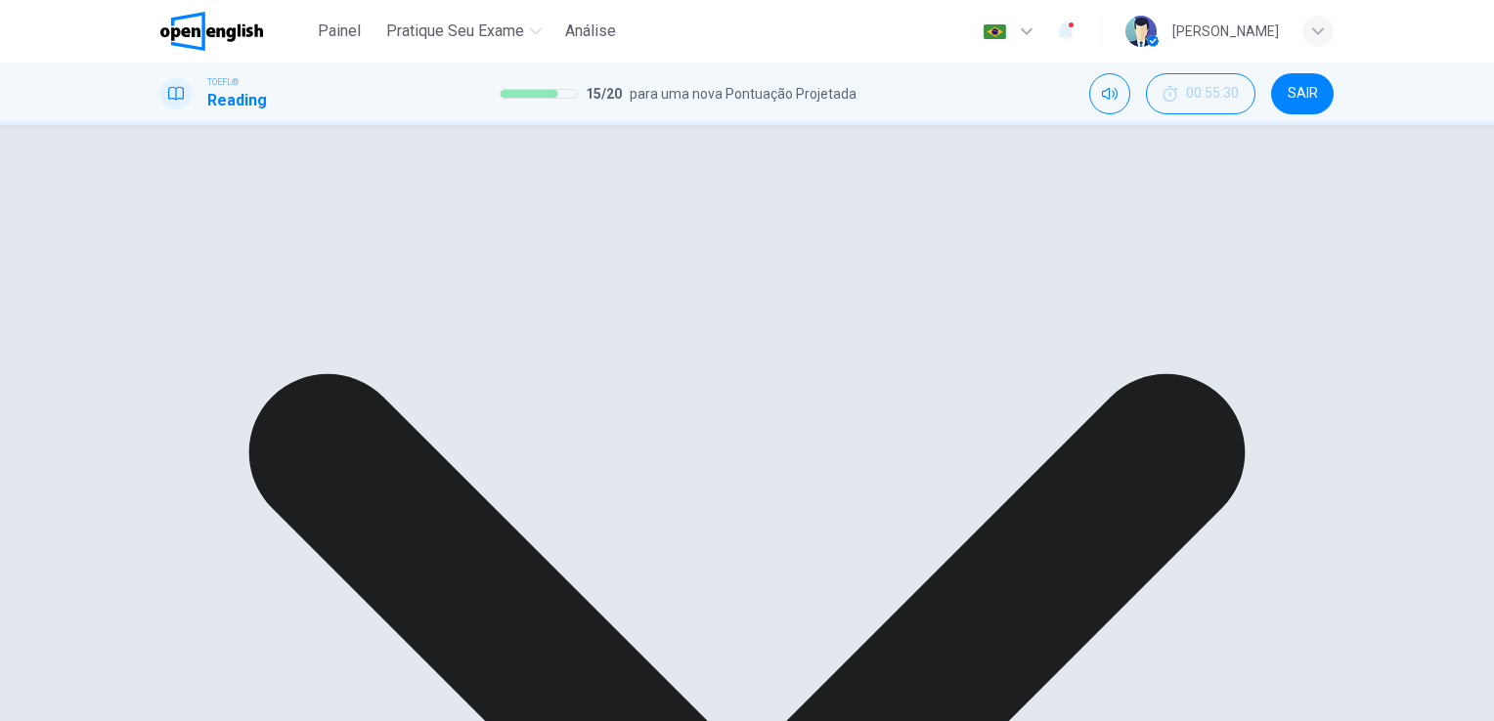
drag, startPoint x: 856, startPoint y: 670, endPoint x: 919, endPoint y: 701, distance: 70.0
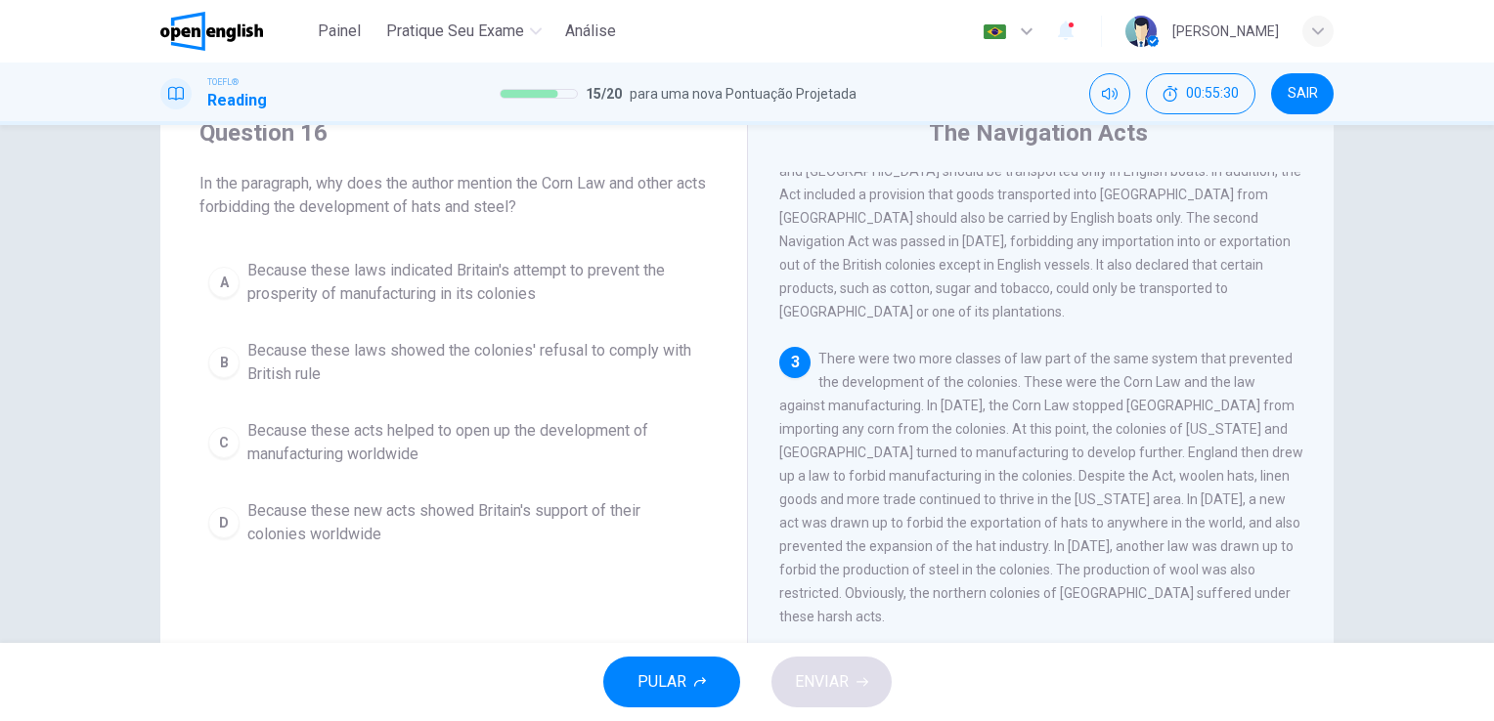
scroll to position [310, 0]
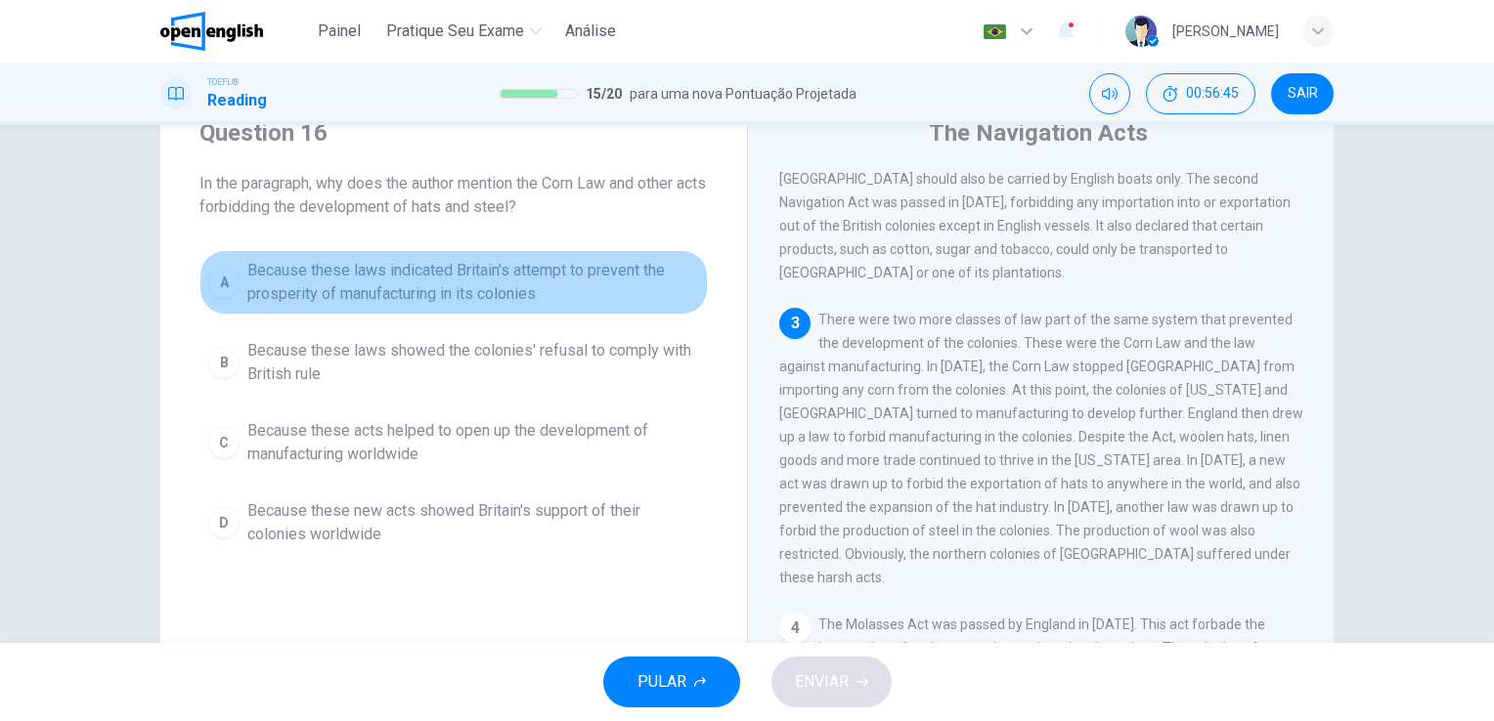
click at [505, 280] on span "Because these laws indicated Britain's attempt to prevent the prosperity of man…" at bounding box center [473, 282] width 452 height 47
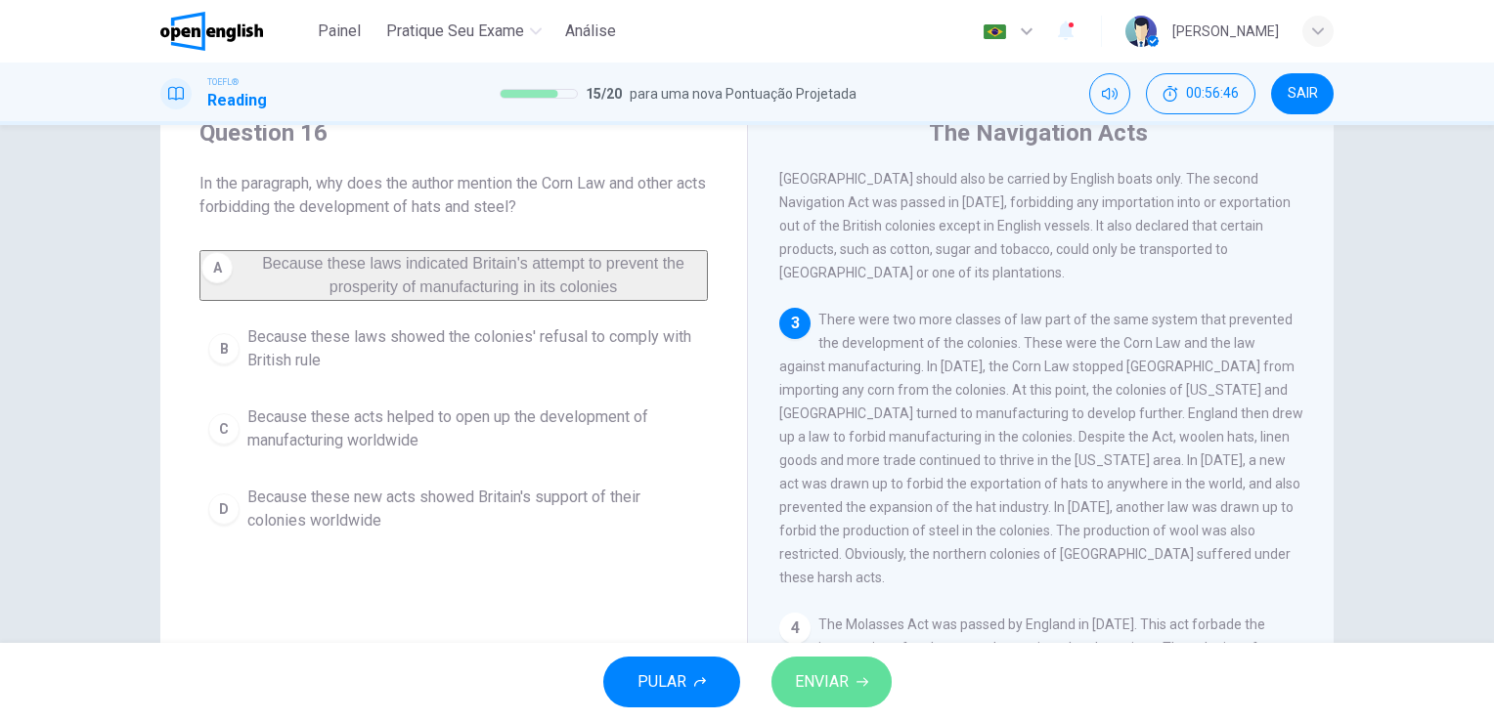
click at [823, 689] on span "ENVIAR" at bounding box center [822, 682] width 54 height 27
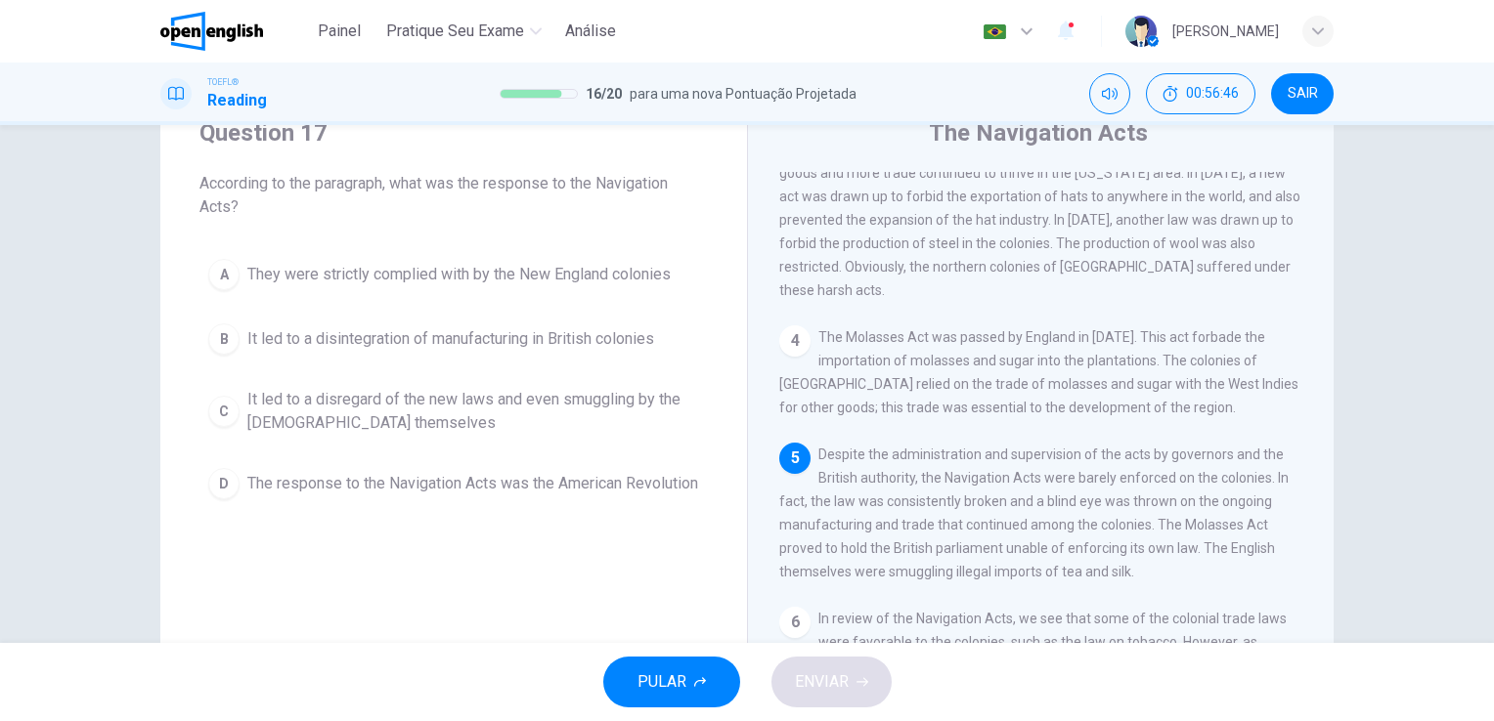
scroll to position [599, 0]
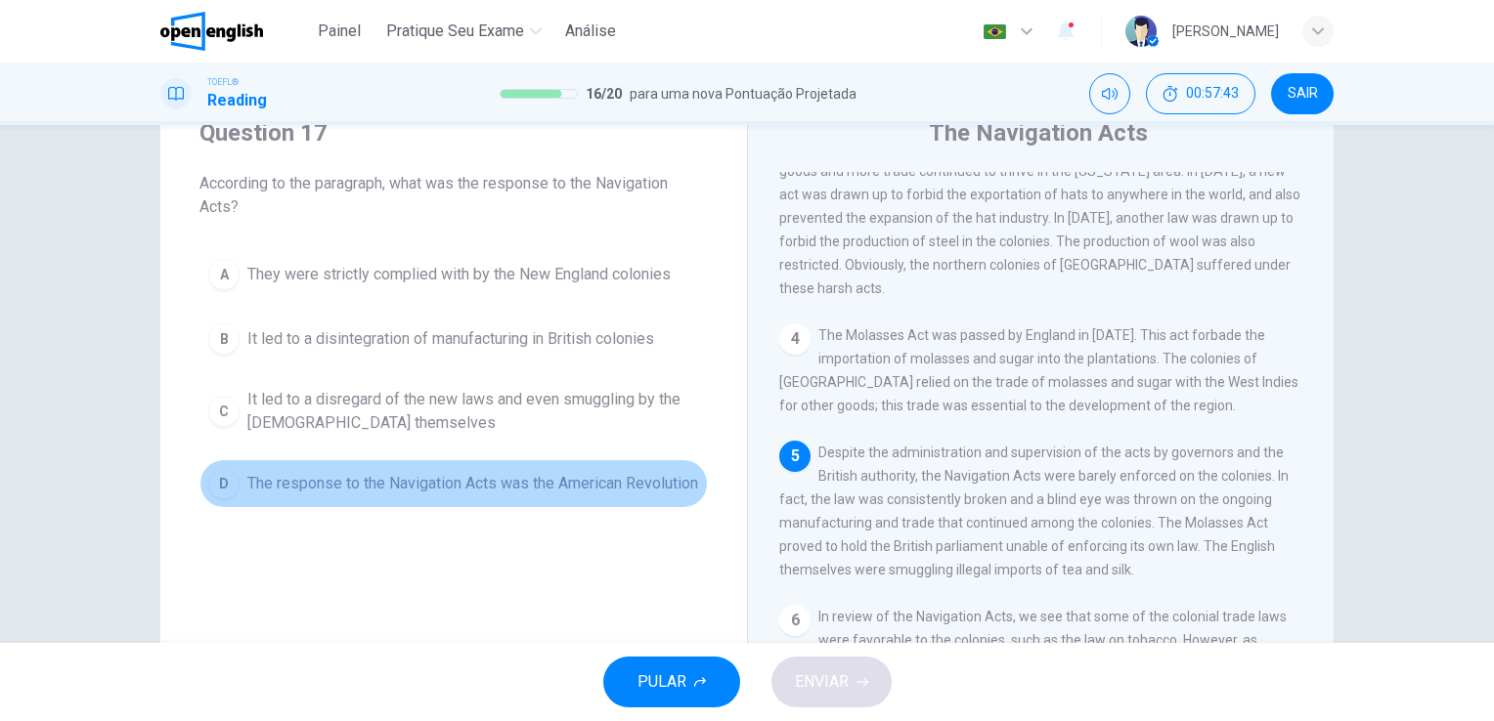
click at [450, 484] on span "The response to the Navigation Acts was the American Revolution" at bounding box center [472, 483] width 451 height 23
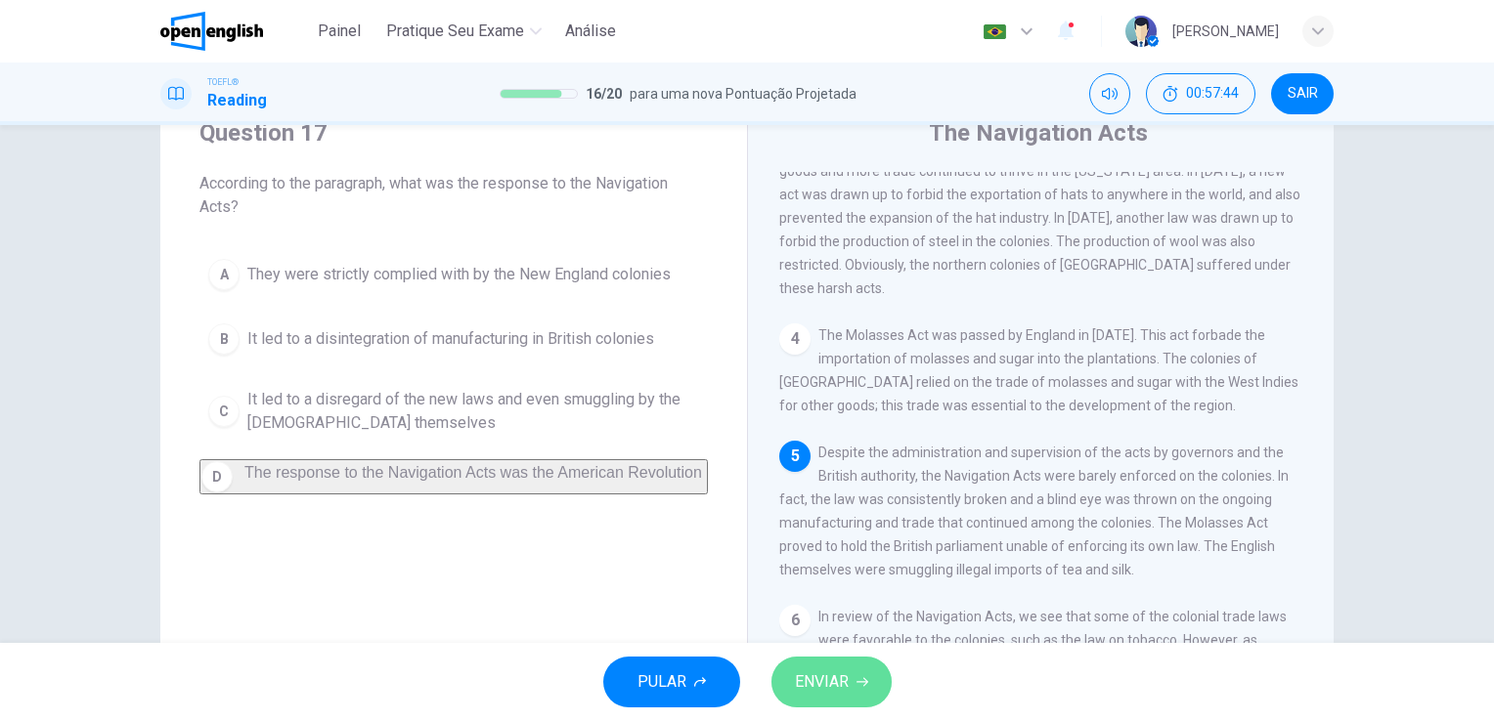
click at [835, 694] on span "ENVIAR" at bounding box center [822, 682] width 54 height 27
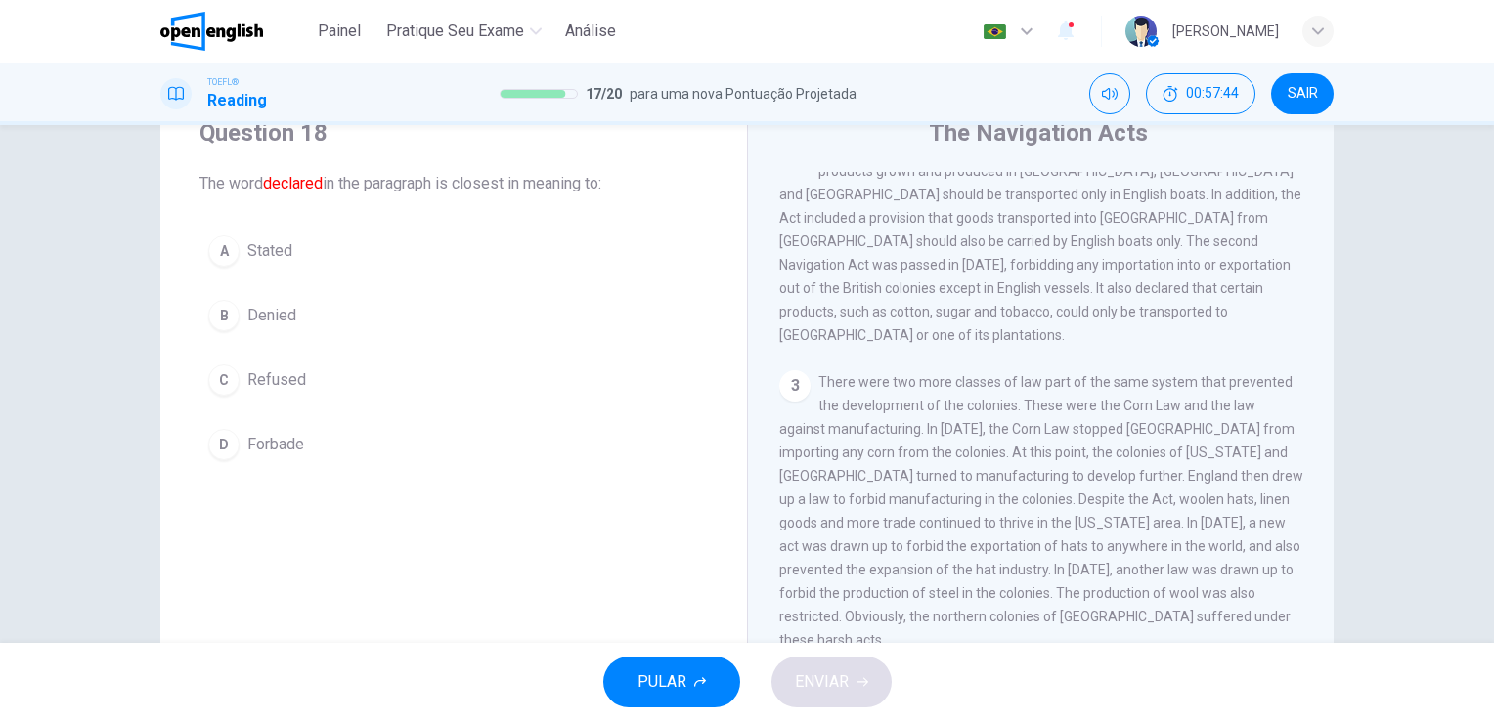
scroll to position [193, 0]
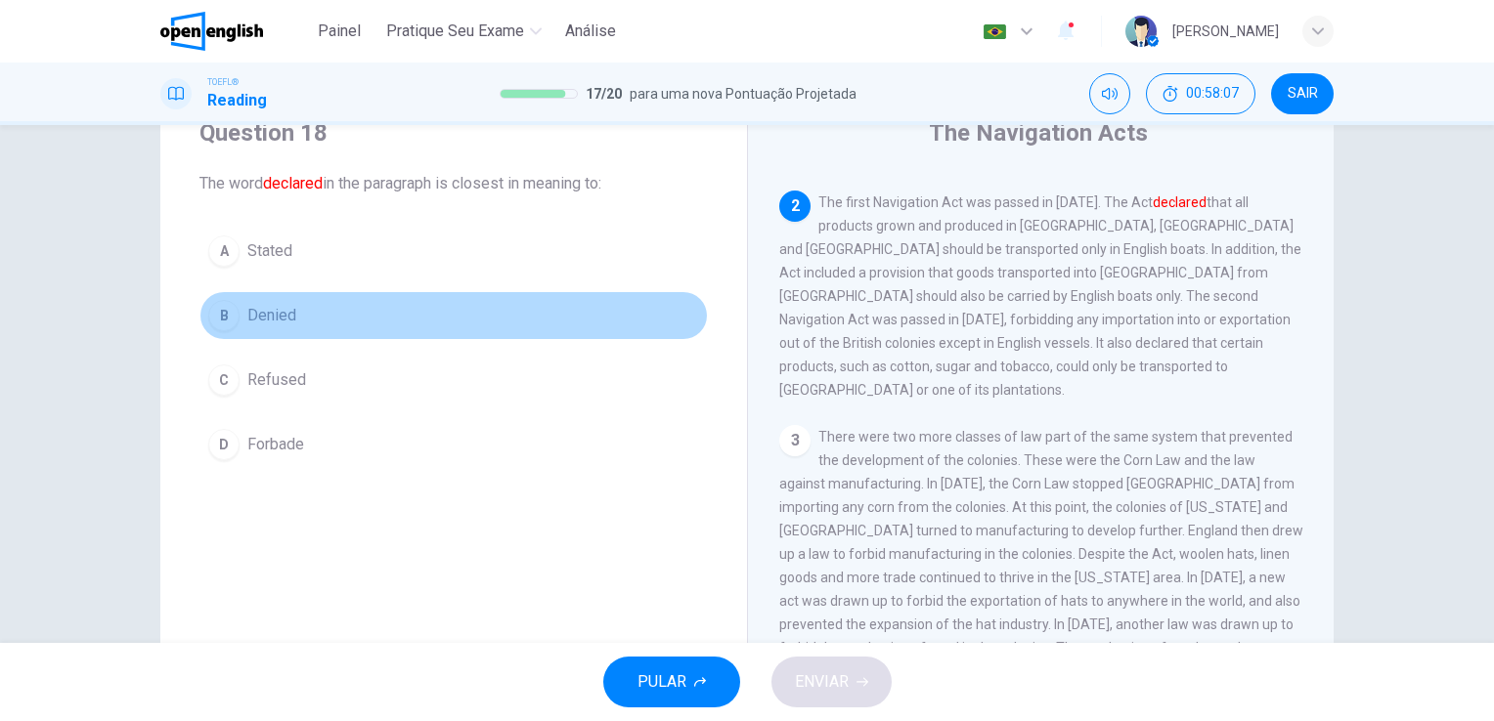
click at [264, 328] on button "B Denied" at bounding box center [453, 315] width 508 height 49
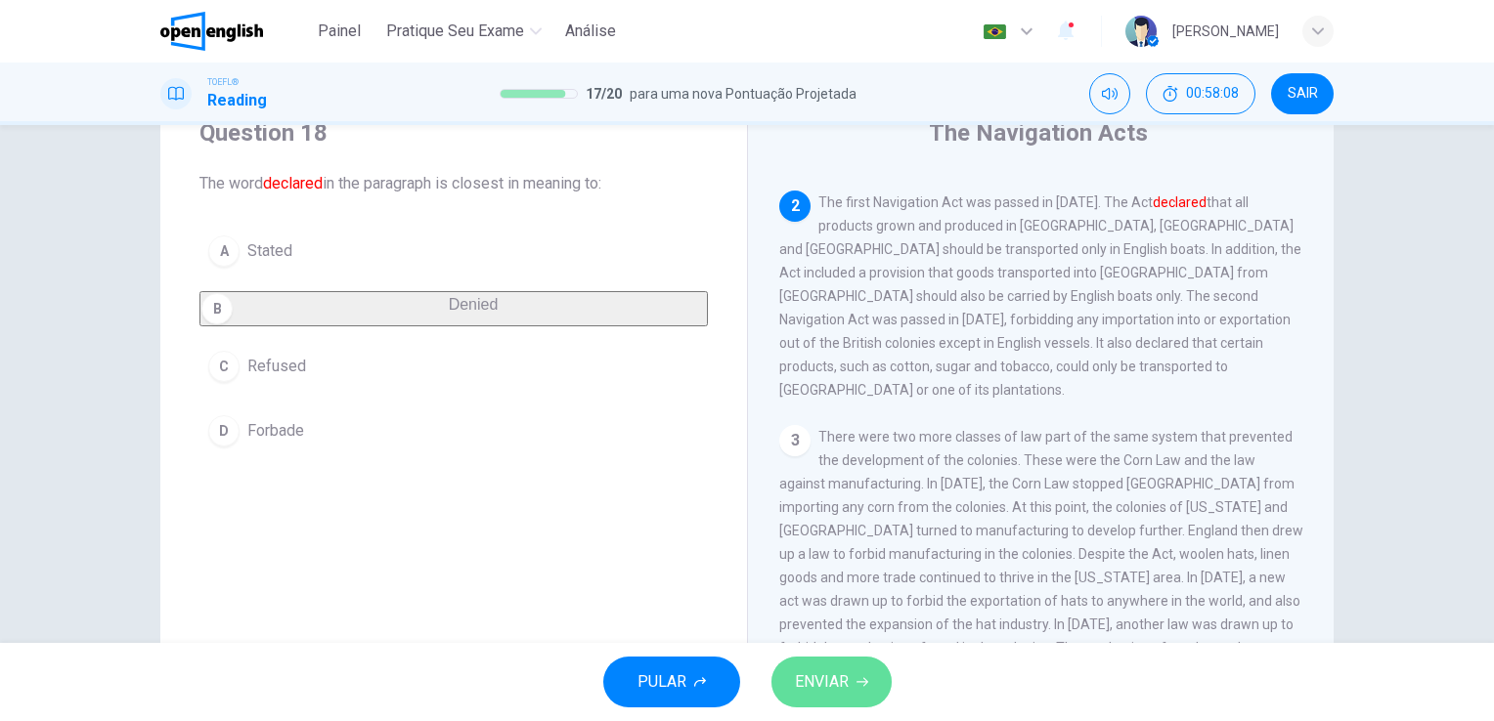
click at [798, 693] on span "ENVIAR" at bounding box center [822, 682] width 54 height 27
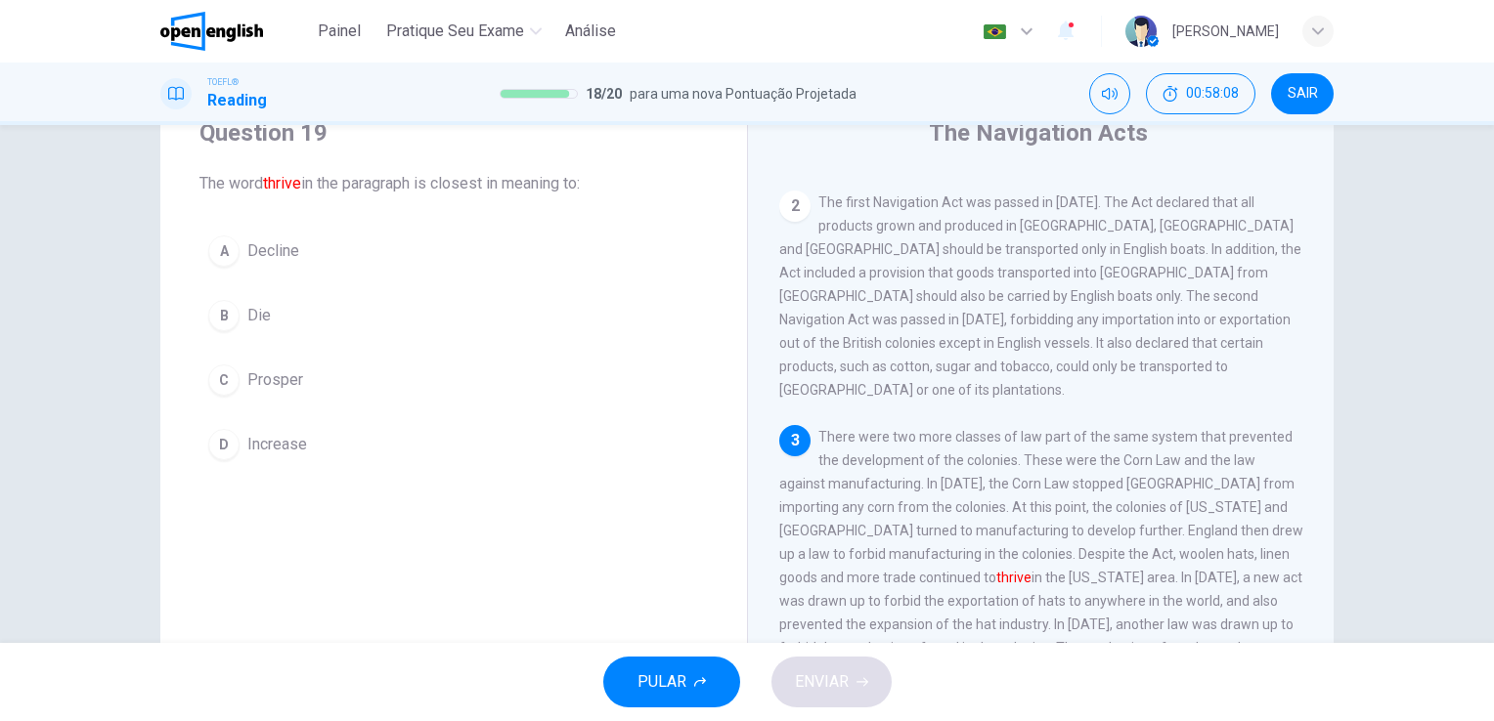
scroll to position [310, 0]
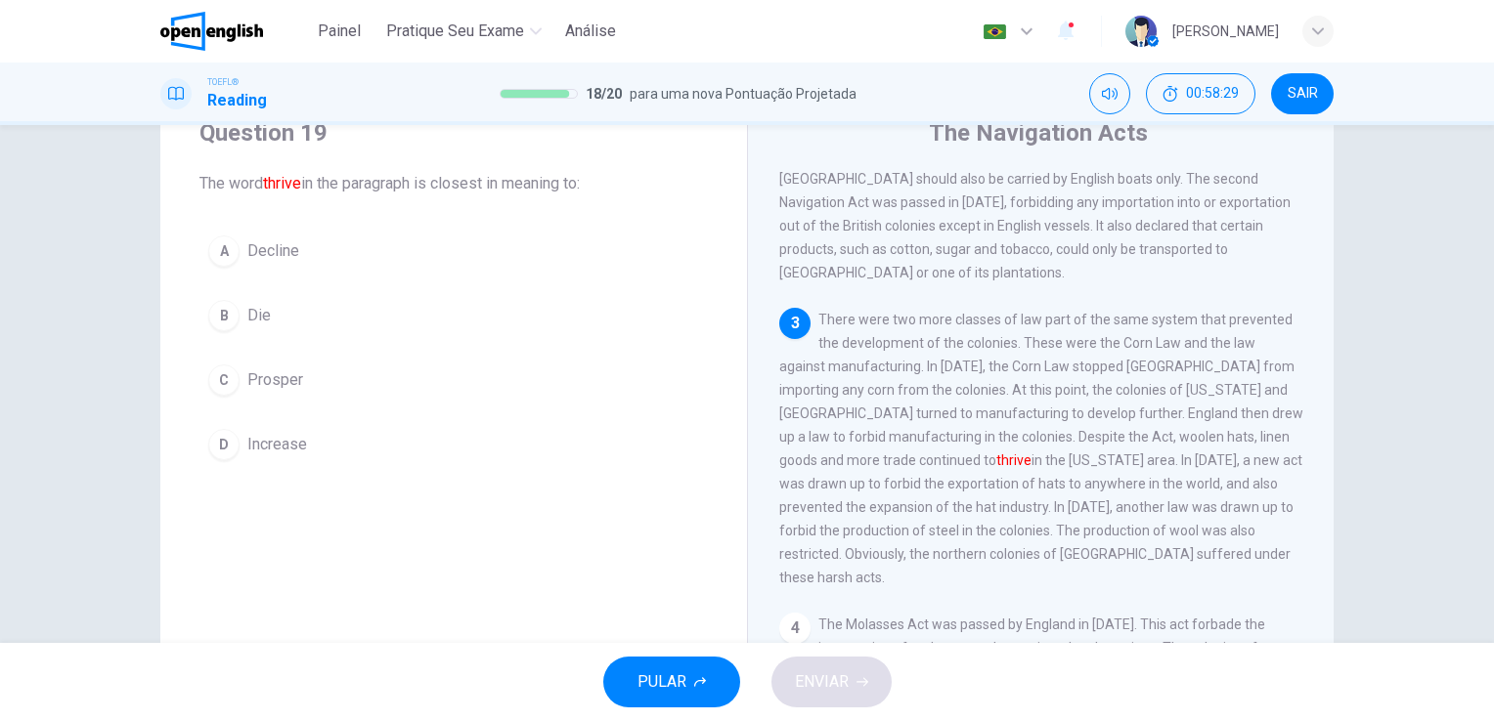
click at [263, 389] on span "Prosper" at bounding box center [275, 380] width 56 height 23
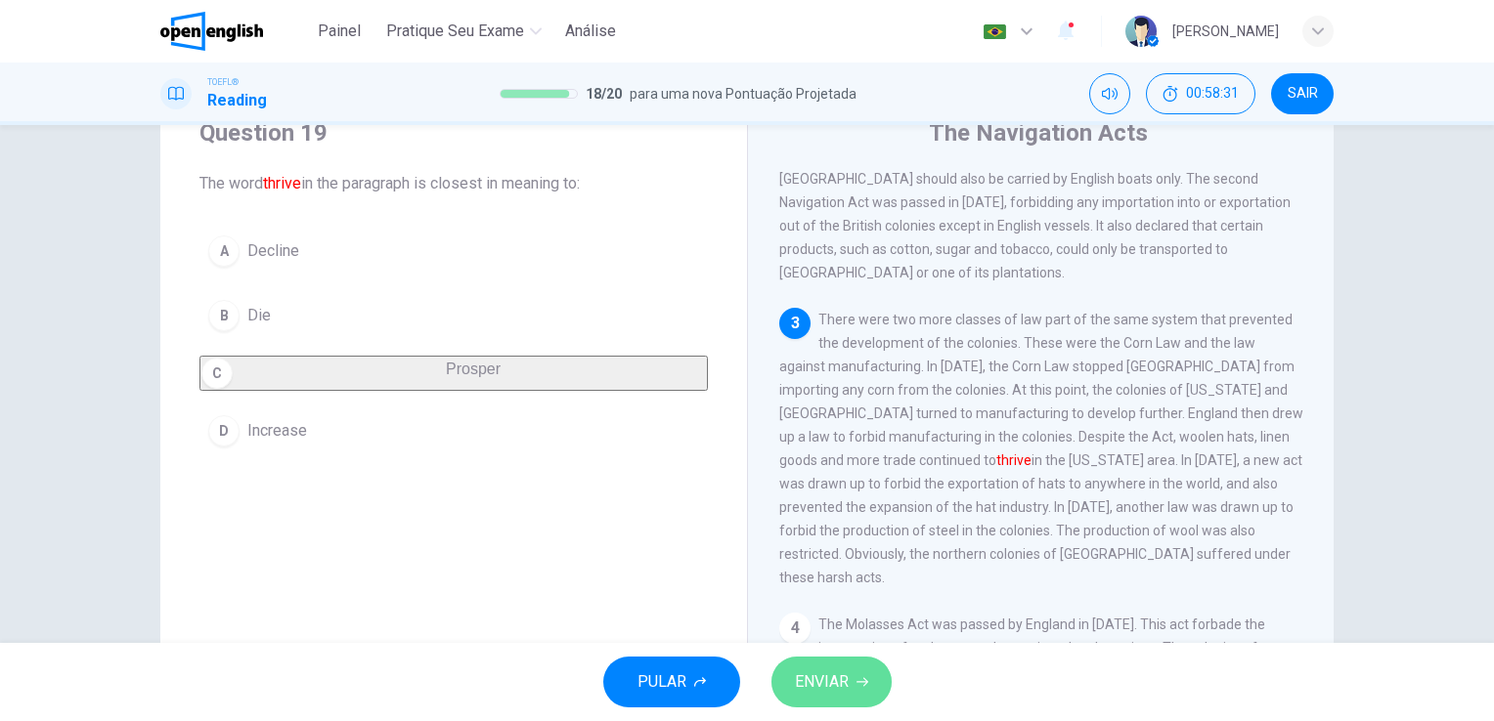
click at [826, 688] on span "ENVIAR" at bounding box center [822, 682] width 54 height 27
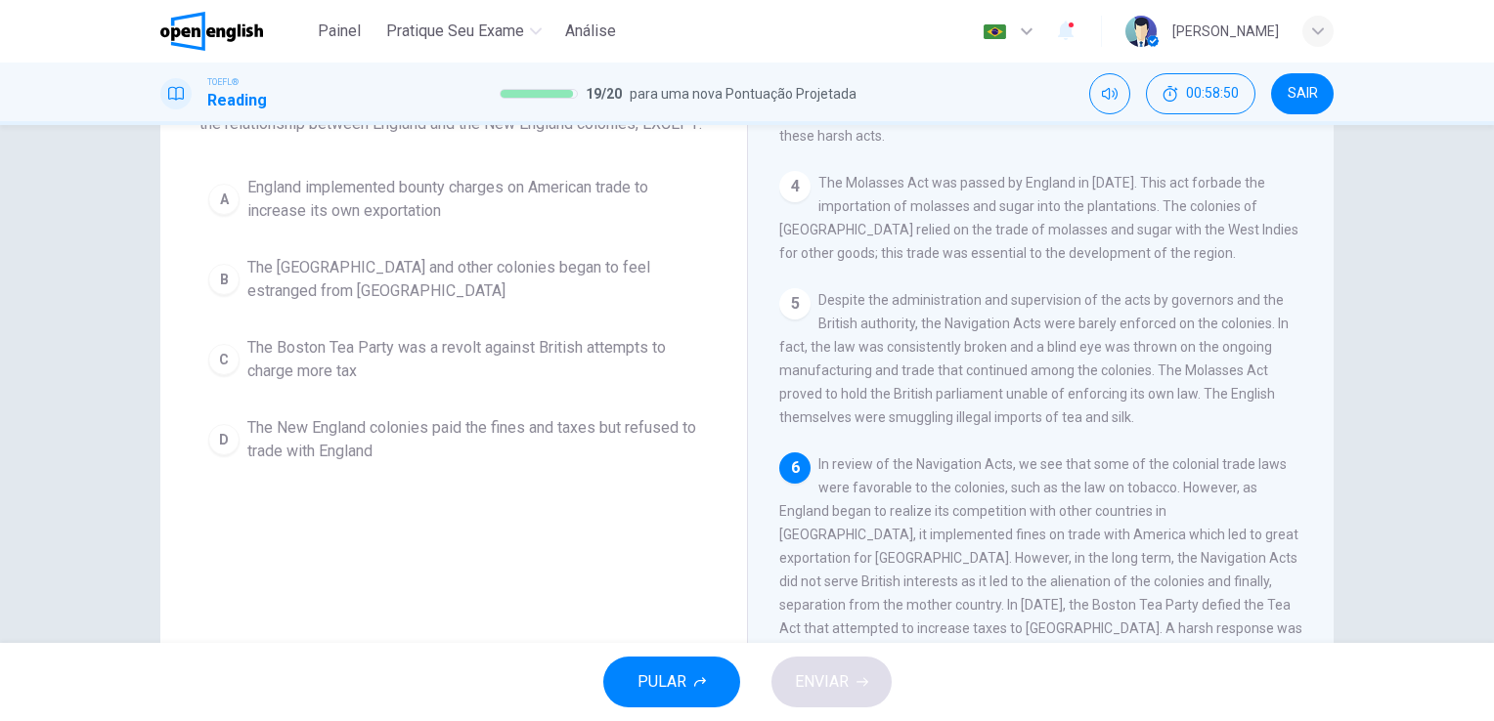
scroll to position [196, 0]
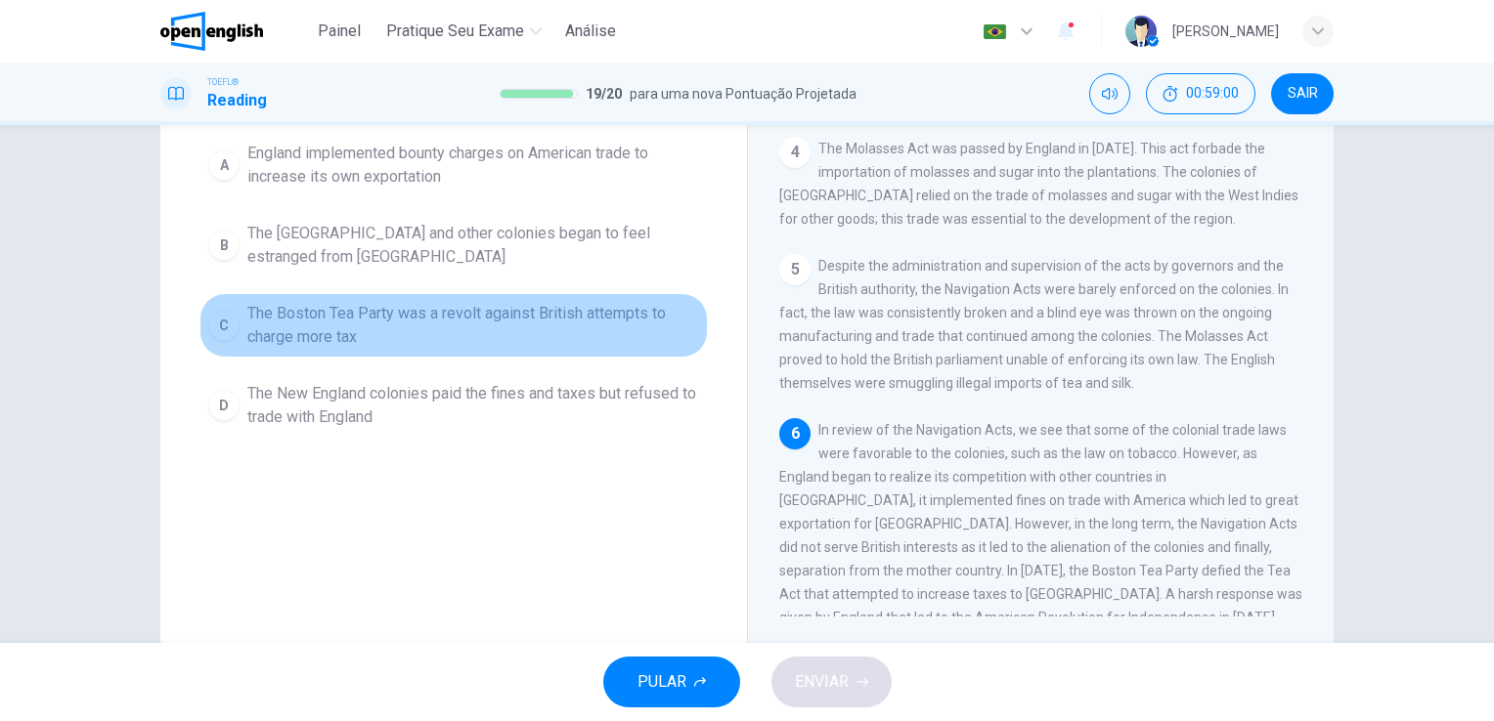
click at [556, 318] on button "C The Boston Tea Party was a revolt against British attempts to charge more tax" at bounding box center [453, 325] width 508 height 65
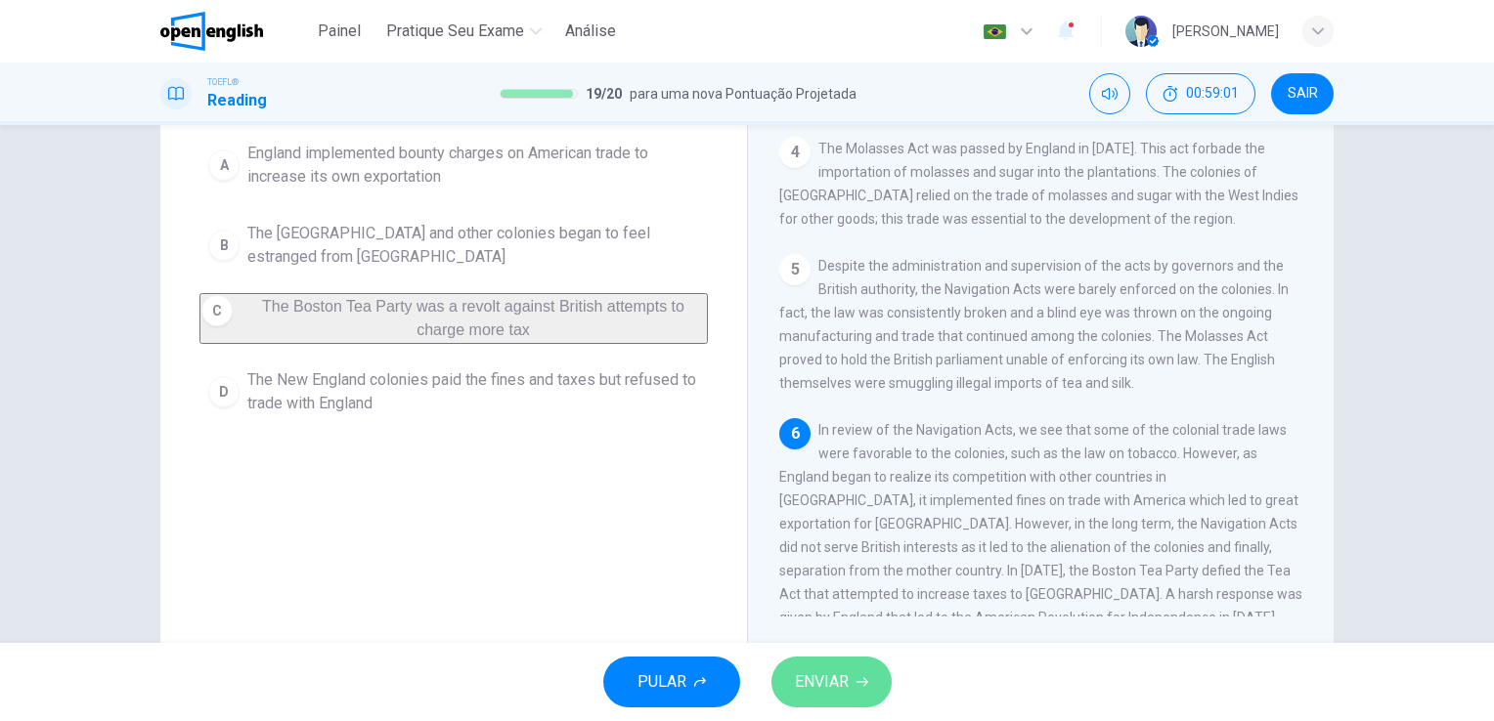
click at [837, 678] on span "ENVIAR" at bounding box center [822, 682] width 54 height 27
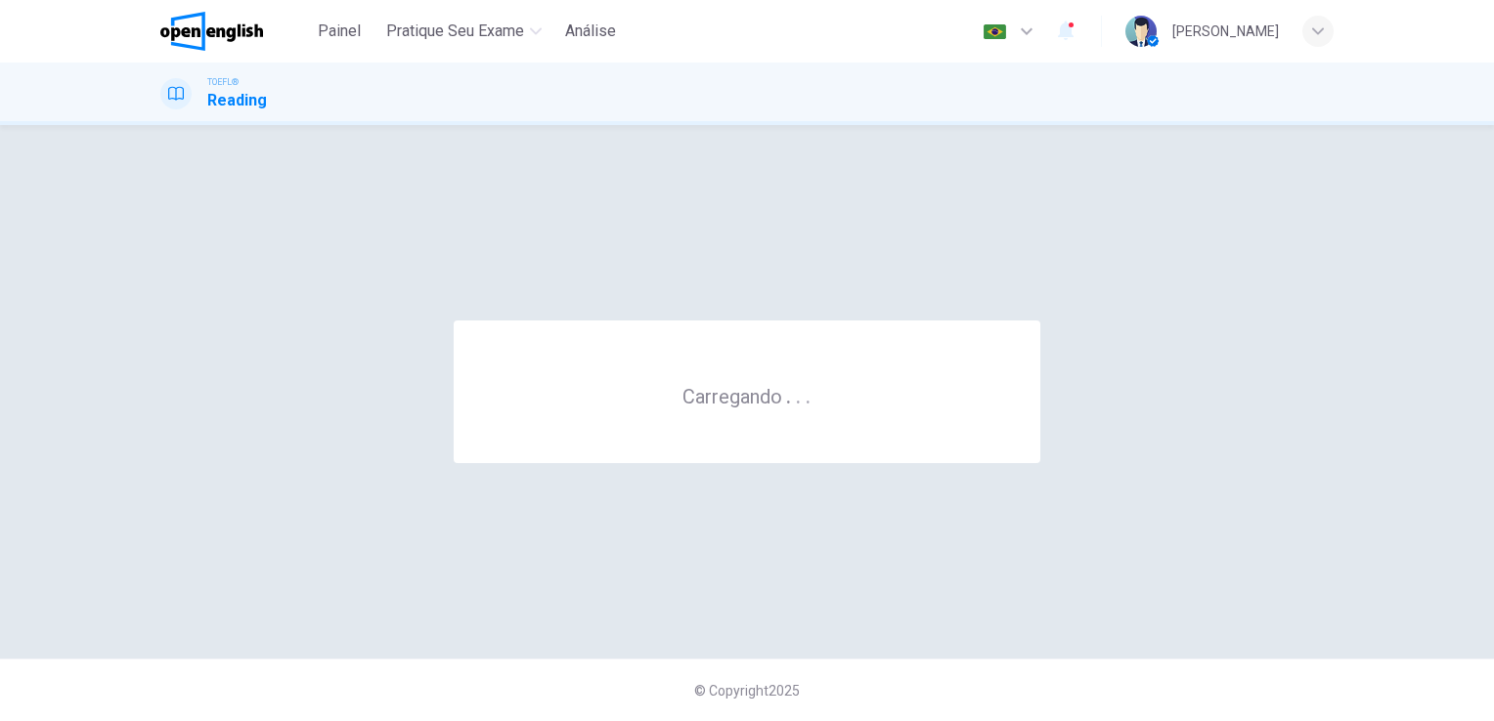
scroll to position [0, 0]
